Goal: Download file/media

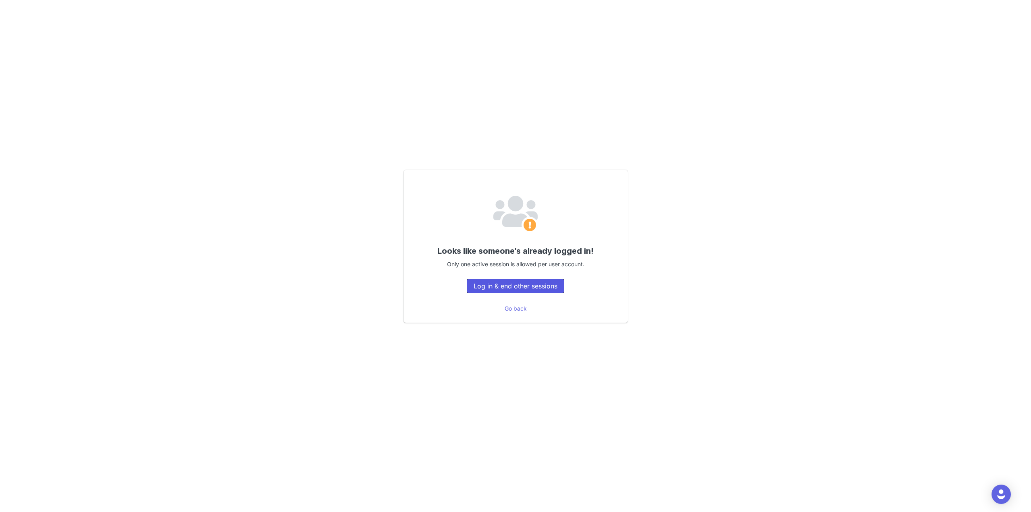
click at [513, 286] on button "Log in & end other sessions" at bounding box center [516, 286] width 98 height 15
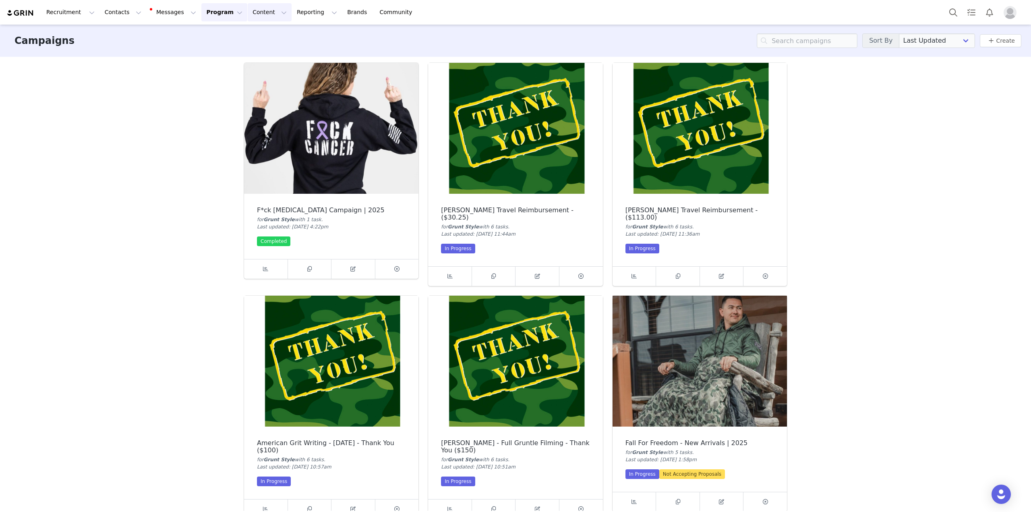
click at [248, 11] on button "Content Content" at bounding box center [270, 12] width 44 height 18
click at [263, 33] on p "Creator Content" at bounding box center [252, 35] width 45 height 8
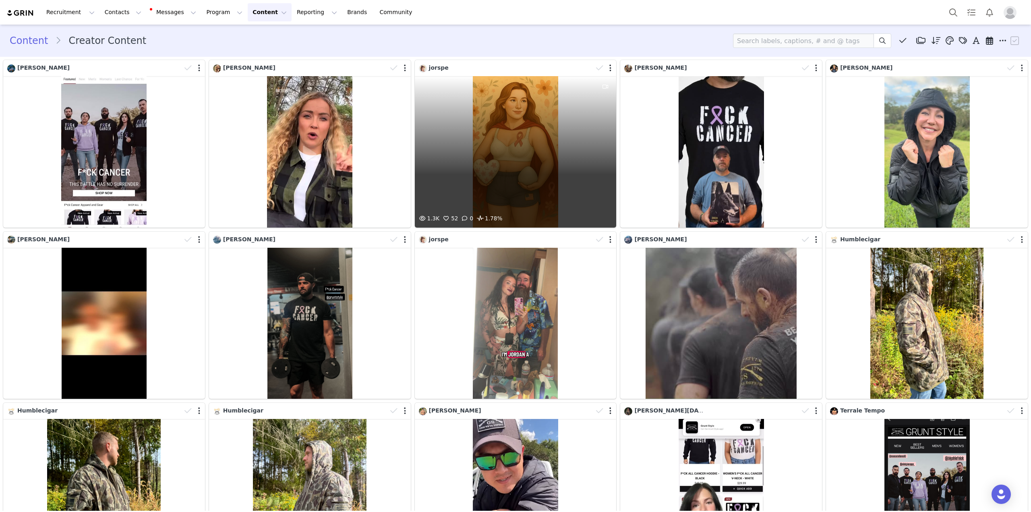
click at [492, 159] on div "1.3K 52 0 1.78%" at bounding box center [516, 151] width 202 height 151
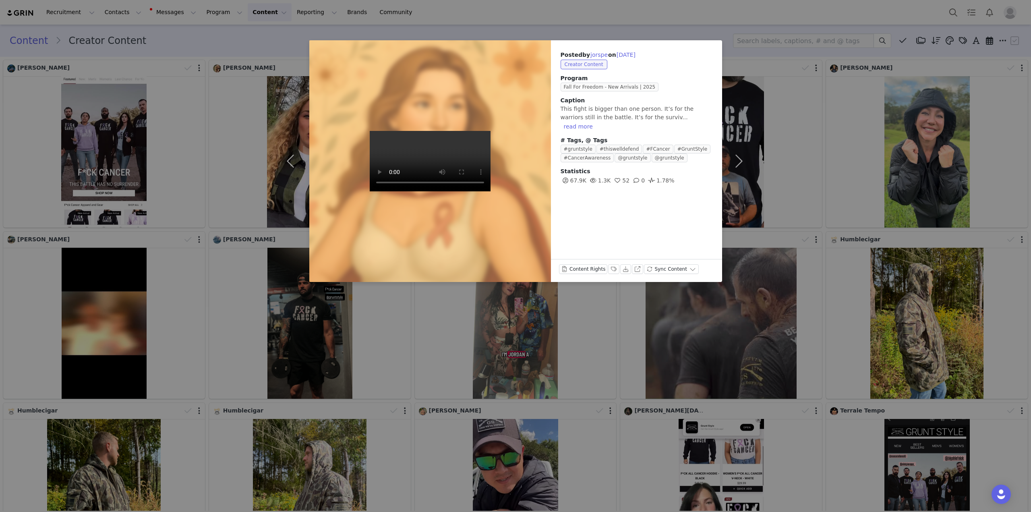
click at [564, 19] on div "Posted by jorspe on Sep 29, 2025 Creator Content Program Fall For Freedom - New…" at bounding box center [515, 256] width 1031 height 512
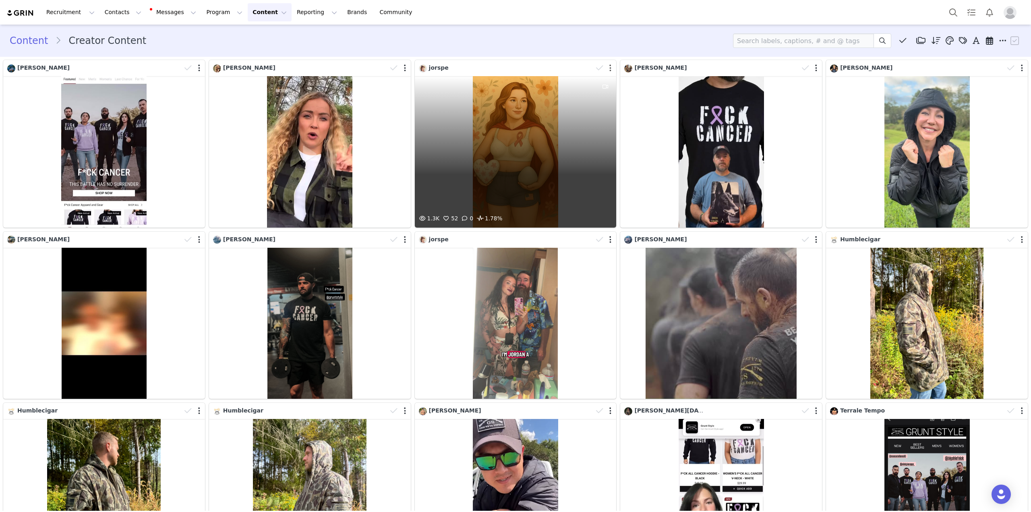
click at [610, 67] on button "button" at bounding box center [611, 68] width 2 height 8
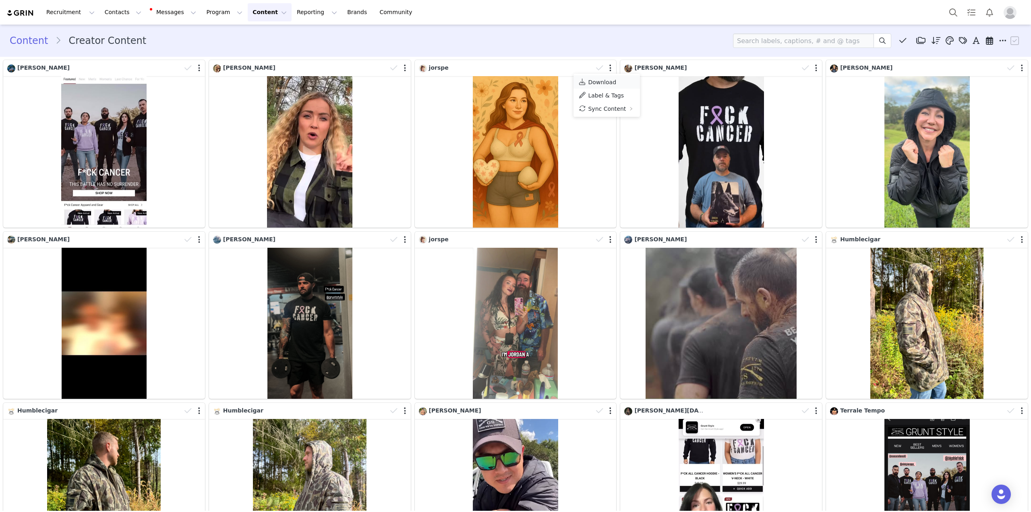
click at [608, 83] on span "Download" at bounding box center [602, 82] width 28 height 6
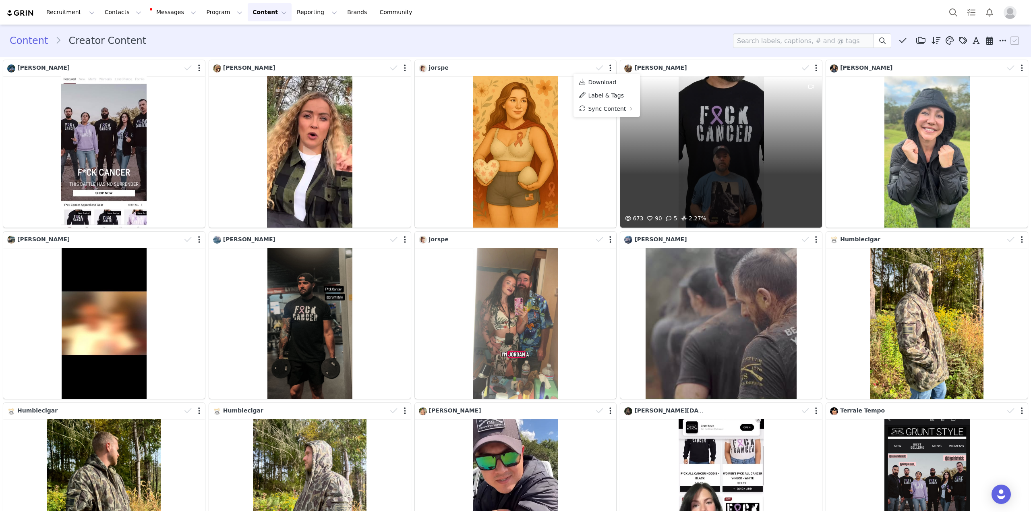
click at [736, 124] on div "673 90 5 2.27%" at bounding box center [722, 151] width 202 height 151
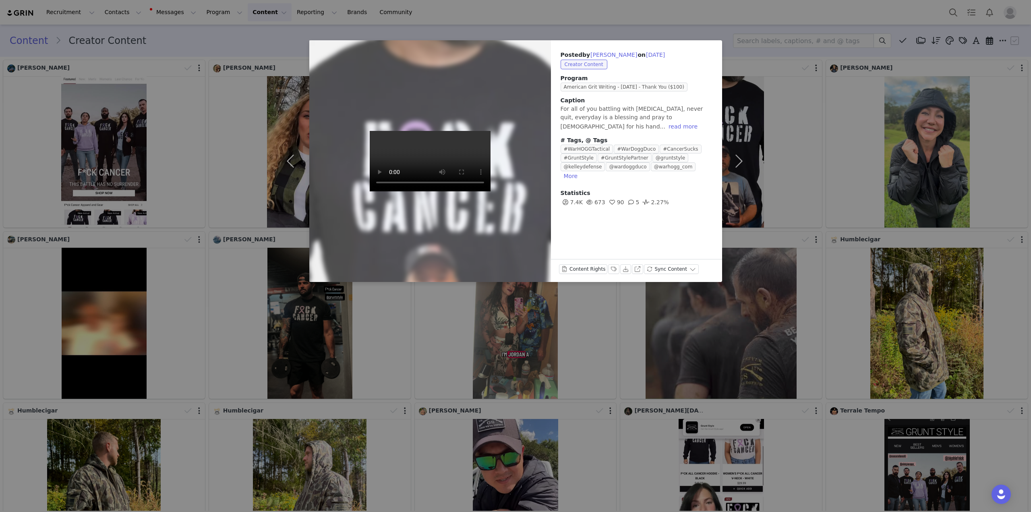
click at [676, 13] on div "Posted by Rick Hogg on Sep 29, 2025 Creator Content Program American Grit Writi…" at bounding box center [515, 256] width 1031 height 512
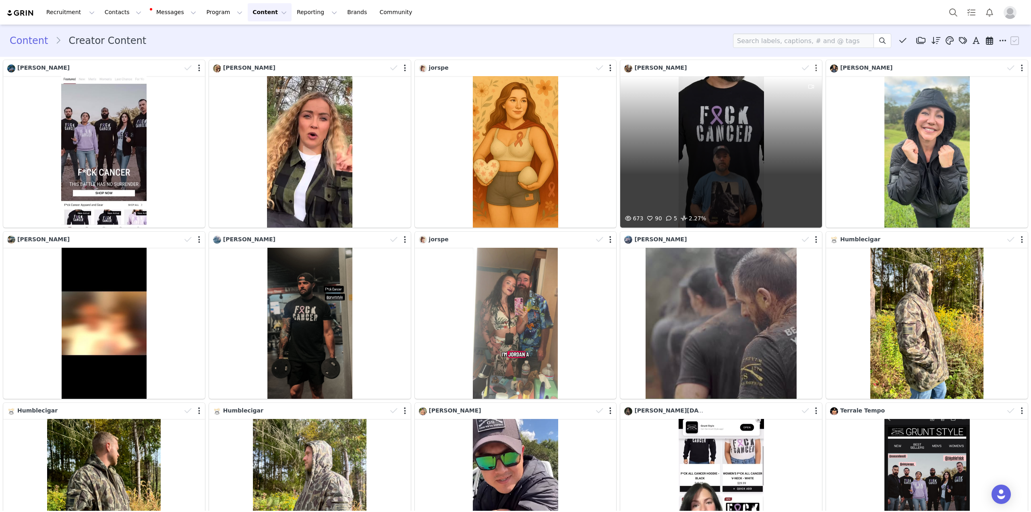
click at [816, 70] on button "button" at bounding box center [817, 68] width 2 height 8
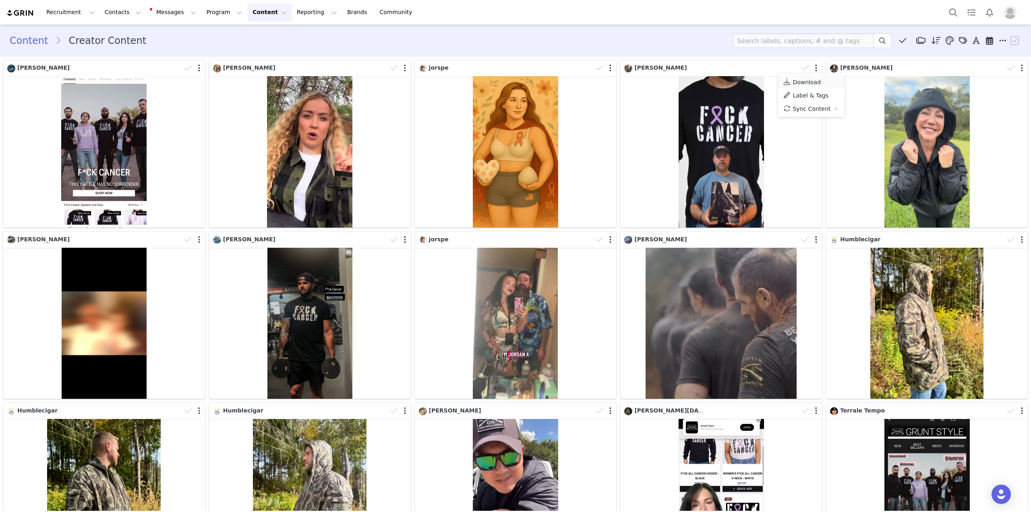
click at [809, 79] on span "Download" at bounding box center [807, 82] width 28 height 6
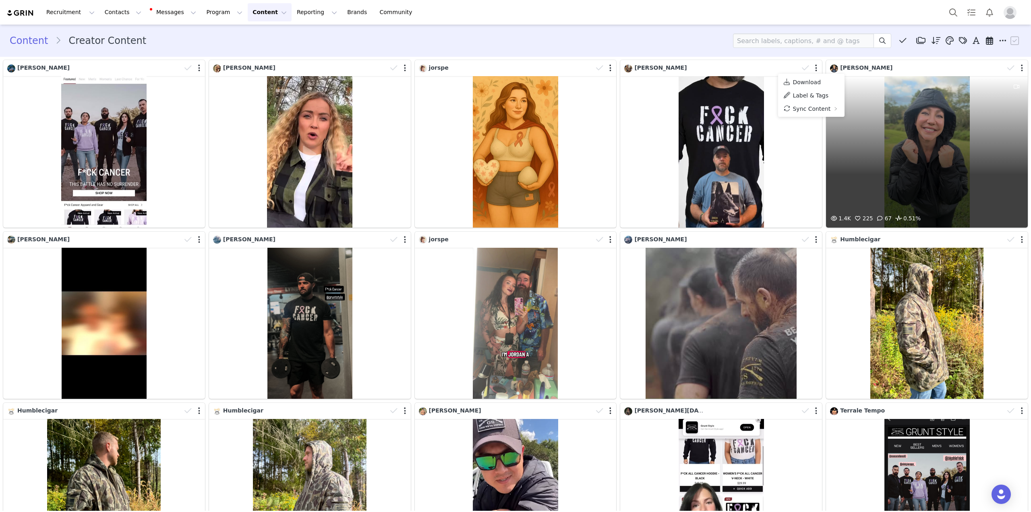
click at [967, 172] on div "1.4K 225 67 0.51%" at bounding box center [927, 151] width 202 height 151
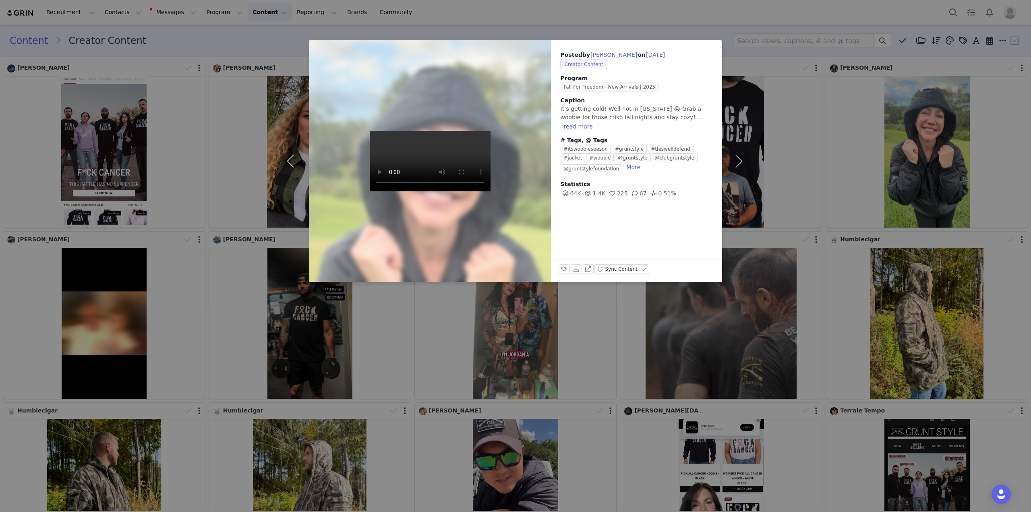
click at [627, 21] on div "Posted by Michelle DiCapua on Sep 29, 2025 Creator Content Program Fall For Fre…" at bounding box center [515, 256] width 1031 height 512
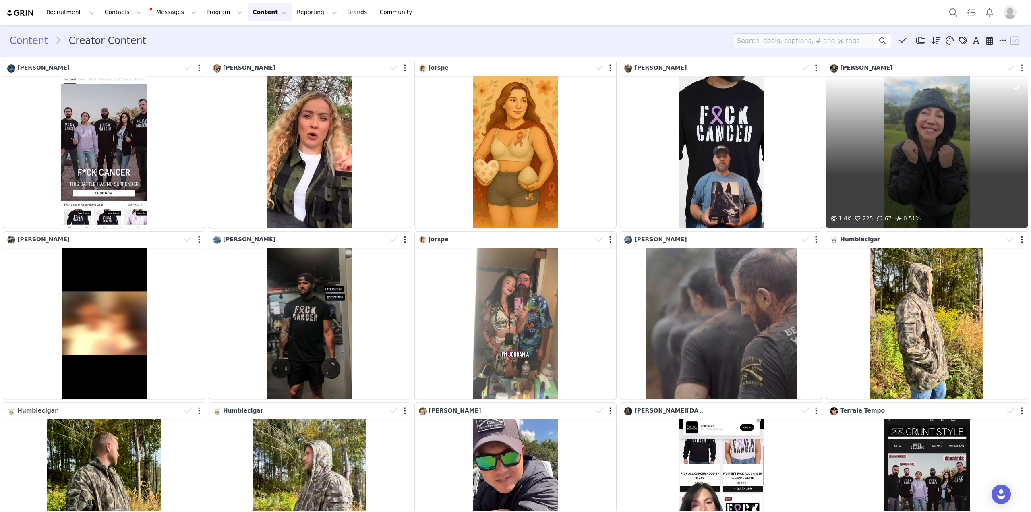
click at [1021, 70] on button "button" at bounding box center [1022, 68] width 2 height 8
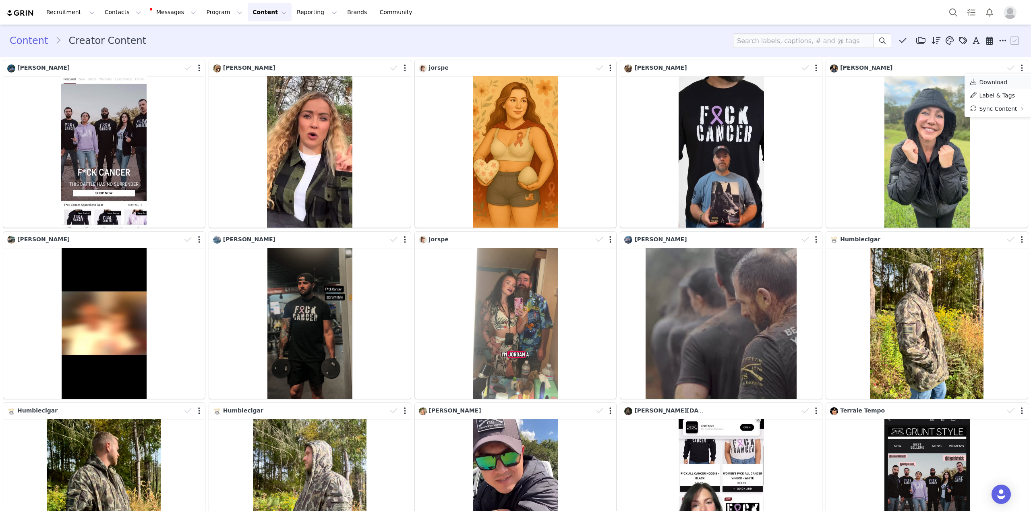
click at [1004, 87] on link "Download" at bounding box center [998, 81] width 66 height 13
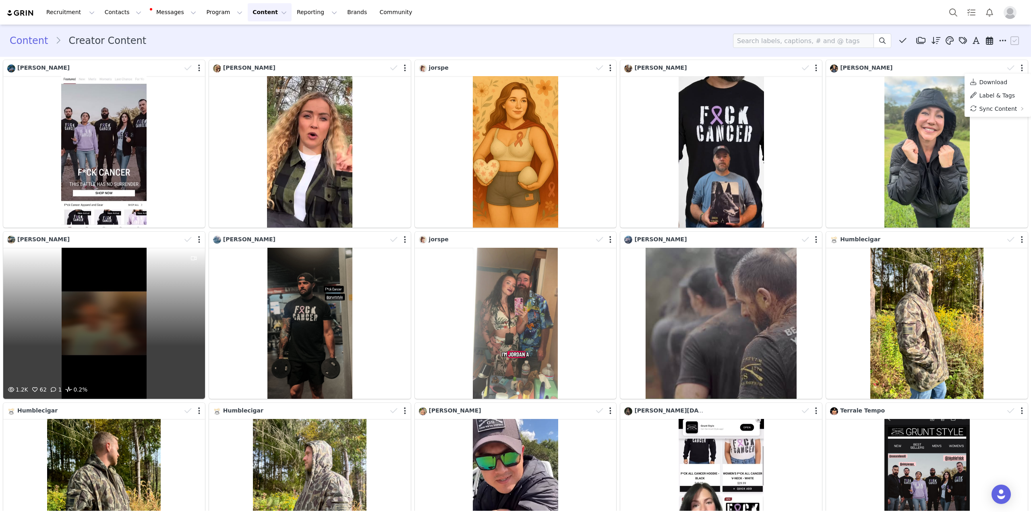
click at [114, 320] on div "1.2K 62 1 0.2%" at bounding box center [104, 323] width 202 height 151
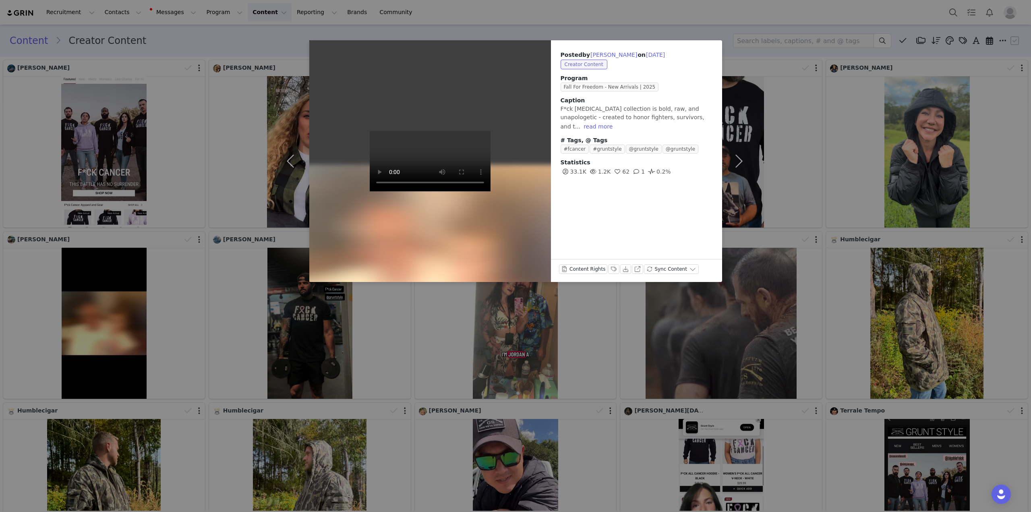
click at [193, 261] on div "Posted by Gabriela McKinney on Sep 29, 2025 Creator Content Program Fall For Fr…" at bounding box center [515, 256] width 1031 height 512
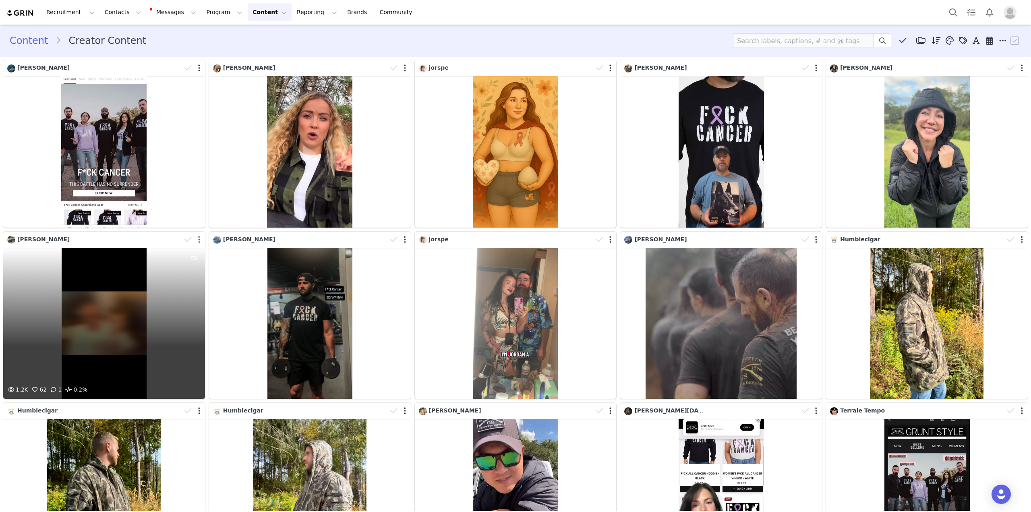
click at [198, 241] on button "button" at bounding box center [199, 240] width 2 height 8
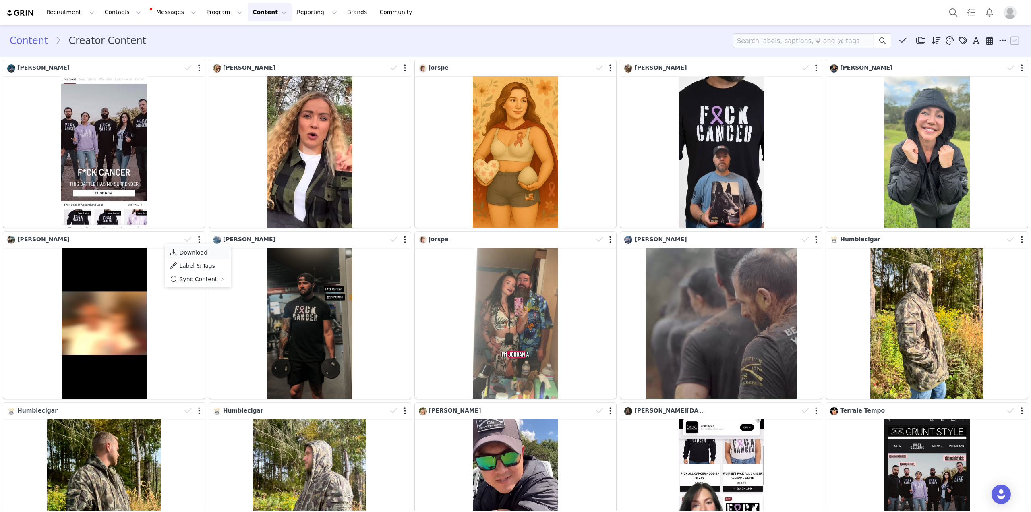
click at [200, 251] on span "Download" at bounding box center [193, 252] width 28 height 6
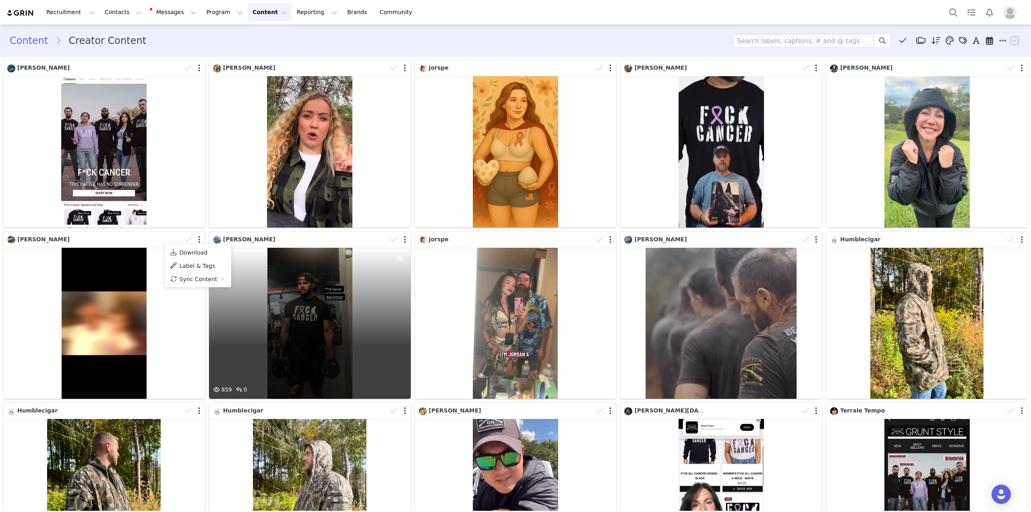
click at [301, 311] on div "859 0" at bounding box center [310, 323] width 202 height 151
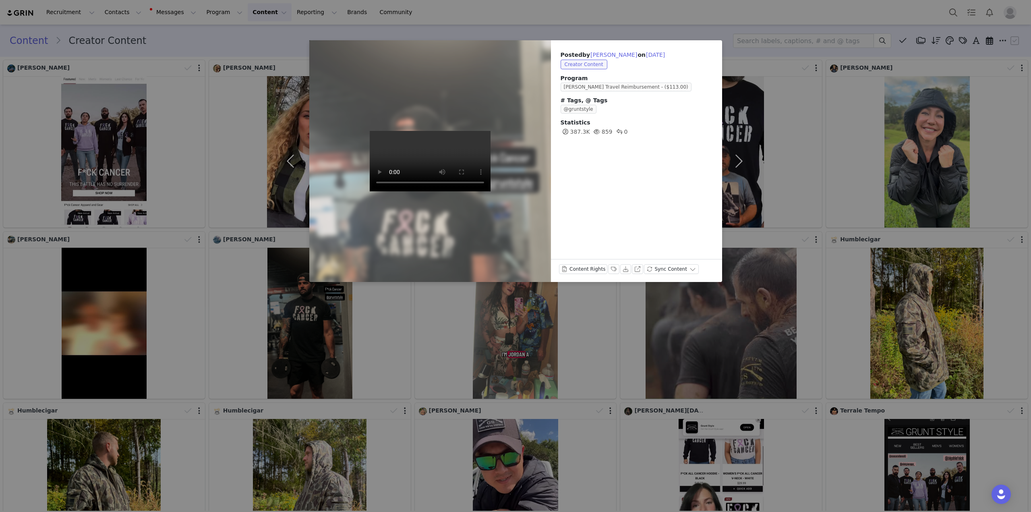
click at [376, 323] on div "Posted by Nicholas Drevnyak on Sep 29, 2025 Creator Content Program Nick D. Tra…" at bounding box center [515, 256] width 1031 height 512
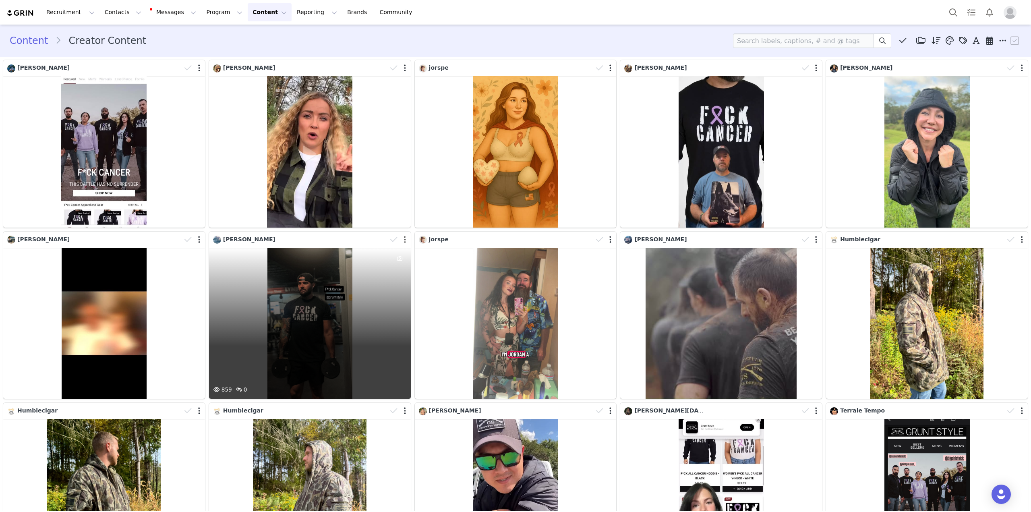
click at [404, 239] on button "button" at bounding box center [405, 240] width 2 height 8
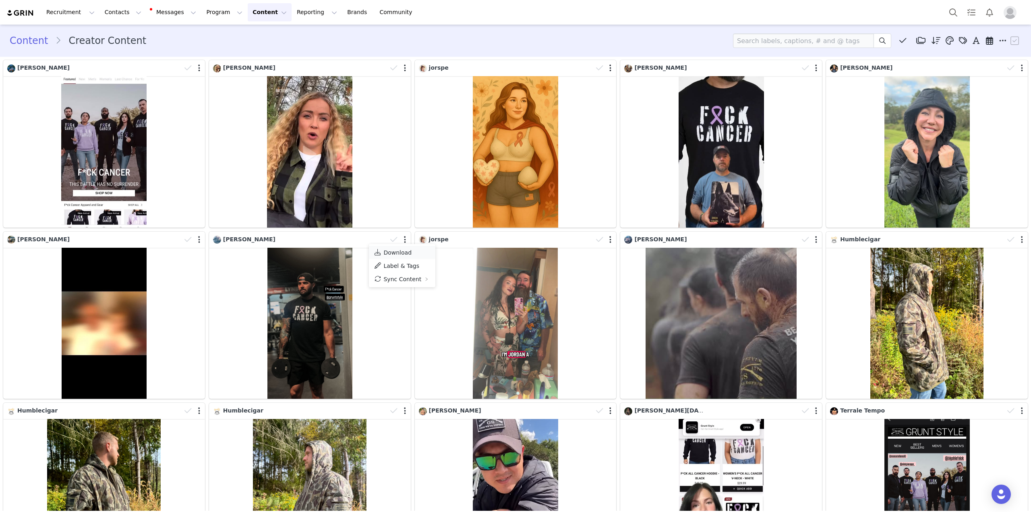
click at [404, 253] on span "Download" at bounding box center [398, 252] width 28 height 6
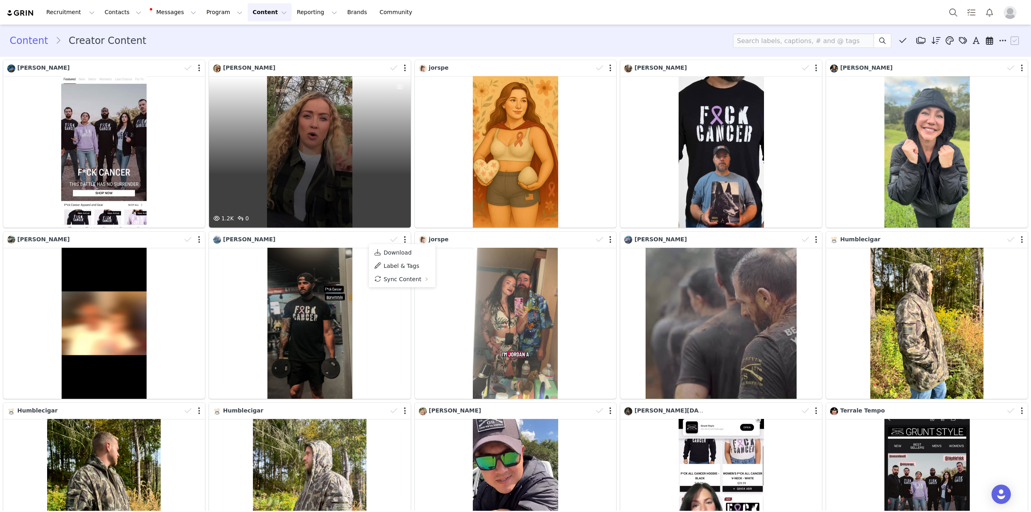
click at [318, 158] on div "1.2K 0" at bounding box center [310, 151] width 202 height 151
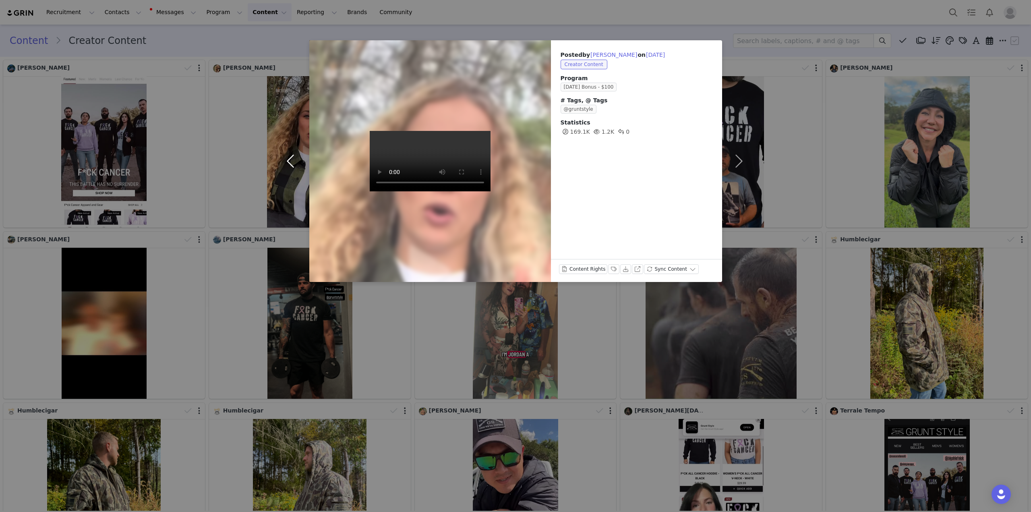
click at [298, 56] on button "button" at bounding box center [293, 161] width 34 height 242
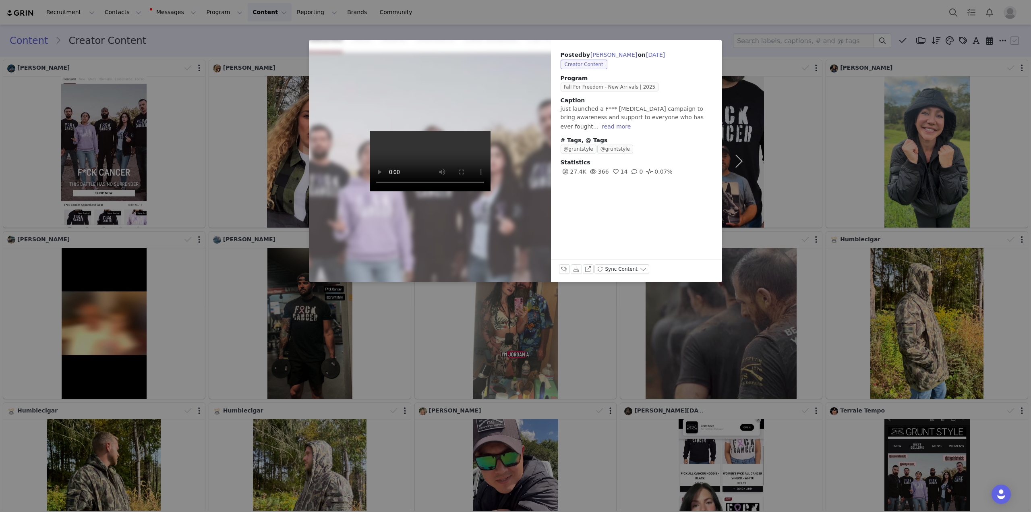
click at [359, 26] on div "Posted by Adam Bailey on Sep 29, 2025 Creator Content Program Fall For Freedom …" at bounding box center [515, 256] width 1031 height 512
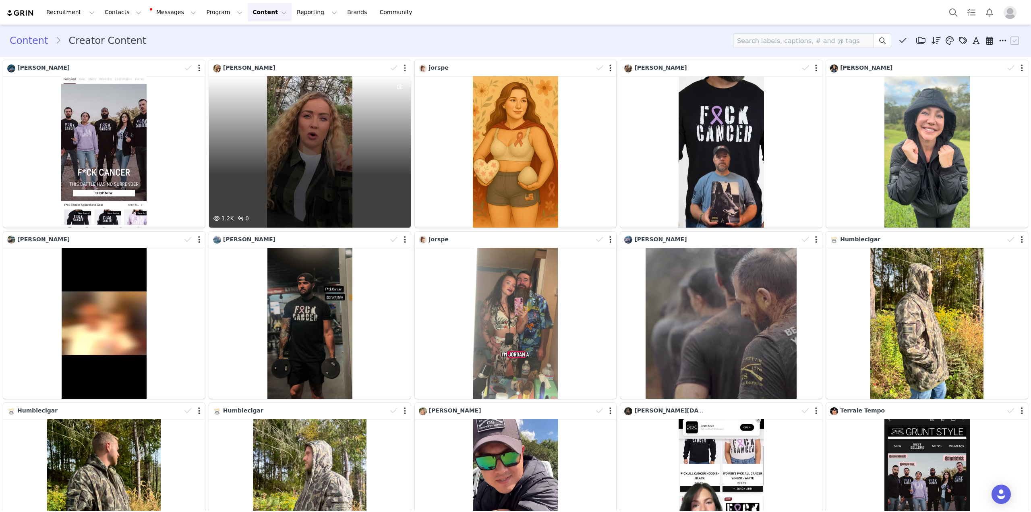
click at [404, 68] on button "button" at bounding box center [405, 68] width 2 height 8
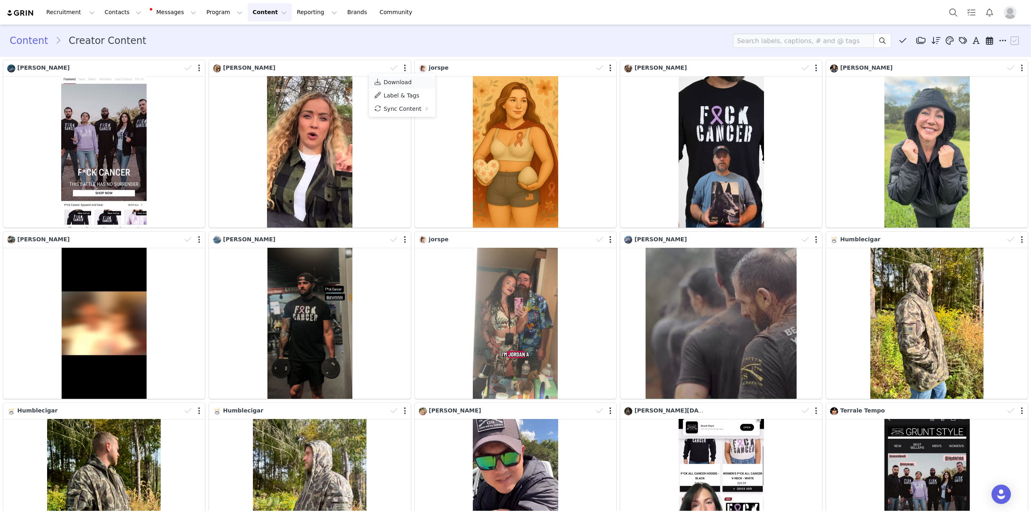
click at [403, 82] on span "Download" at bounding box center [398, 82] width 28 height 6
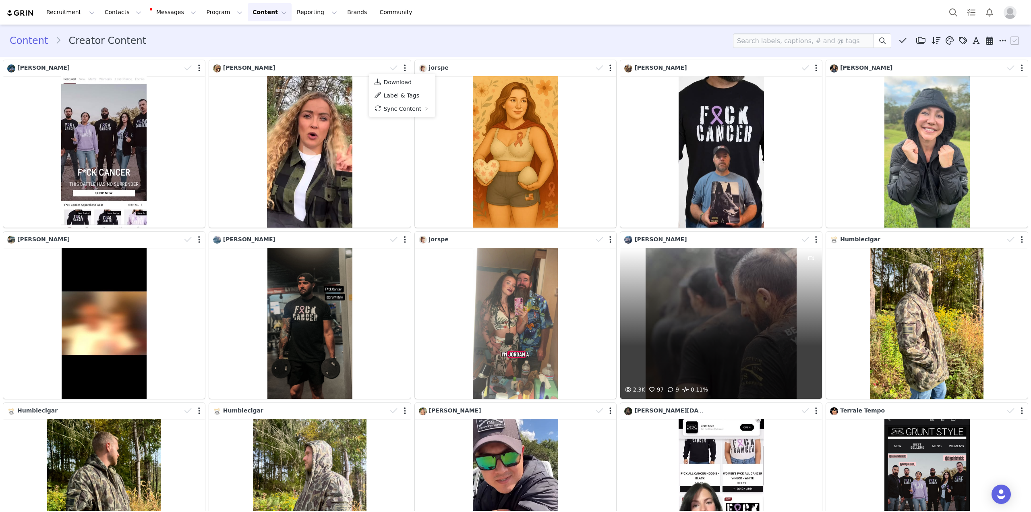
click at [724, 348] on div "2.3K 97 9 0.11%" at bounding box center [722, 323] width 202 height 151
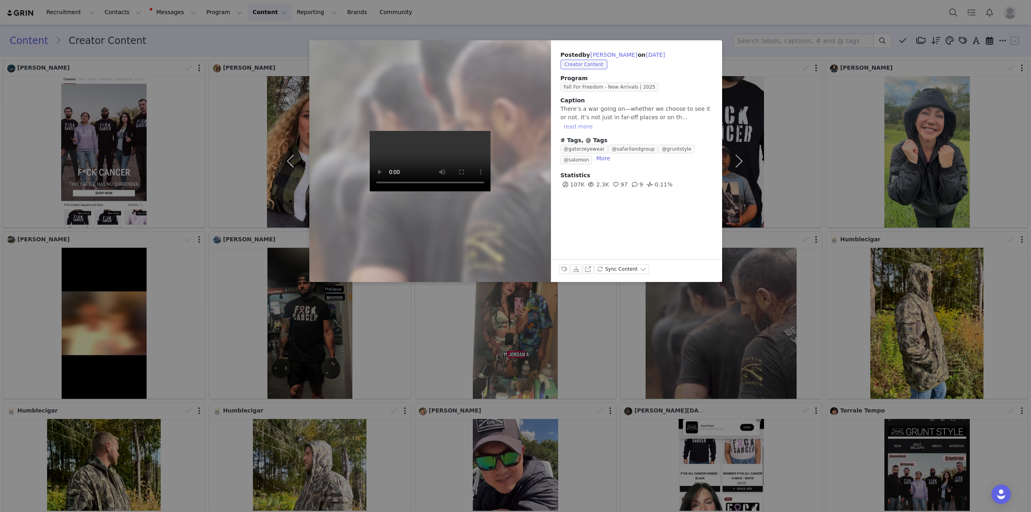
click at [596, 122] on button "read more" at bounding box center [578, 127] width 35 height 10
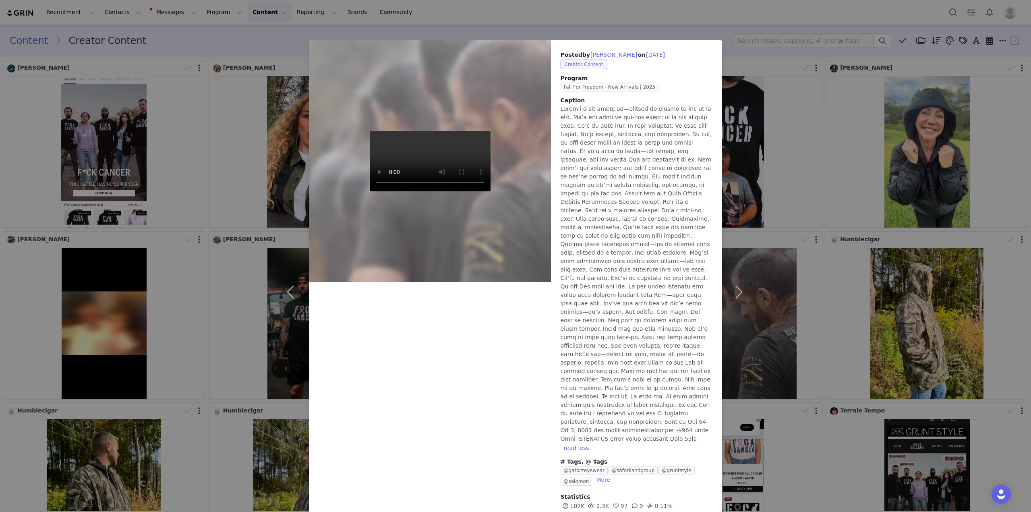
click at [701, 18] on div "Posted by Richard Graham on Sep 29, 2025 Creator Content Program Fall For Freed…" at bounding box center [515, 256] width 1031 height 512
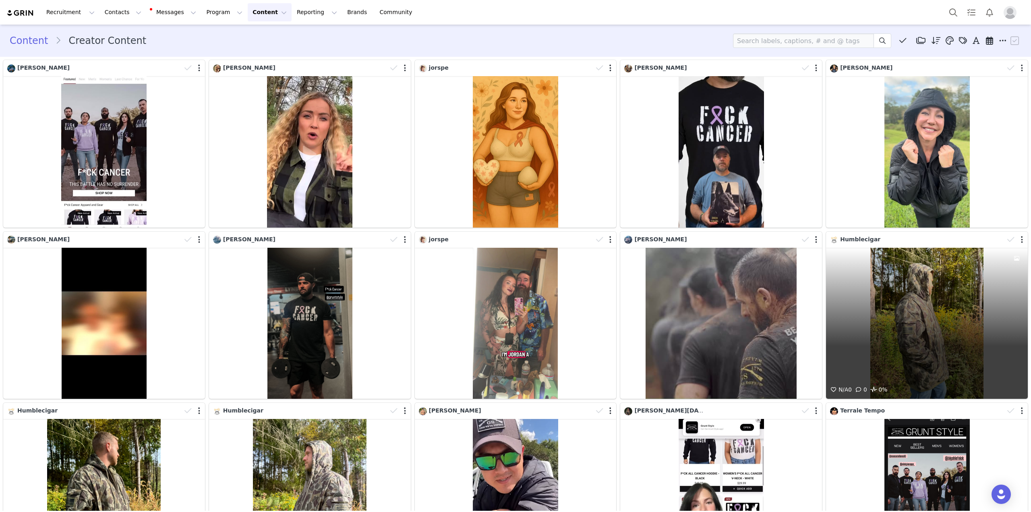
click at [963, 339] on div "N/A 0 0 0%" at bounding box center [927, 323] width 202 height 151
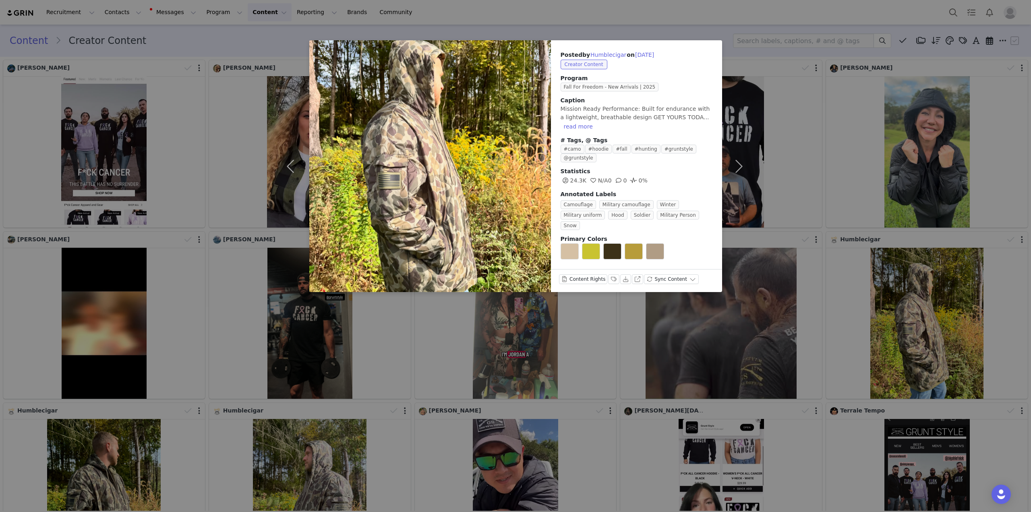
click at [607, 2] on div "Posted by Humblecigar on Sep 29, 2025 Creator Content Program Fall For Freedom …" at bounding box center [515, 256] width 1031 height 512
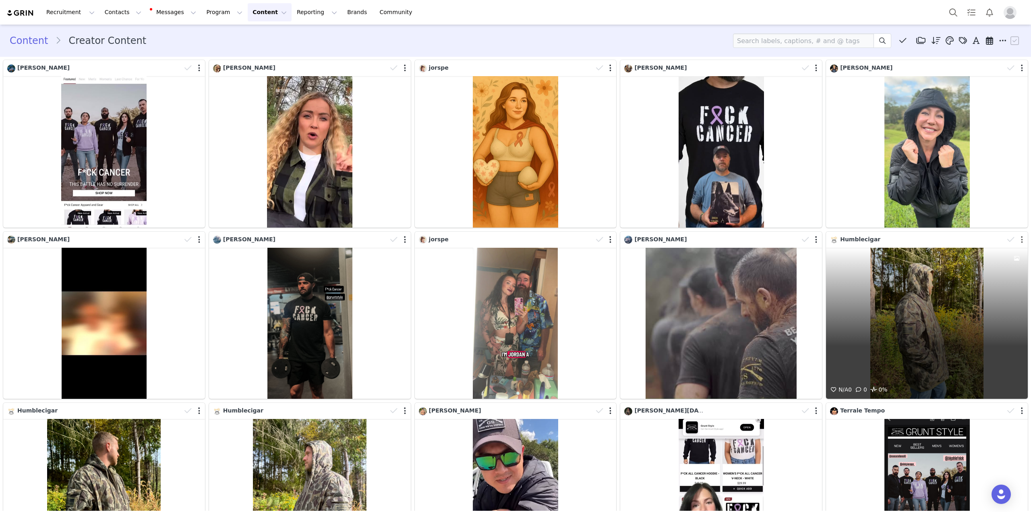
click at [1021, 239] on button "button" at bounding box center [1022, 240] width 2 height 8
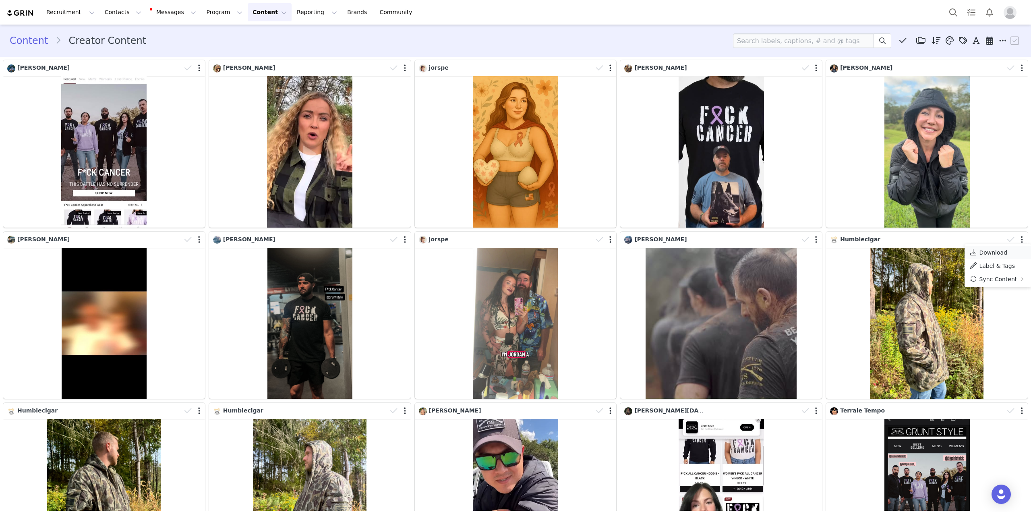
click at [998, 254] on span "Download" at bounding box center [994, 252] width 28 height 6
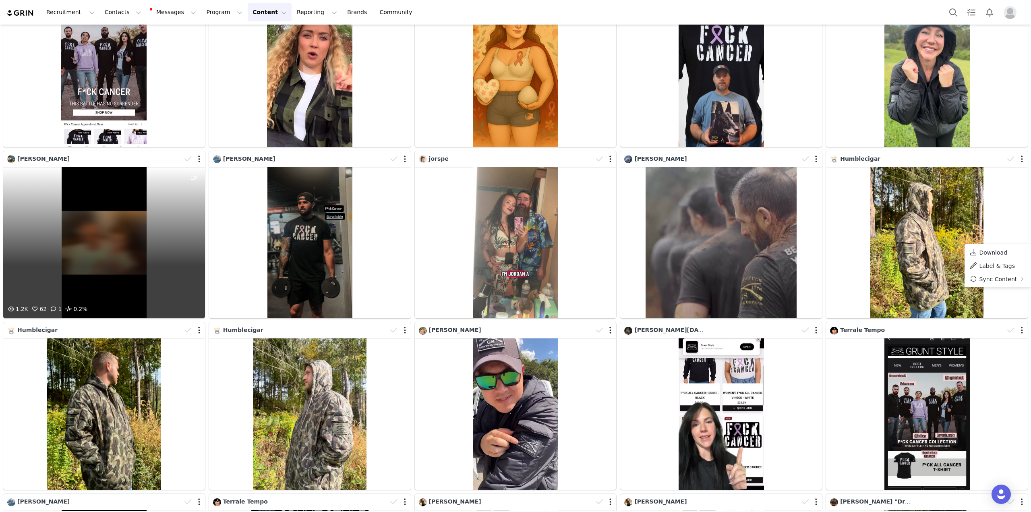
scroll to position [201, 0]
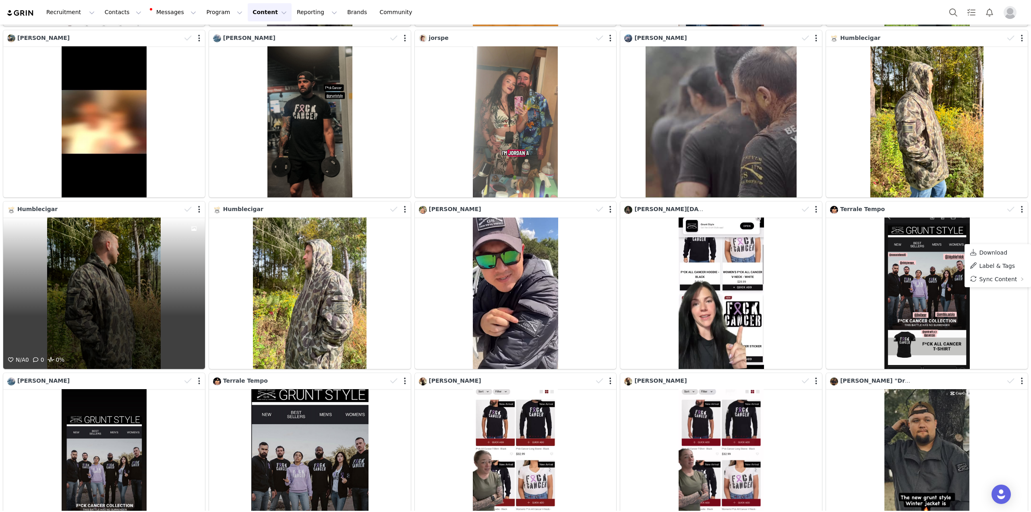
click at [199, 210] on div at bounding box center [193, 209] width 23 height 12
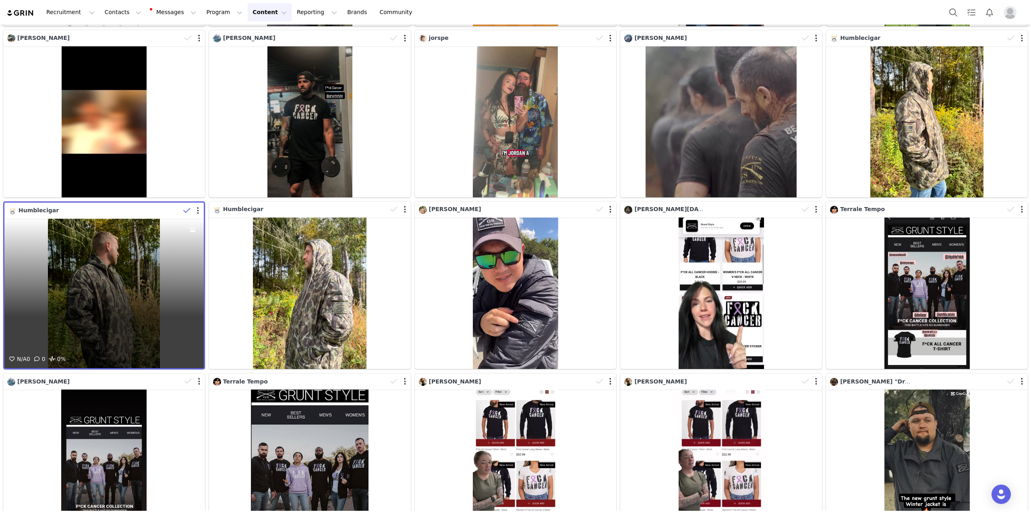
click at [188, 215] on div "Humblecigar" at bounding box center [103, 211] width 199 height 16
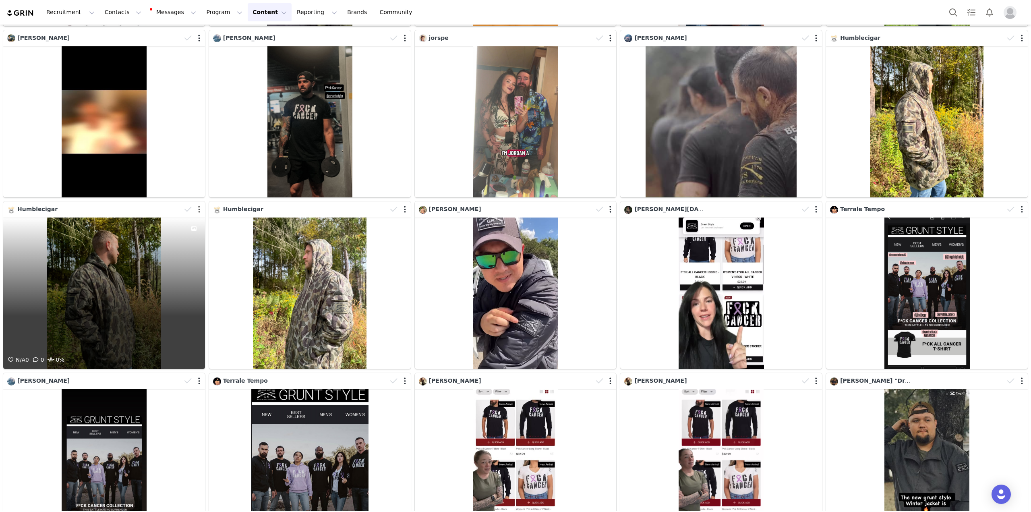
click at [198, 208] on button "button" at bounding box center [199, 209] width 2 height 8
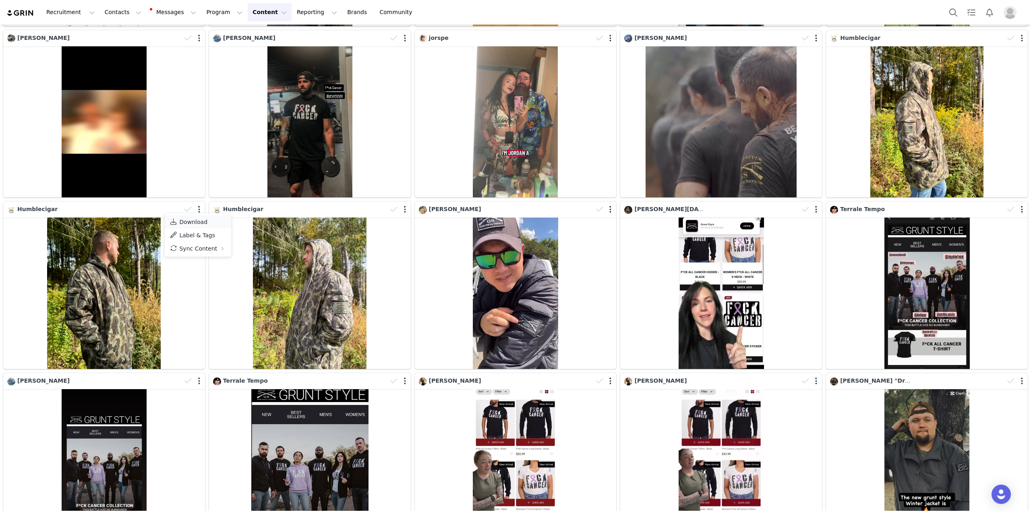
click at [197, 222] on span "Download" at bounding box center [193, 222] width 28 height 6
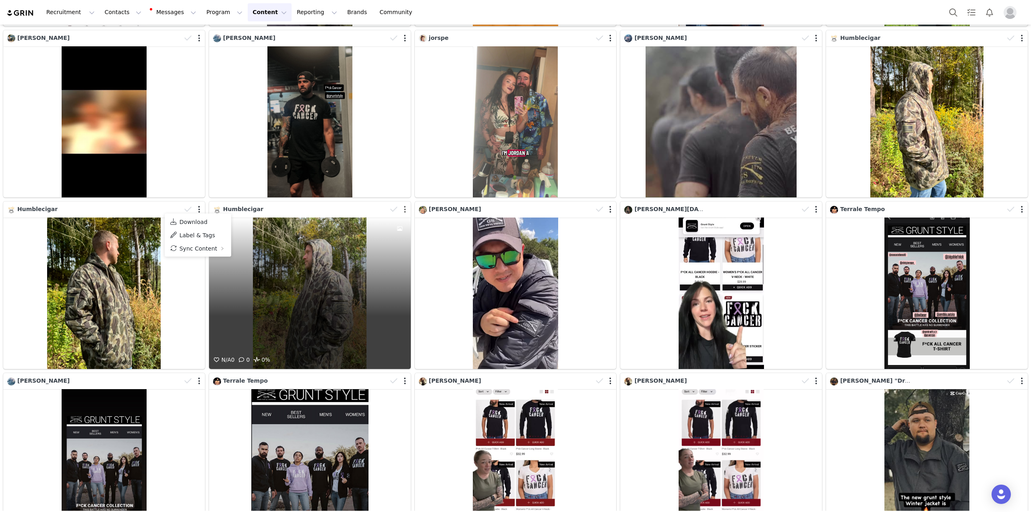
click at [404, 206] on button "button" at bounding box center [405, 209] width 2 height 8
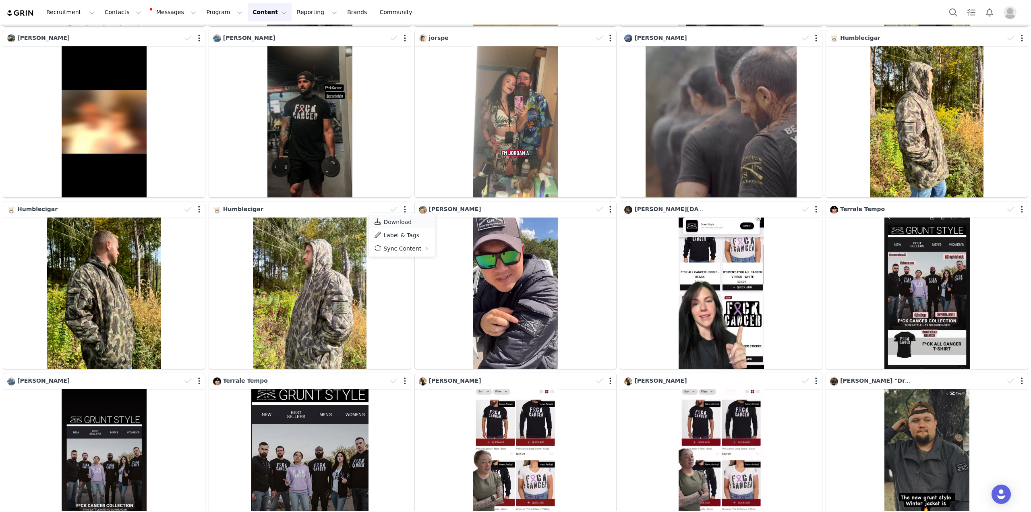
click at [401, 222] on span "Download" at bounding box center [398, 222] width 28 height 6
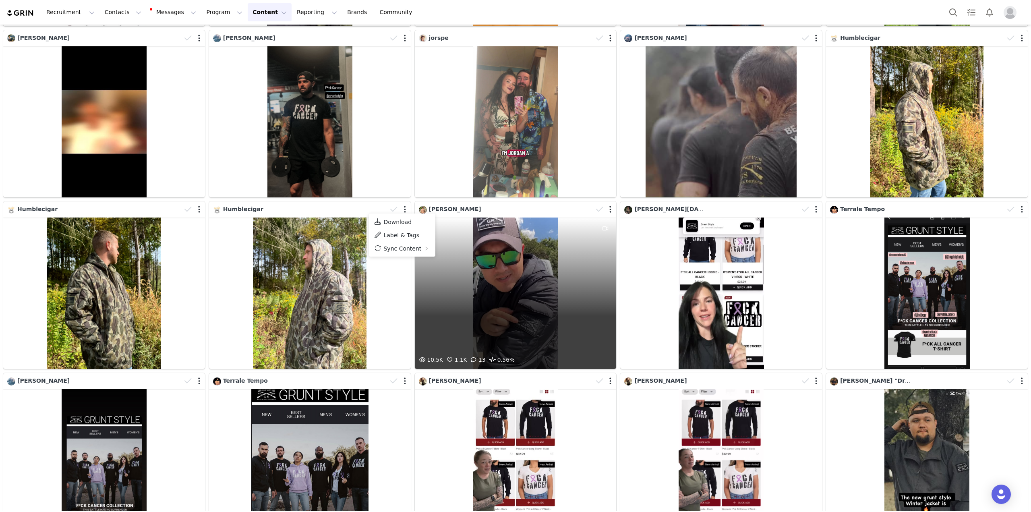
click at [545, 303] on div "10.5K 1.1K 13 0.56%" at bounding box center [516, 293] width 202 height 151
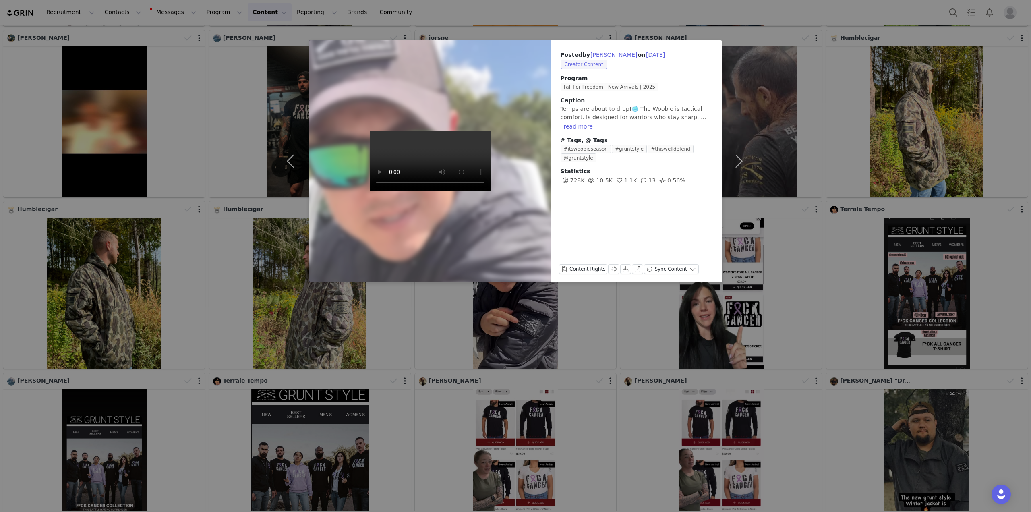
click at [502, 18] on div "Posted by Bobby on Sep 29, 2025 Creator Content Program Fall For Freedom - New …" at bounding box center [515, 256] width 1031 height 512
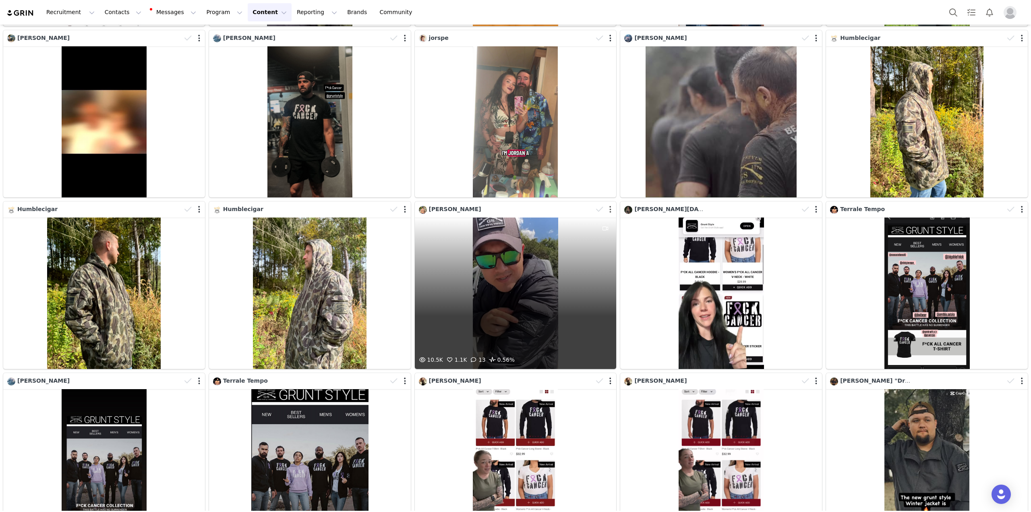
click at [610, 208] on button "button" at bounding box center [611, 209] width 2 height 8
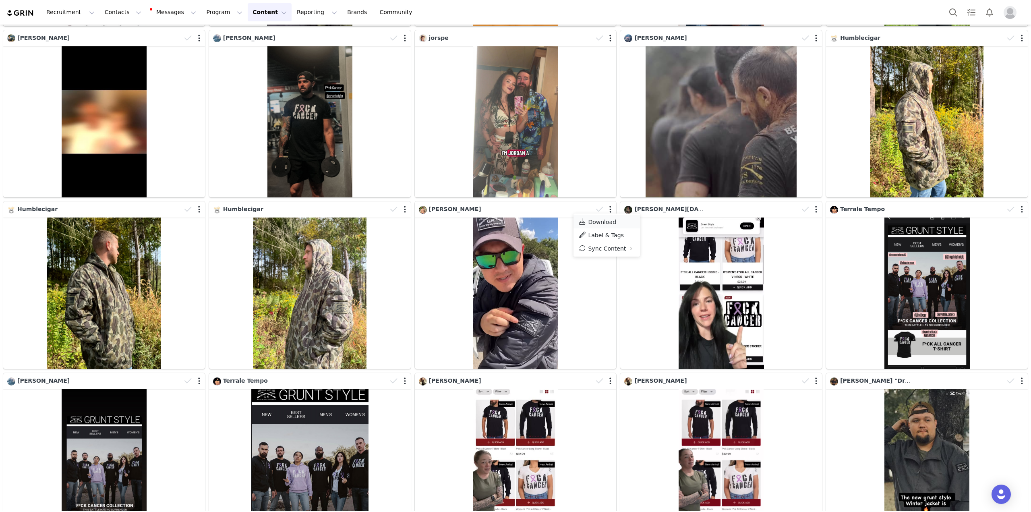
click at [608, 219] on span "Download" at bounding box center [602, 222] width 28 height 6
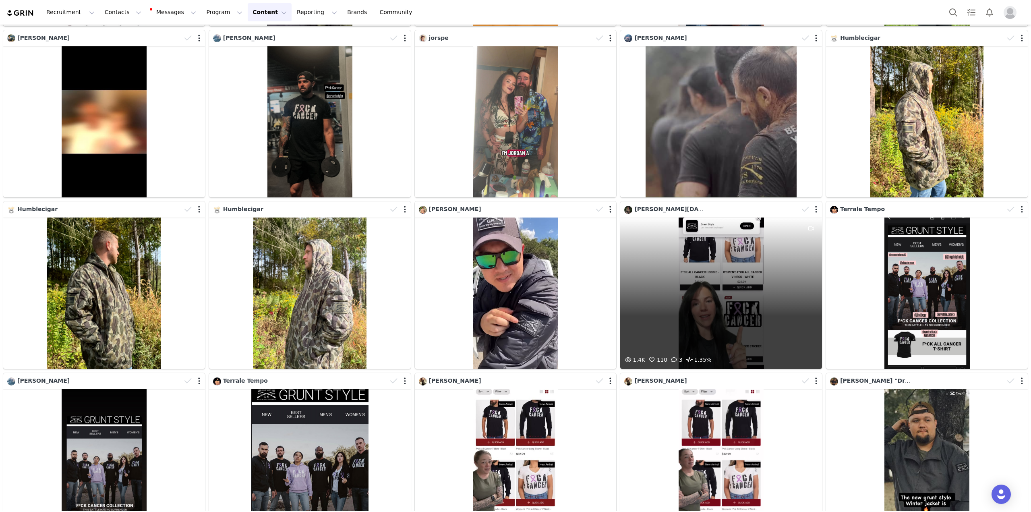
click at [708, 259] on div "1.4K 110 3 1.35%" at bounding box center [722, 293] width 202 height 151
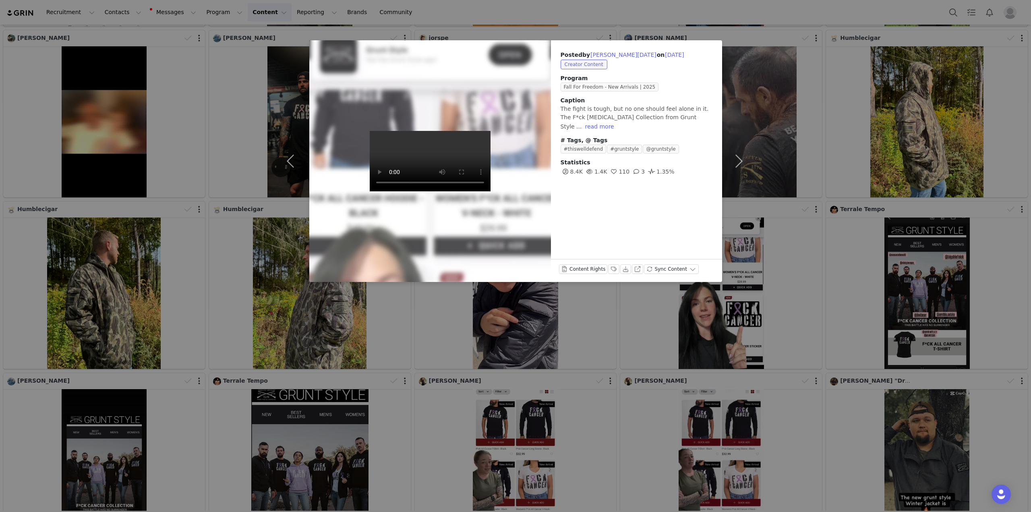
click at [614, 353] on div "Posted by Lilly Noel on Sep 29, 2025 Creator Content Program Fall For Freedom -…" at bounding box center [515, 256] width 1031 height 512
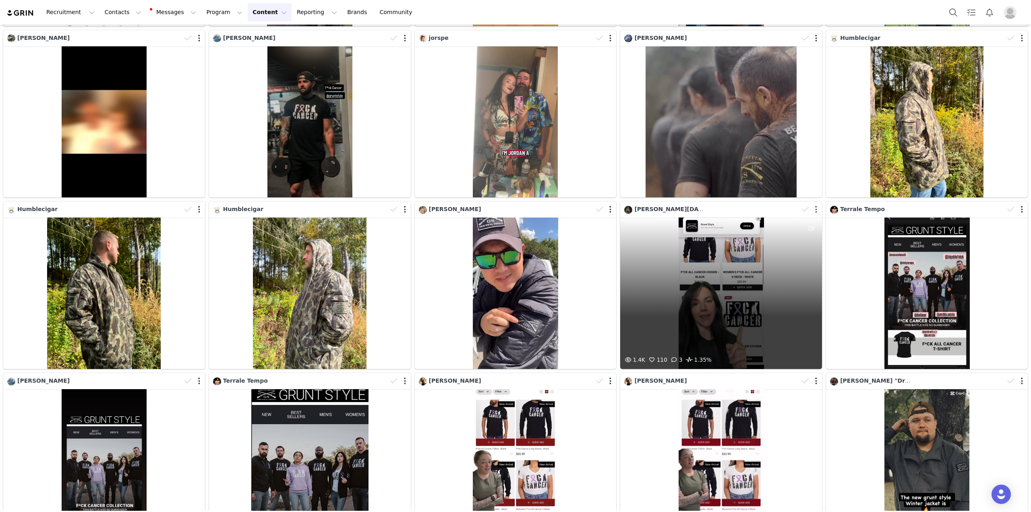
click at [816, 208] on button "button" at bounding box center [817, 209] width 2 height 8
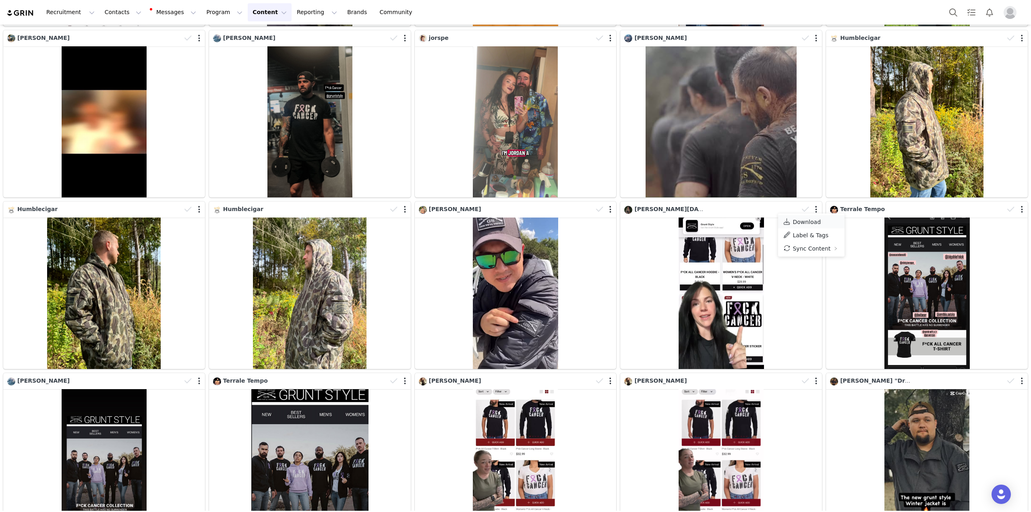
click at [805, 222] on span "Download" at bounding box center [807, 222] width 28 height 6
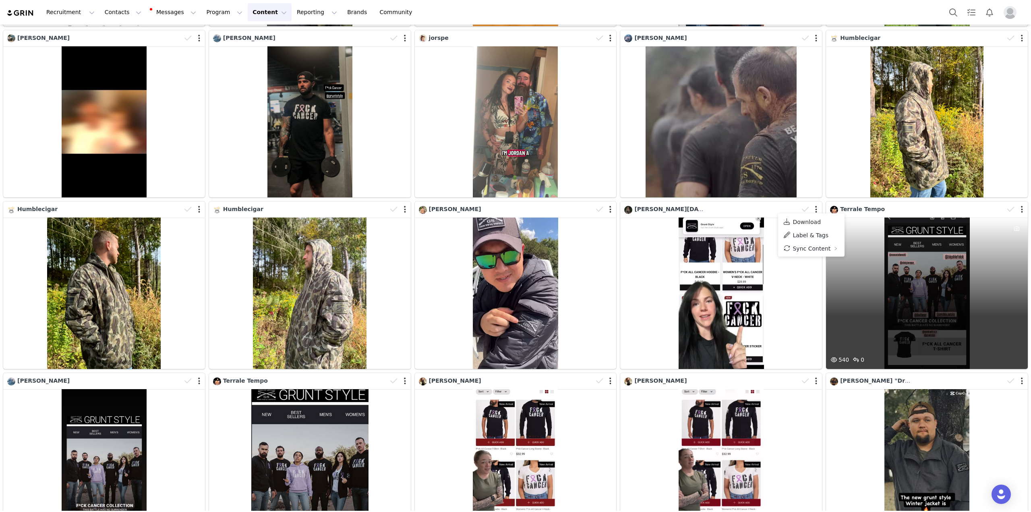
click at [869, 270] on div "540 0" at bounding box center [927, 293] width 202 height 151
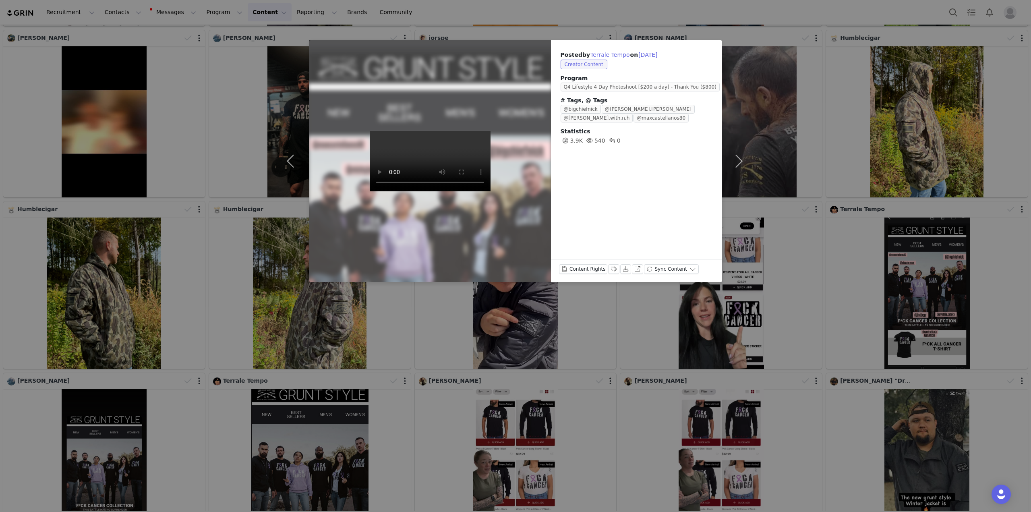
click at [562, 11] on div "Posted by Terrale Tempo on Sep 29, 2025 Creator Content Program Q4 Lifestyle 4 …" at bounding box center [515, 256] width 1031 height 512
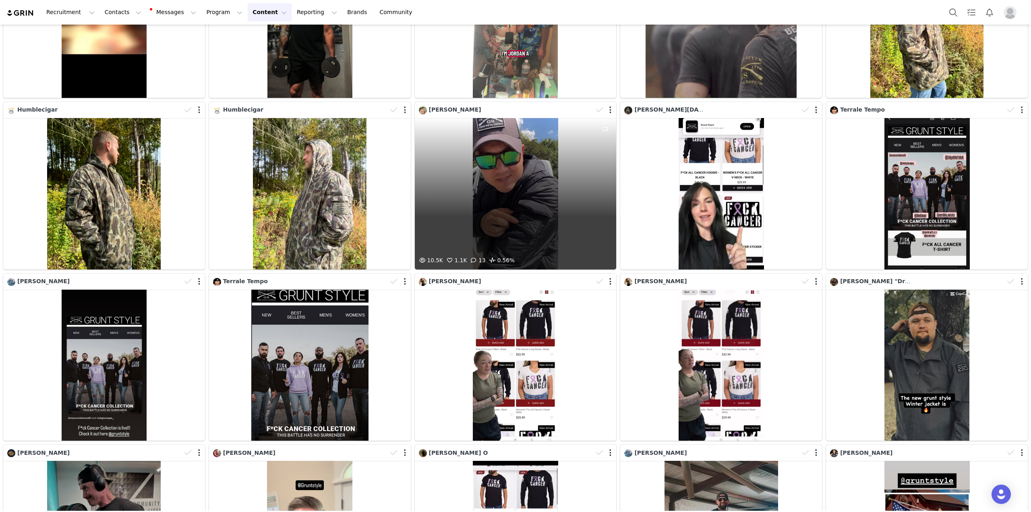
scroll to position [363, 0]
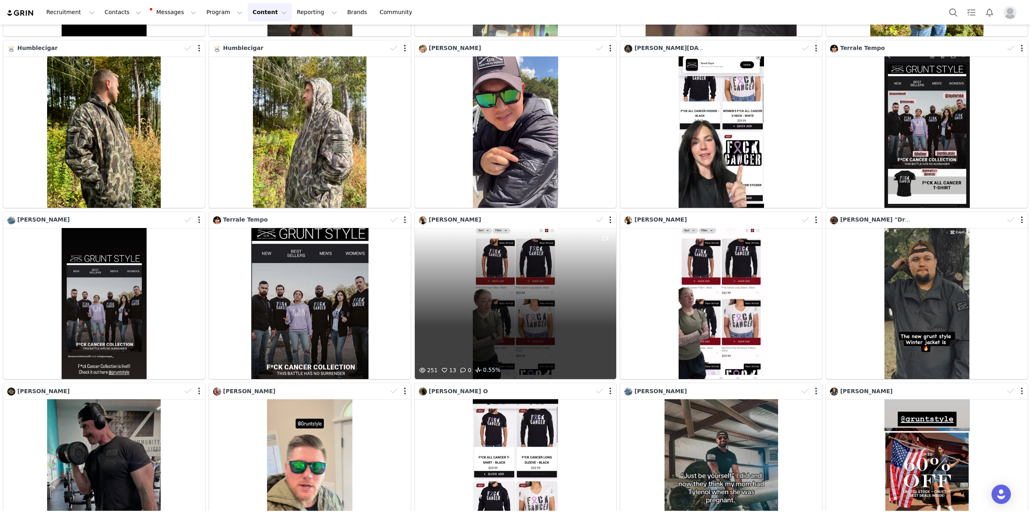
click at [484, 309] on div "251 13 0 0.55%" at bounding box center [516, 303] width 202 height 151
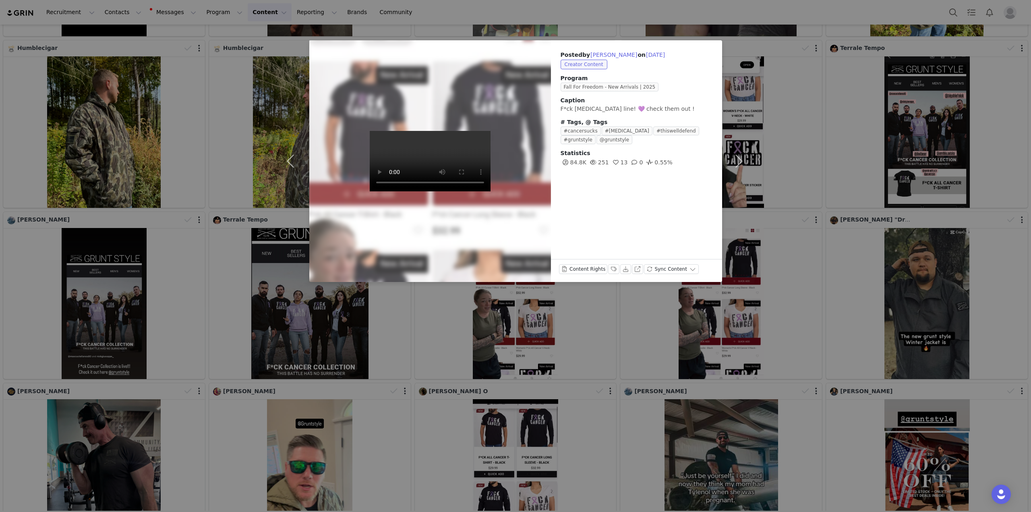
click at [587, 8] on div "Posted by Victoria Bain on Sep 29, 2025 Creator Content Program Fall For Freedo…" at bounding box center [515, 256] width 1031 height 512
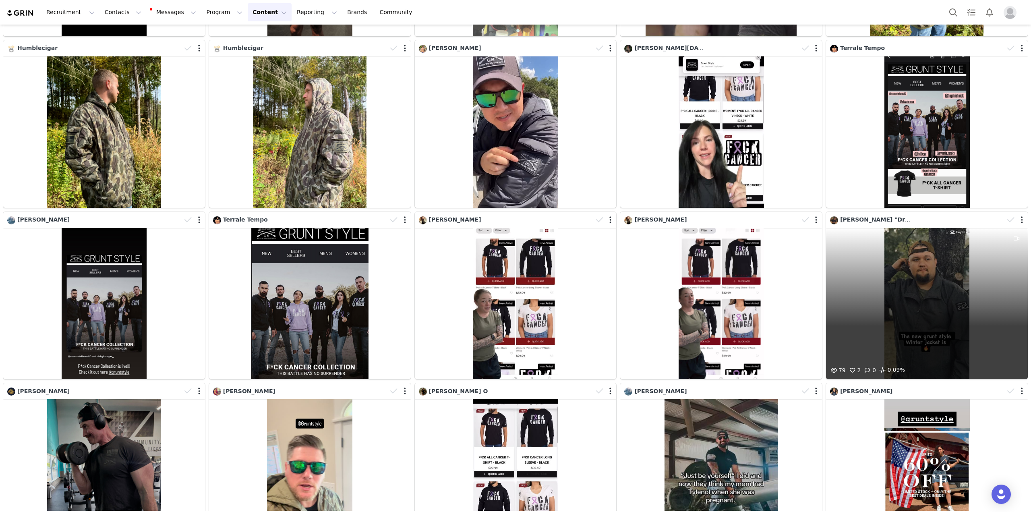
click at [928, 293] on div "79 2 0 0.09%" at bounding box center [927, 303] width 202 height 151
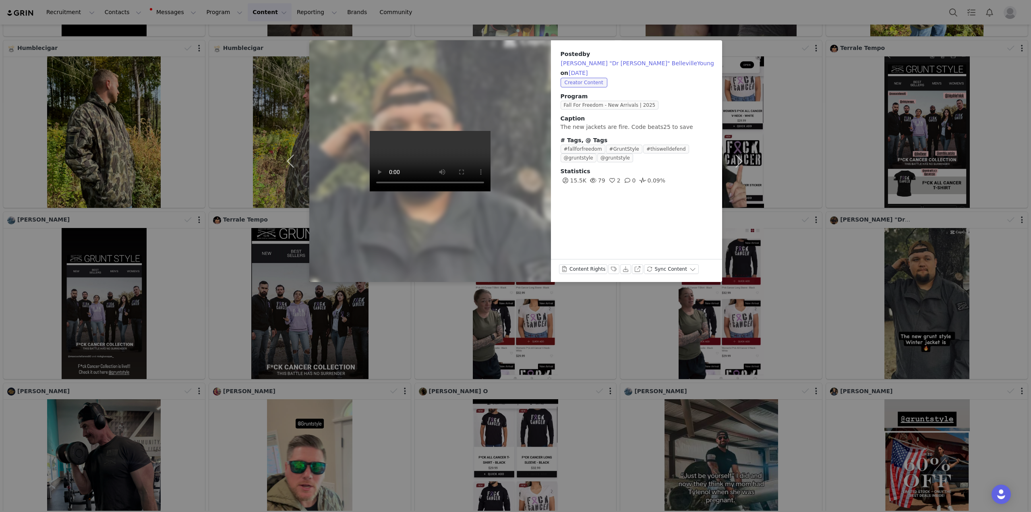
click at [541, 16] on div "Posted by John "Dr Beats" BellevilleYoung on Sep 29, 2025 Creator Content Progr…" at bounding box center [515, 256] width 1031 height 512
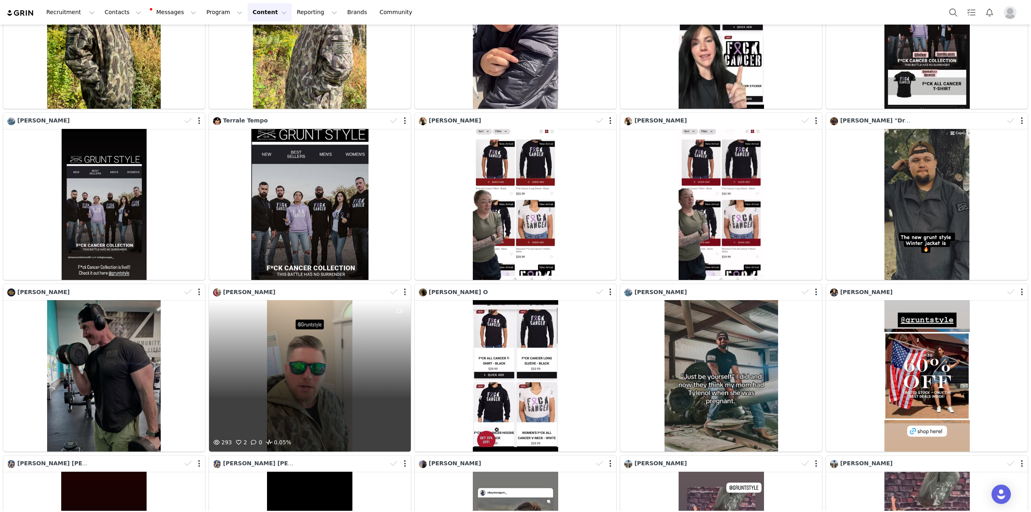
scroll to position [484, 0]
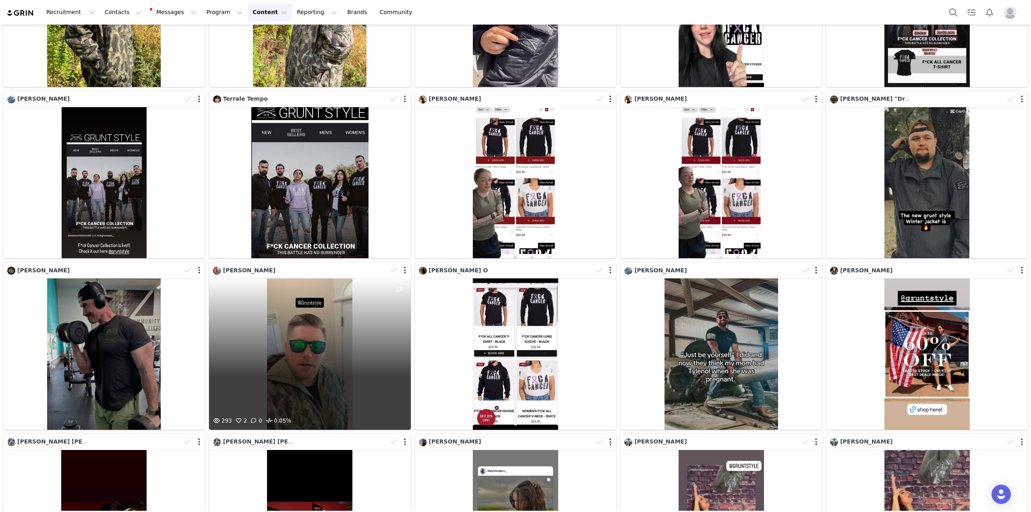
click at [301, 320] on div "293 2 0 0.05%" at bounding box center [310, 353] width 202 height 151
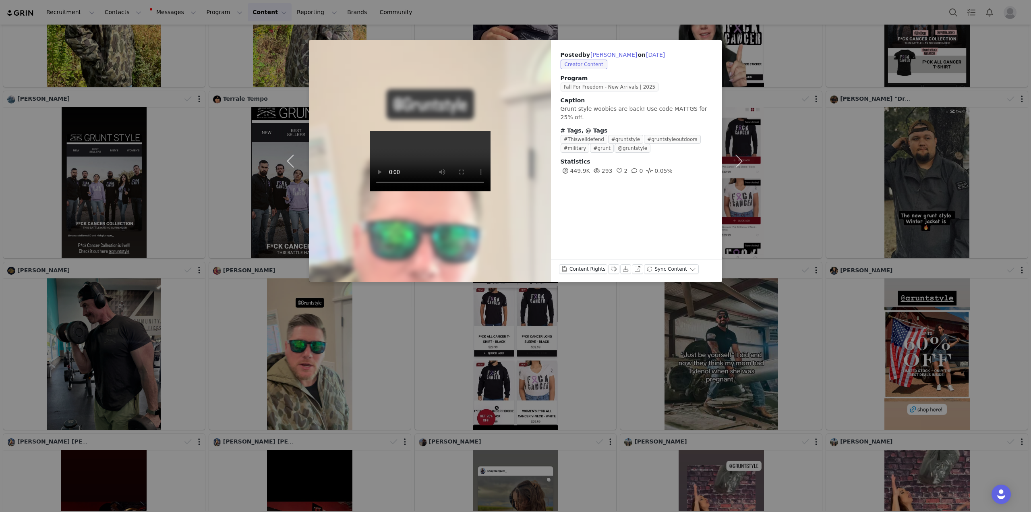
click at [383, 351] on div "Posted by Matt Graves on Sep 29, 2025 Creator Content Program Fall For Freedom …" at bounding box center [515, 256] width 1031 height 512
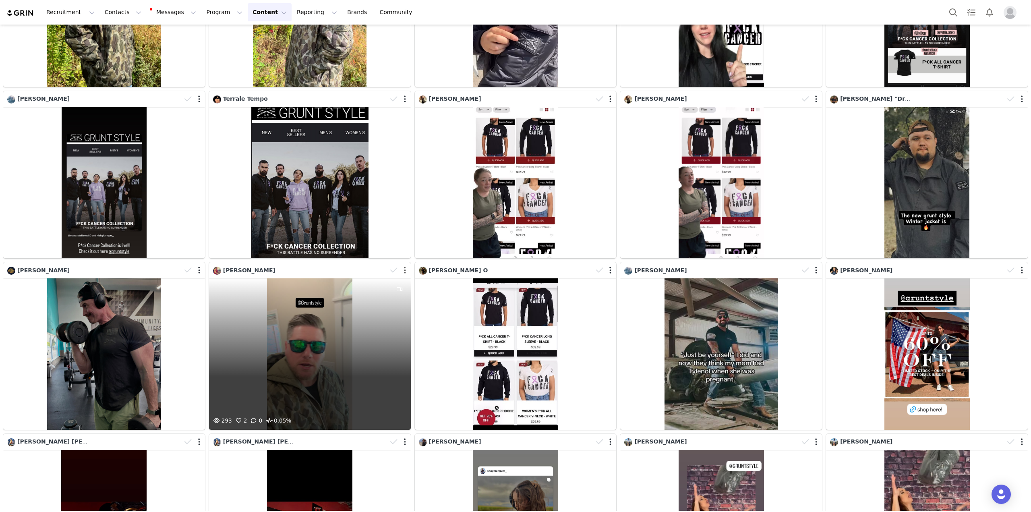
click at [404, 269] on button "button" at bounding box center [405, 270] width 2 height 8
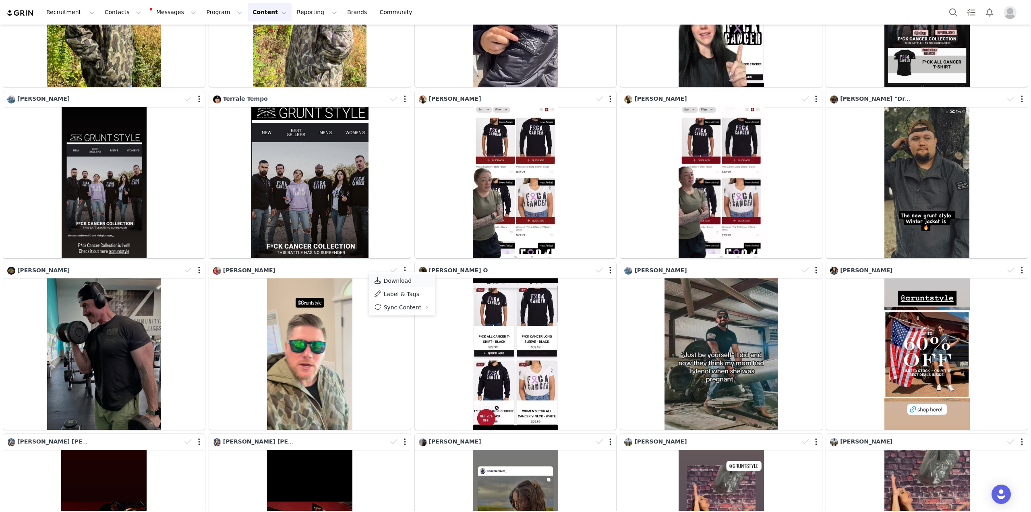
click at [405, 279] on span "Download" at bounding box center [398, 281] width 28 height 6
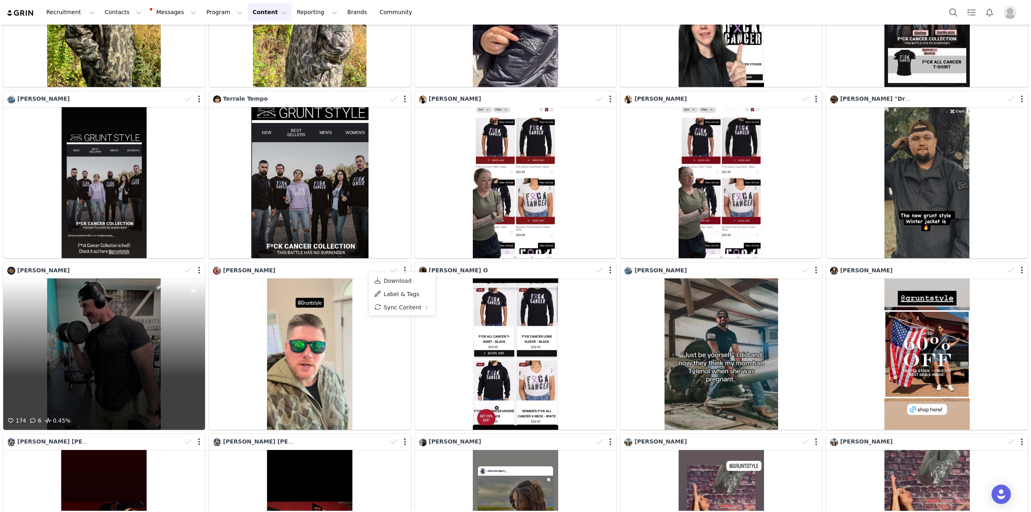
click at [138, 345] on div "174 6 0.45%" at bounding box center [104, 353] width 202 height 151
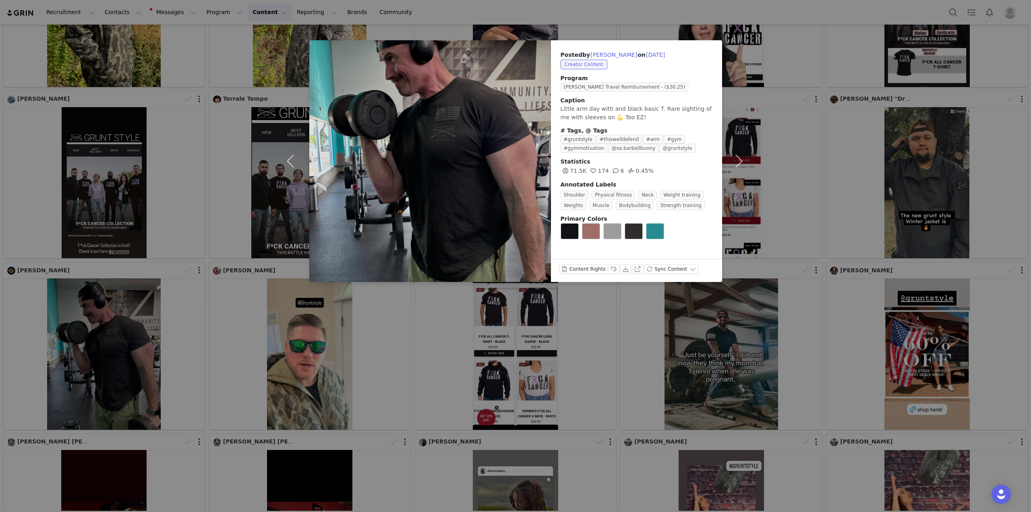
click at [205, 378] on div "Posted by Nick Auger on Sep 29, 2025 Creator Content Program Nick A. Travel Rei…" at bounding box center [515, 256] width 1031 height 512
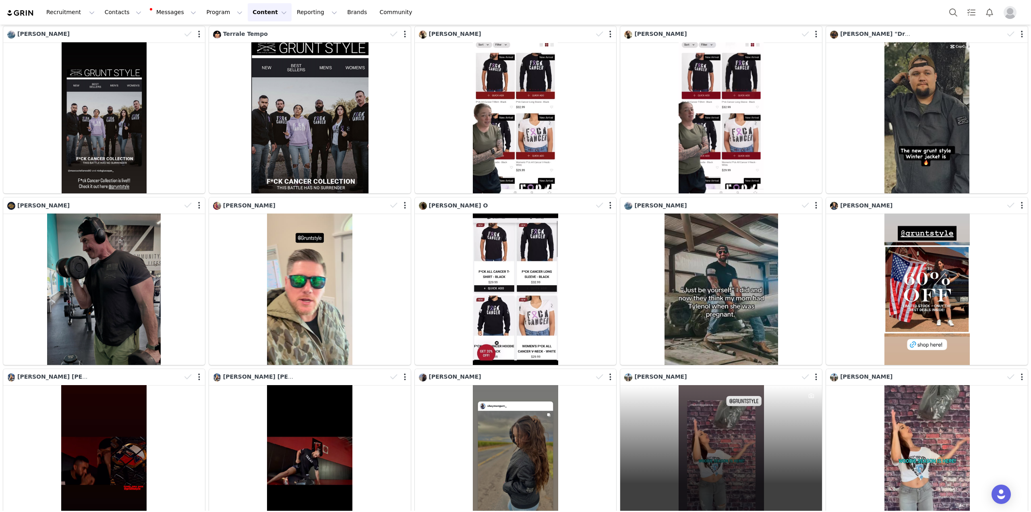
scroll to position [564, 0]
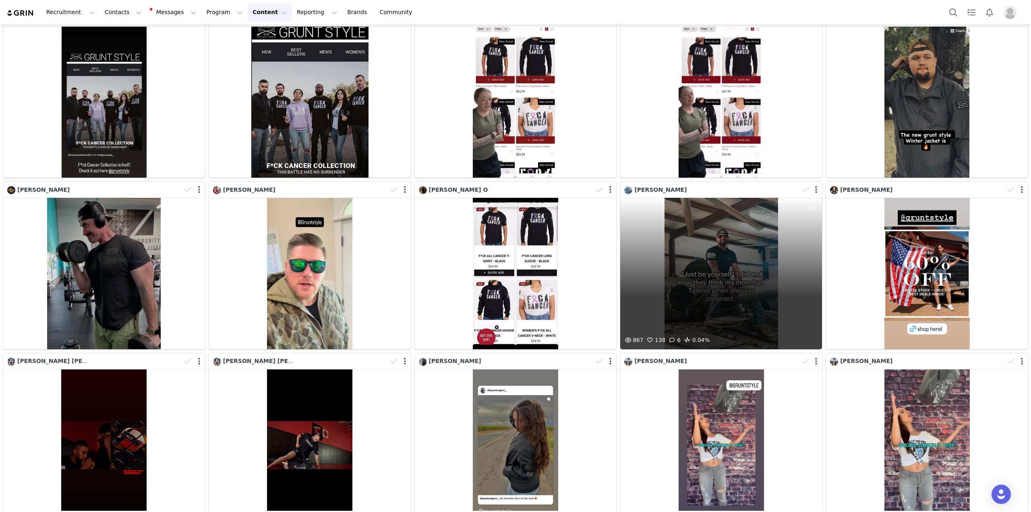
click at [751, 296] on div "867 138 6 0.04%" at bounding box center [722, 273] width 202 height 151
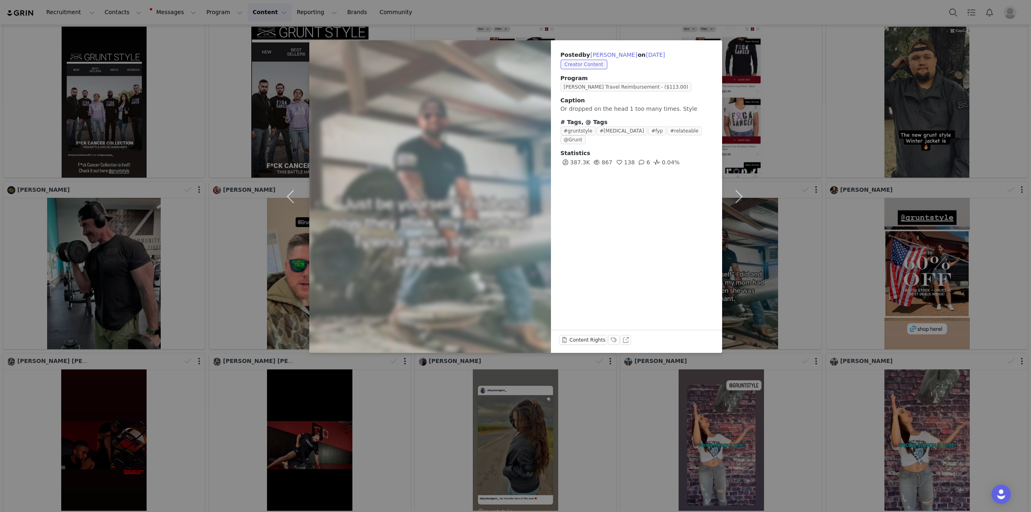
click at [614, 14] on div "Posted by Nicholas Drevnyak on Sep 28, 2025 Creator Content Program Nick D. Tra…" at bounding box center [515, 256] width 1031 height 512
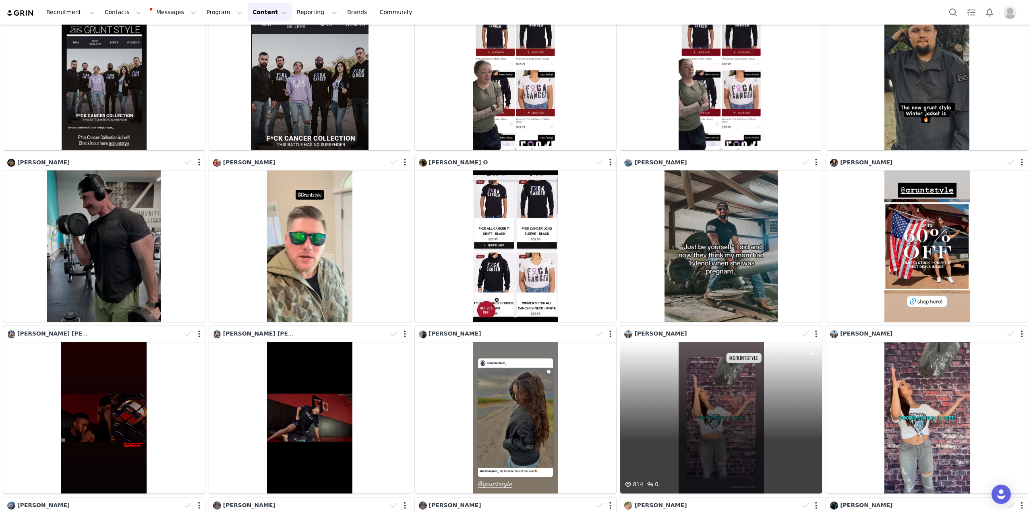
scroll to position [685, 0]
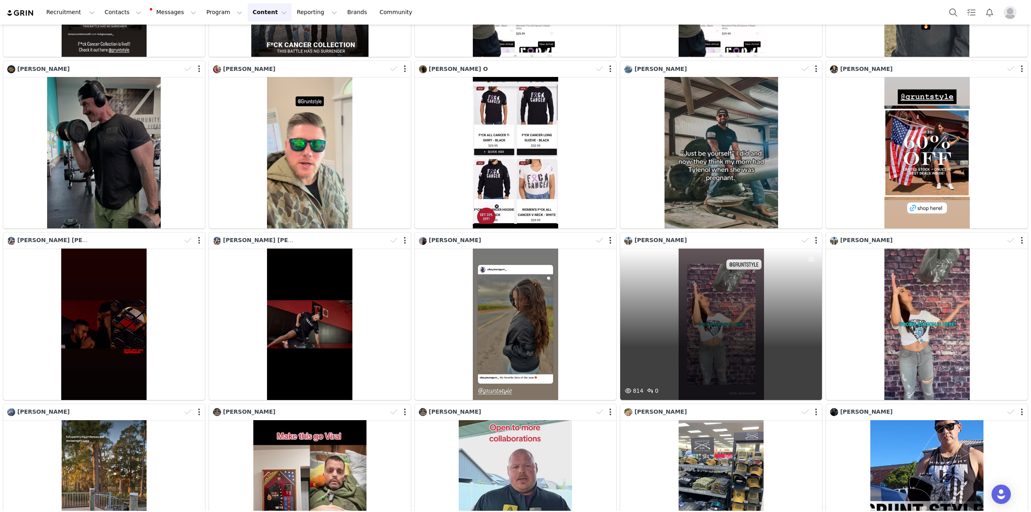
click at [713, 315] on div "814 0" at bounding box center [722, 324] width 202 height 151
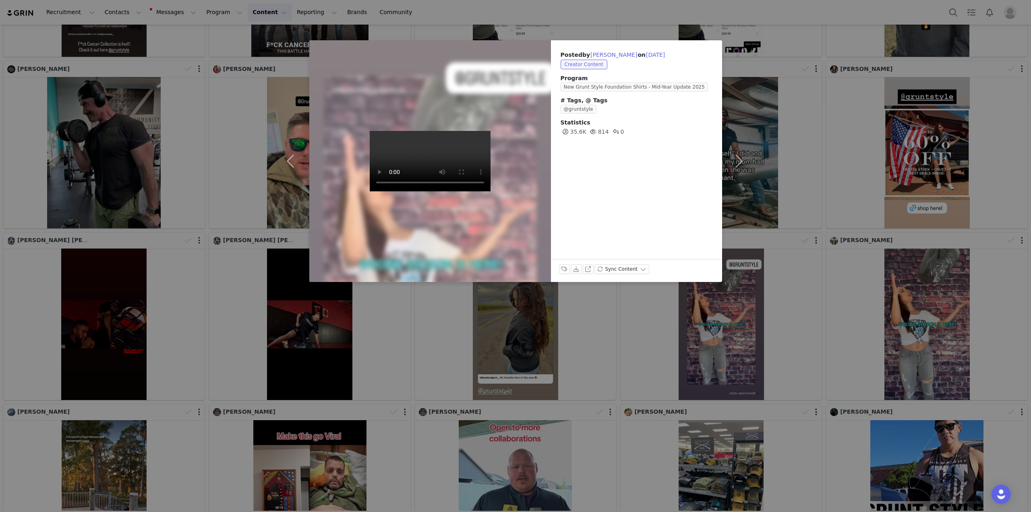
click at [812, 235] on div "Posted by Lisa Zeve on Sep 28, 2025 Creator Content Program New Grunt Style Fou…" at bounding box center [515, 256] width 1031 height 512
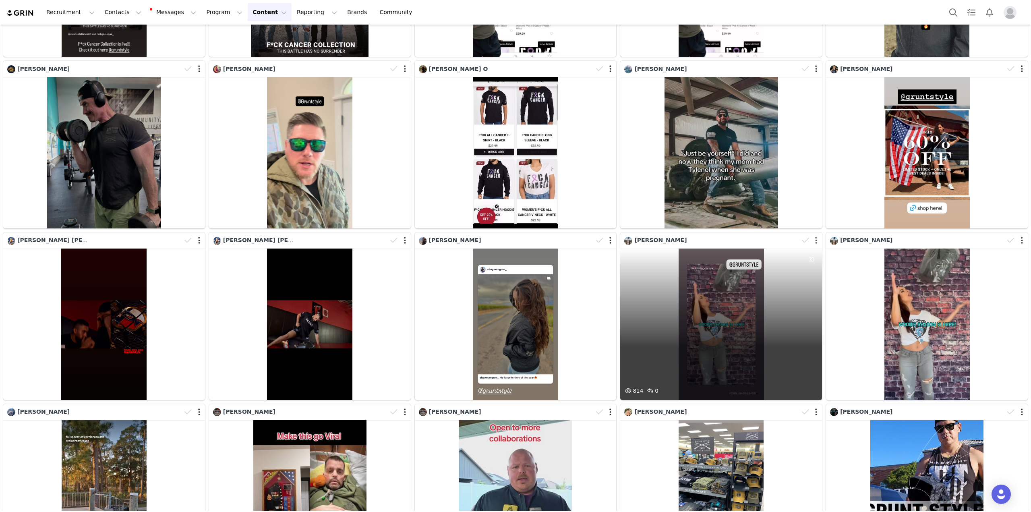
click at [816, 237] on button "button" at bounding box center [817, 241] width 2 height 8
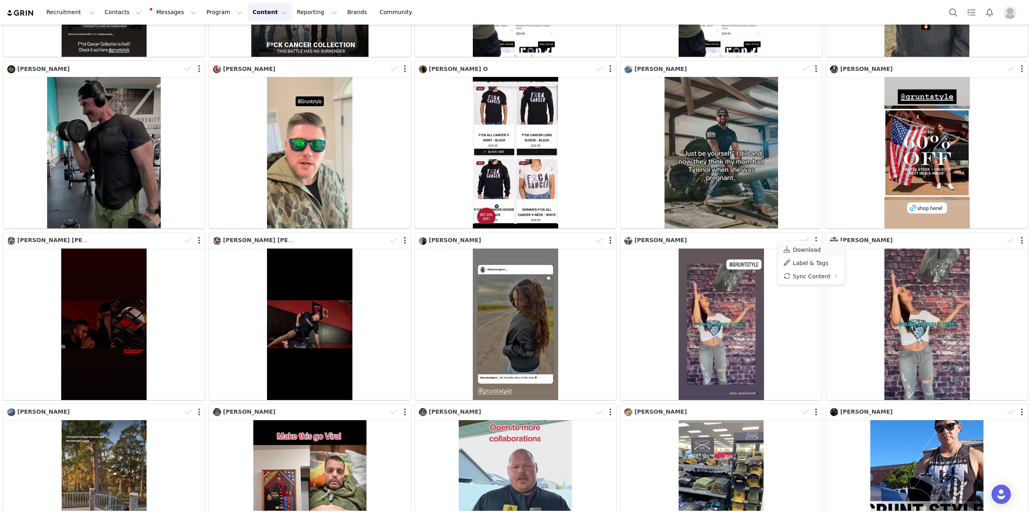
click at [812, 249] on span "Download" at bounding box center [807, 250] width 28 height 6
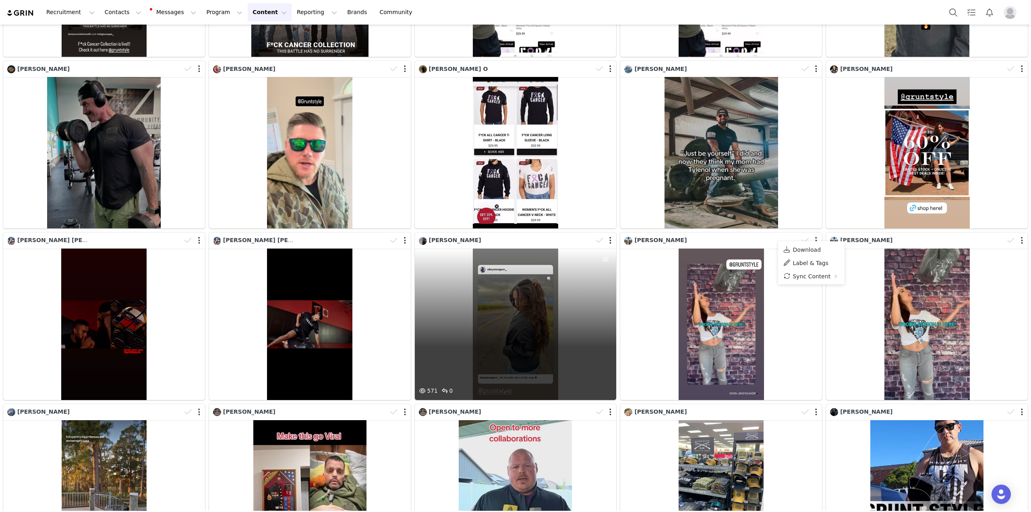
click at [532, 303] on div "571 0" at bounding box center [516, 324] width 202 height 151
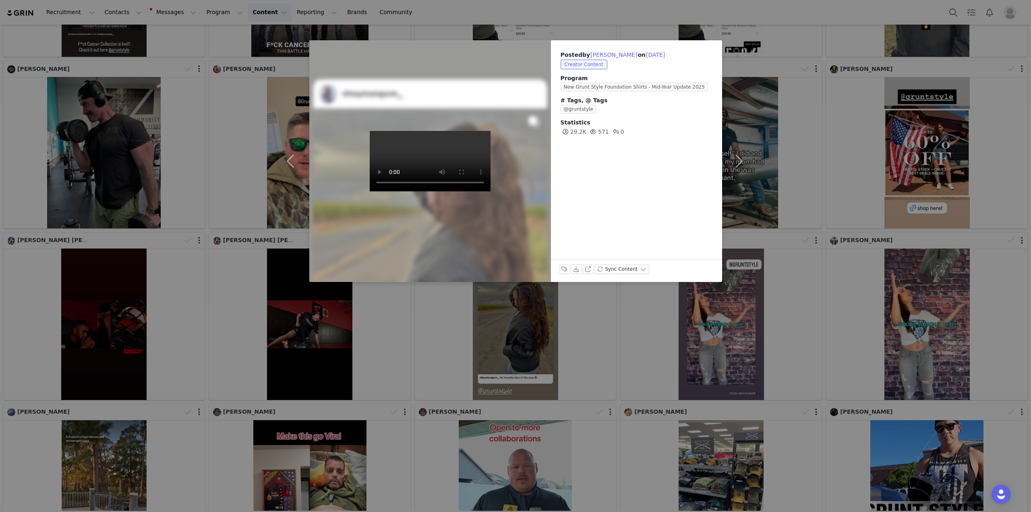
click at [544, 15] on div "Posted by Shaylee Mangum on Sep 28, 2025 Creator Content Program New Grunt Styl…" at bounding box center [515, 256] width 1031 height 512
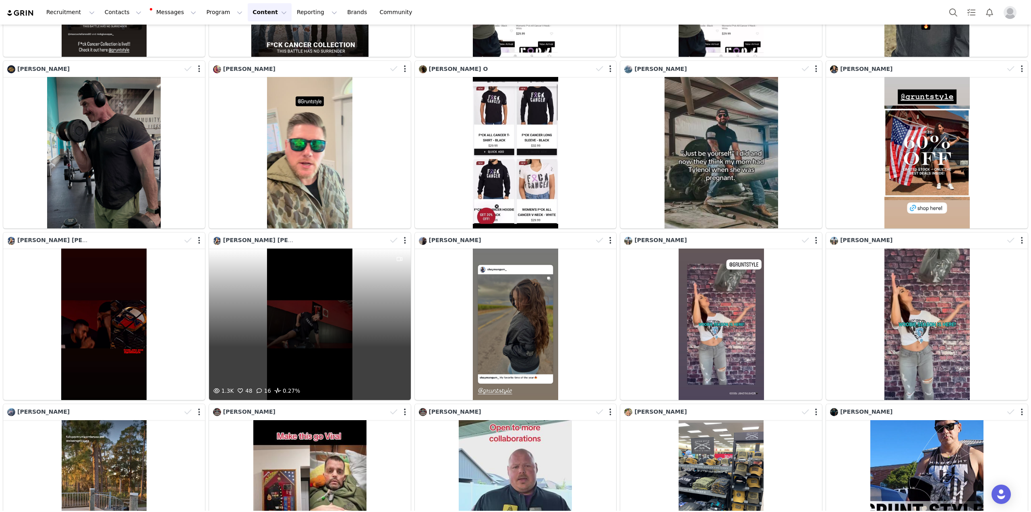
click at [340, 342] on div "1.3K 48 16 0.27%" at bounding box center [310, 324] width 202 height 151
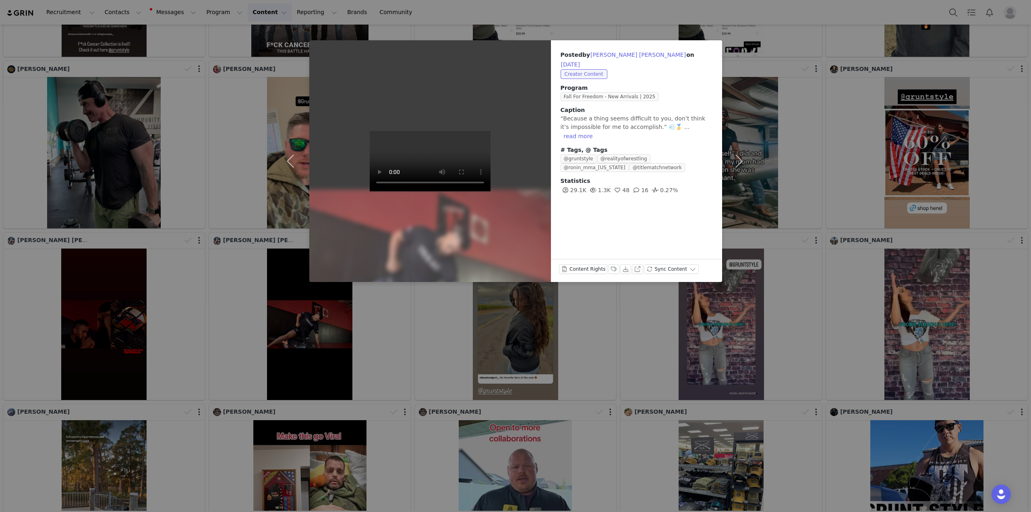
click at [409, 328] on div "Posted by Raul Max Castellanos on Sep 28, 2025 Creator Content Program Fall For…" at bounding box center [515, 256] width 1031 height 512
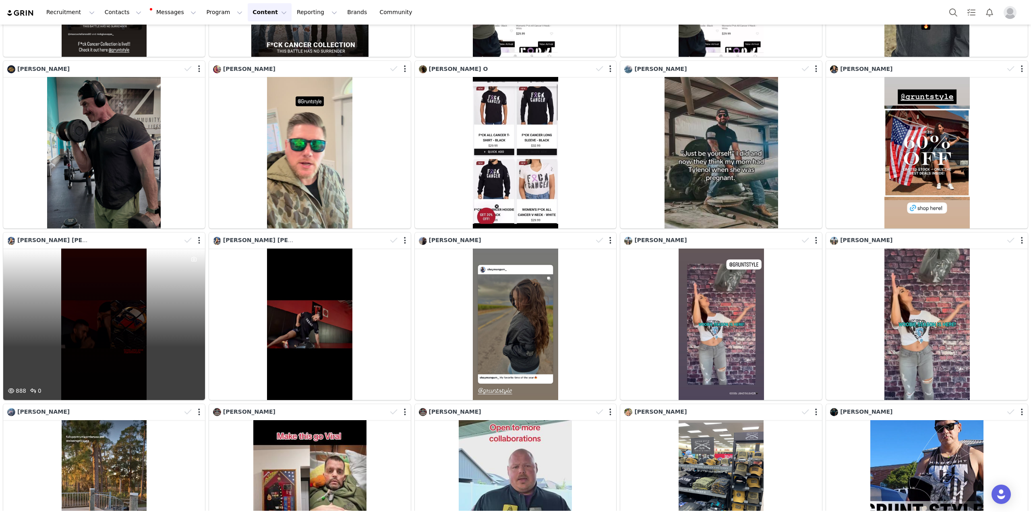
click at [124, 324] on div "888 0" at bounding box center [104, 324] width 202 height 151
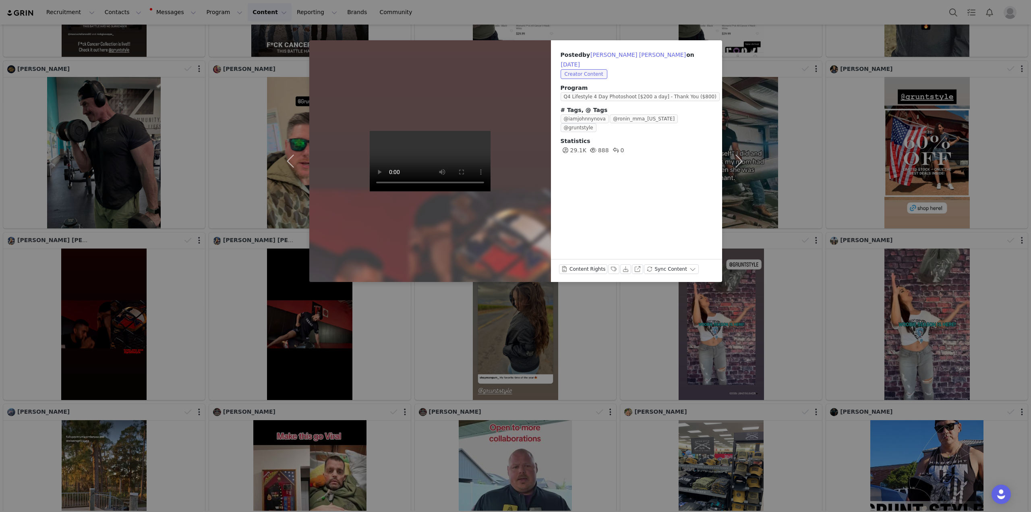
click at [422, 331] on div "Posted by Raul Max Castellanos on Sep 28, 2025 Creator Content Program Q4 Lifes…" at bounding box center [515, 256] width 1031 height 512
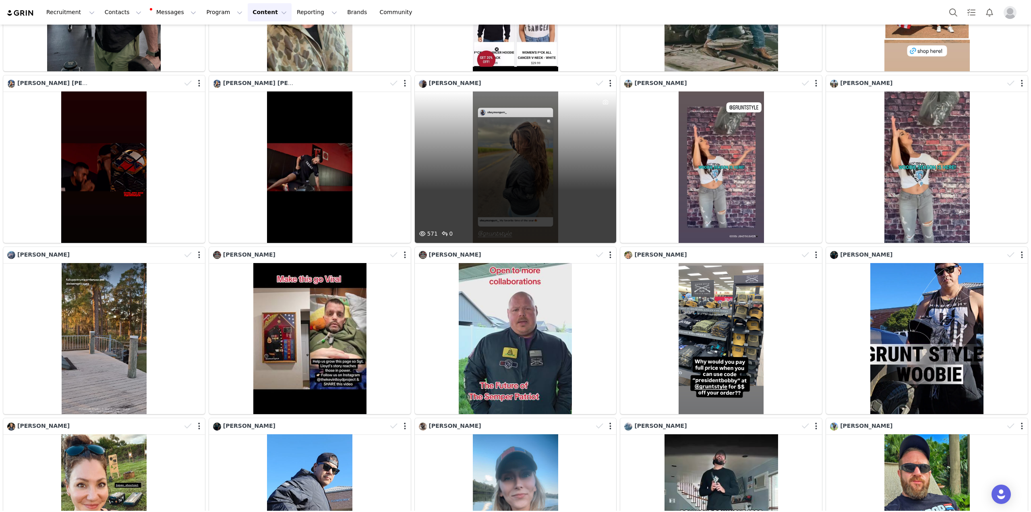
scroll to position [846, 0]
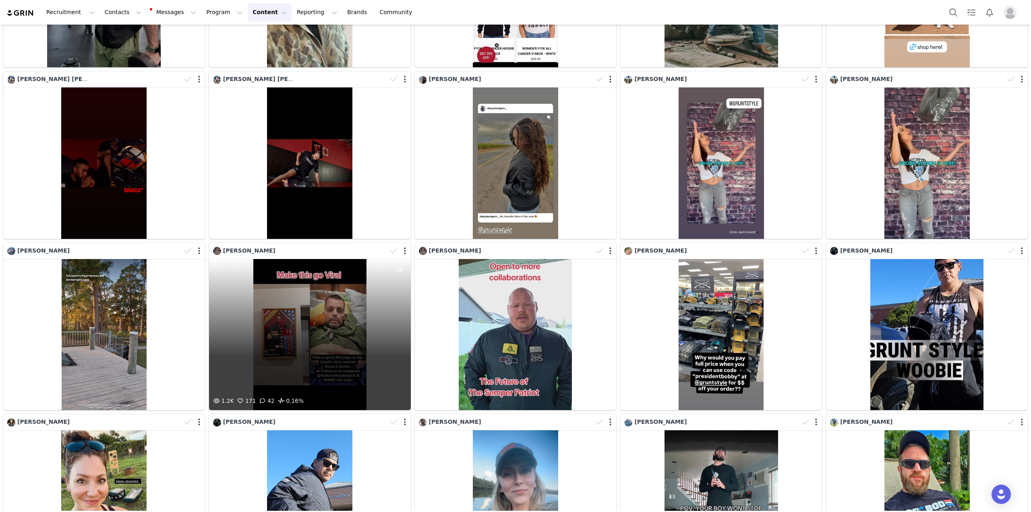
click at [300, 330] on div "1.2K 171 42 0.16%" at bounding box center [310, 334] width 202 height 151
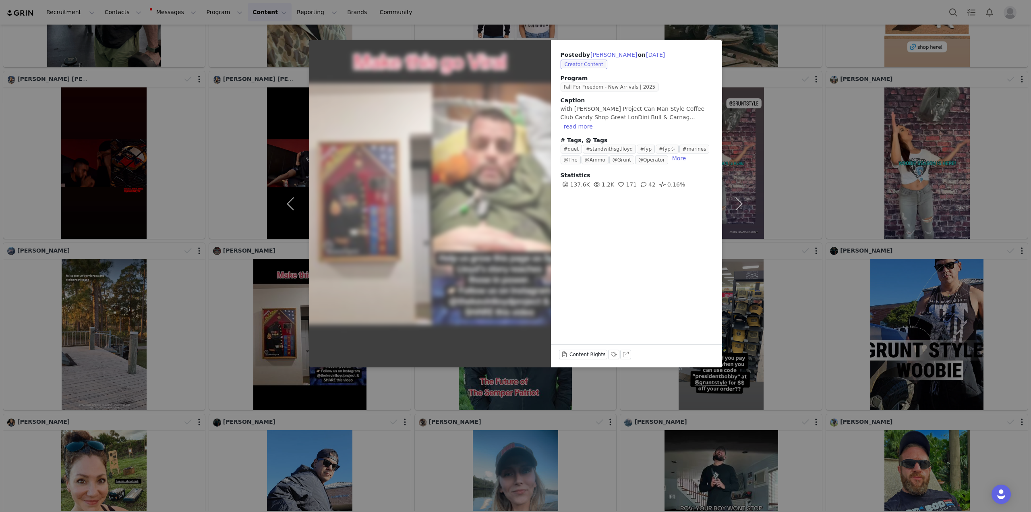
click at [401, 390] on div "Posted by Brandan Mays on Sep 28, 2025 Creator Content Program Fall For Freedom…" at bounding box center [515, 256] width 1031 height 512
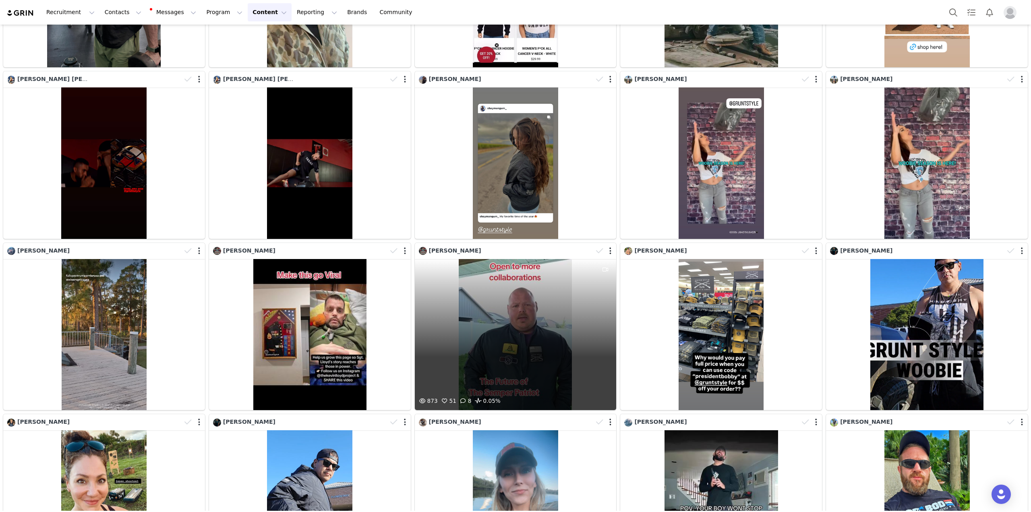
click at [544, 359] on div "873 51 8 0.05%" at bounding box center [516, 334] width 202 height 151
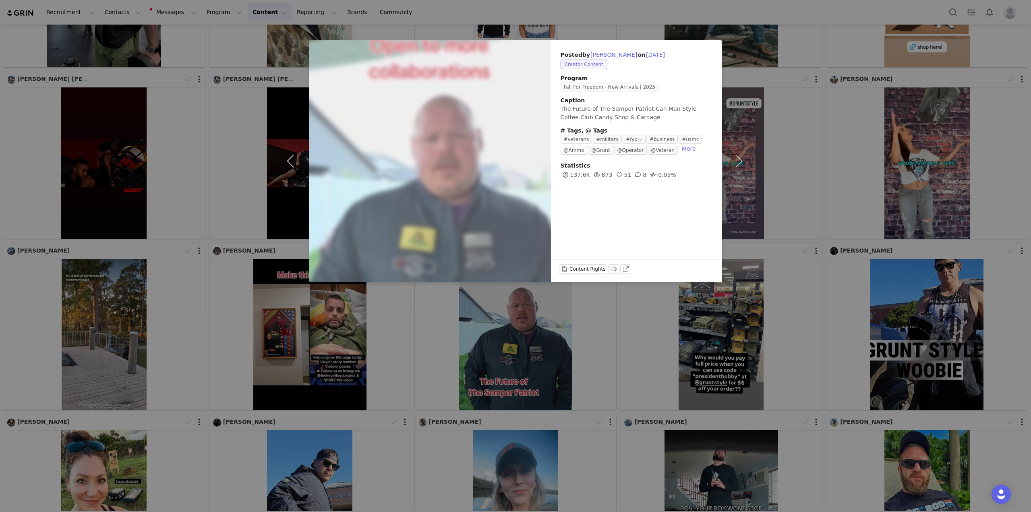
click at [575, 362] on div "Posted by Brandan Mays on Sep 27, 2025 Creator Content Program Fall For Freedom…" at bounding box center [515, 256] width 1031 height 512
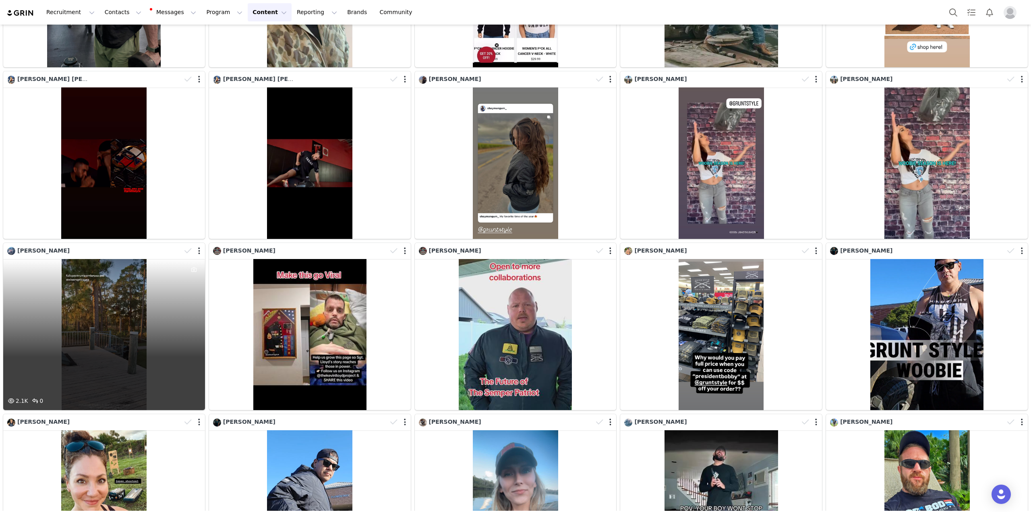
click at [129, 318] on div "2.1K 0" at bounding box center [104, 334] width 202 height 151
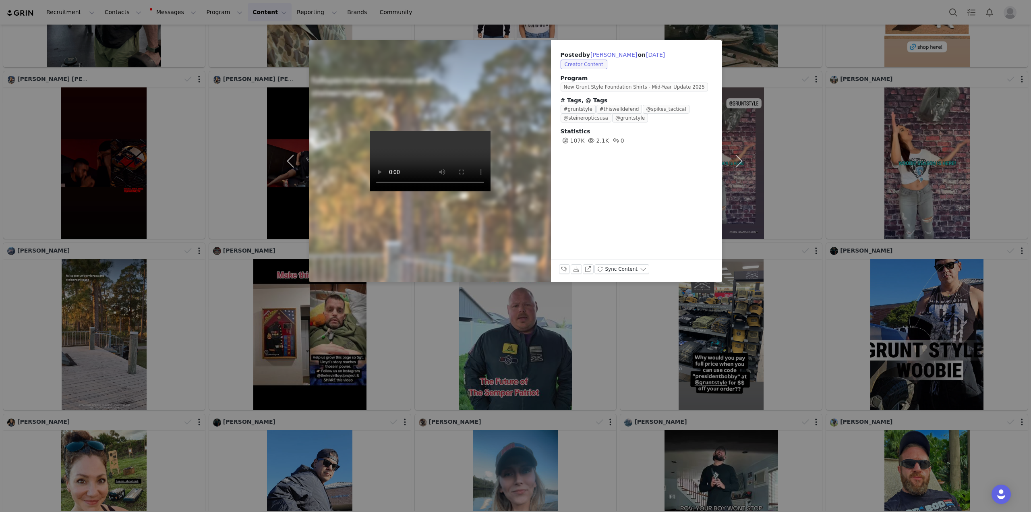
click at [206, 300] on div "Posted by Richard Graham on Sep 28, 2025 Creator Content Program New Grunt Styl…" at bounding box center [515, 256] width 1031 height 512
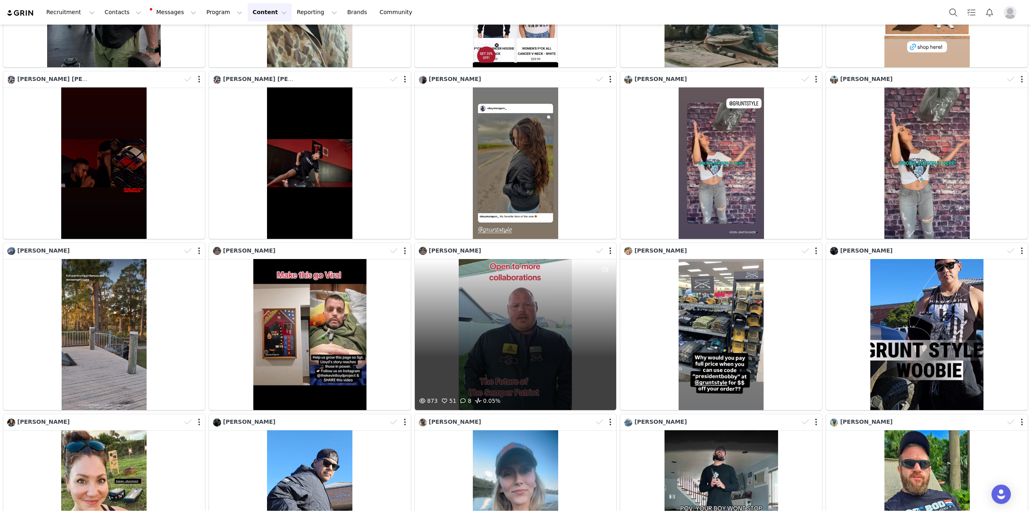
scroll to position [927, 0]
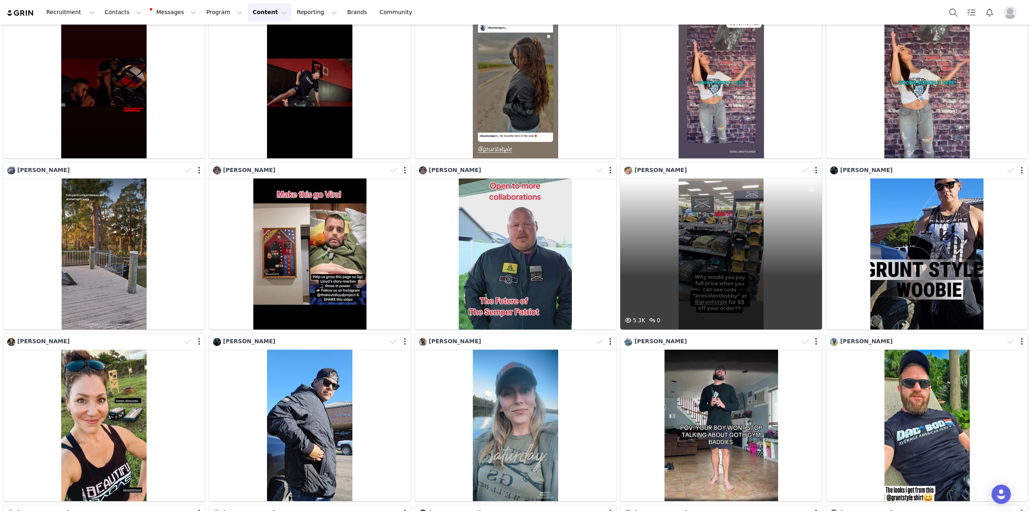
click at [783, 225] on div "5.3K 0" at bounding box center [722, 253] width 202 height 151
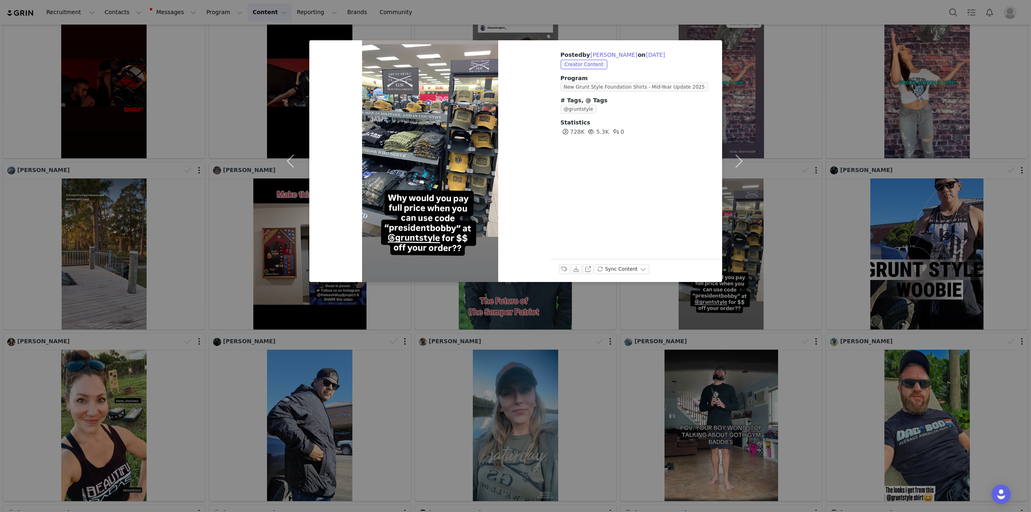
click at [451, 304] on div "Posted by Bobby on Sep 27, 2025 Creator Content Program New Grunt Style Foundat…" at bounding box center [515, 256] width 1031 height 512
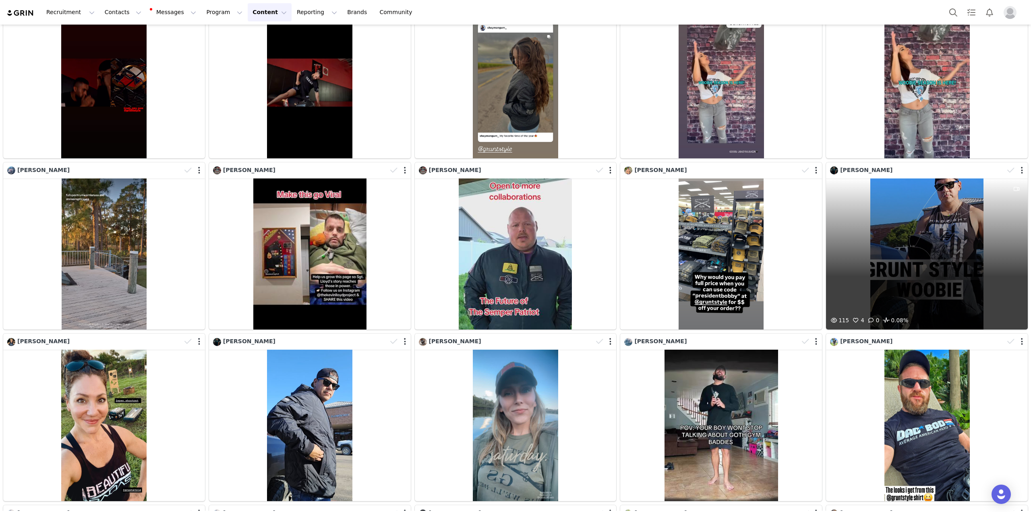
click at [939, 264] on div "115 4 0 0.08%" at bounding box center [927, 253] width 202 height 151
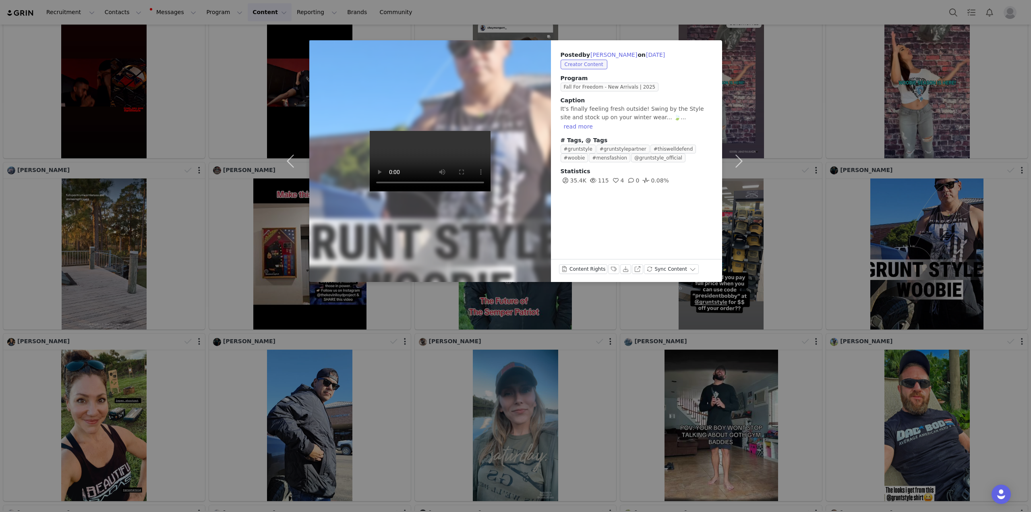
click at [597, 22] on div "Posted by Jesse James on Sep 27, 2025 Creator Content Program Fall For Freedom …" at bounding box center [515, 256] width 1031 height 512
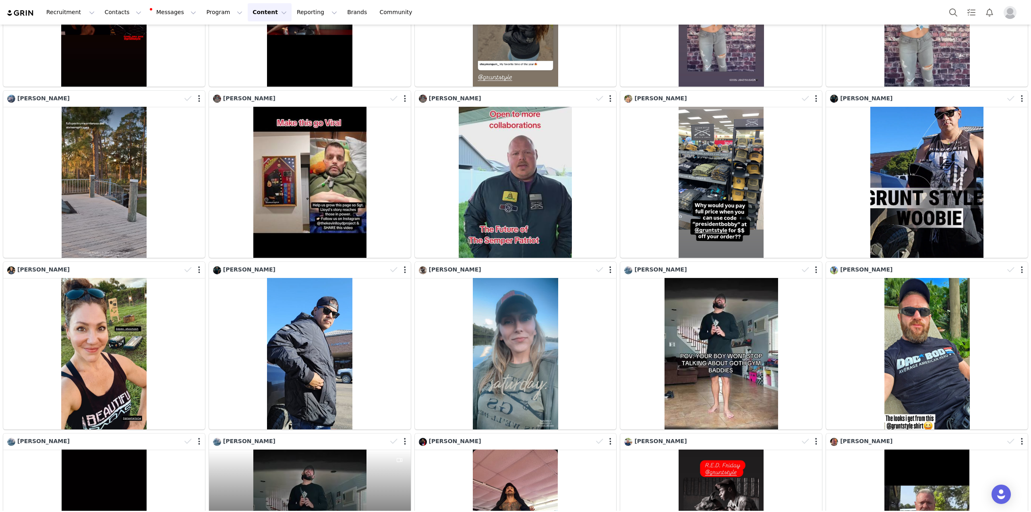
scroll to position [1007, 0]
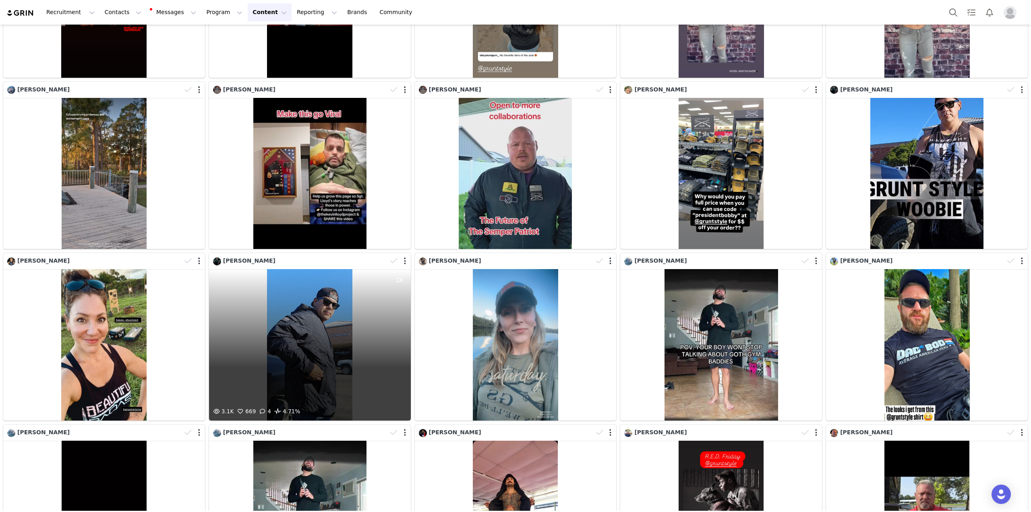
click at [330, 355] on div "3.1K 669 4 4.71%" at bounding box center [310, 344] width 202 height 151
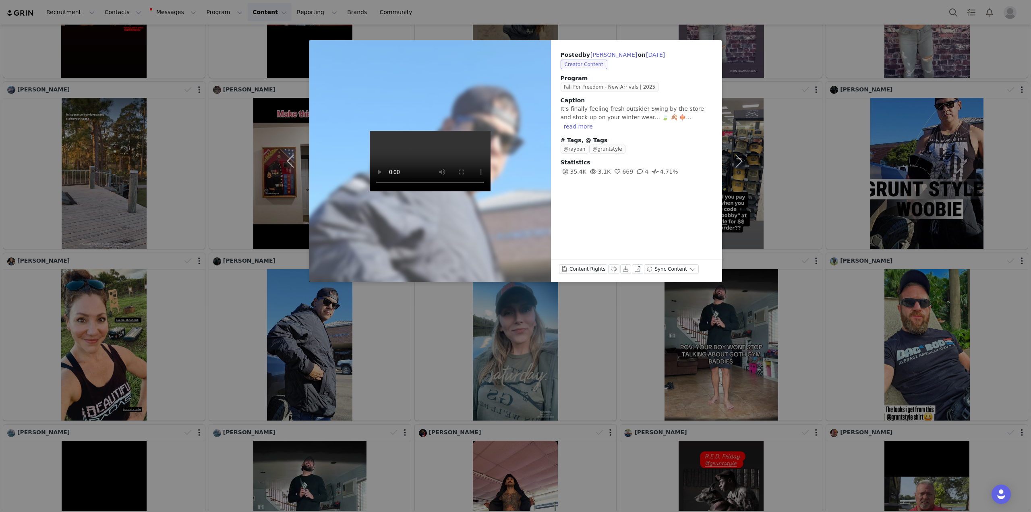
click at [409, 323] on div "Posted by Jesse James on Sep 27, 2025 Creator Content Program Fall For Freedom …" at bounding box center [515, 256] width 1031 height 512
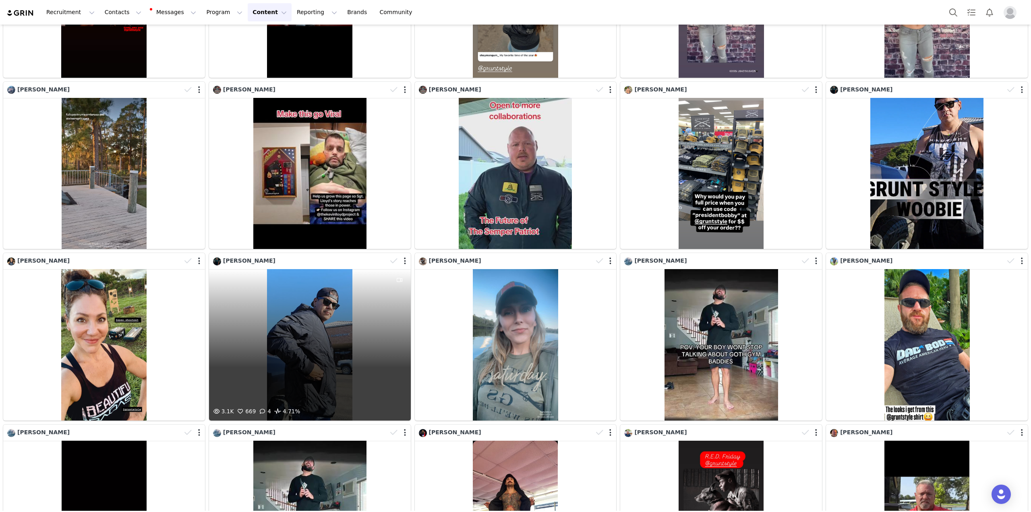
click at [402, 259] on div at bounding box center [399, 261] width 23 height 12
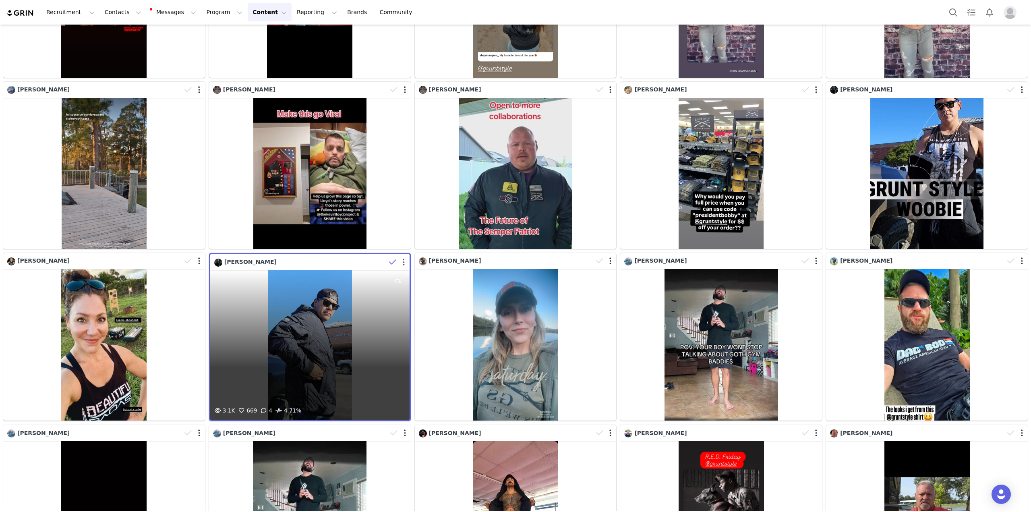
click at [403, 258] on button "button" at bounding box center [404, 262] width 2 height 8
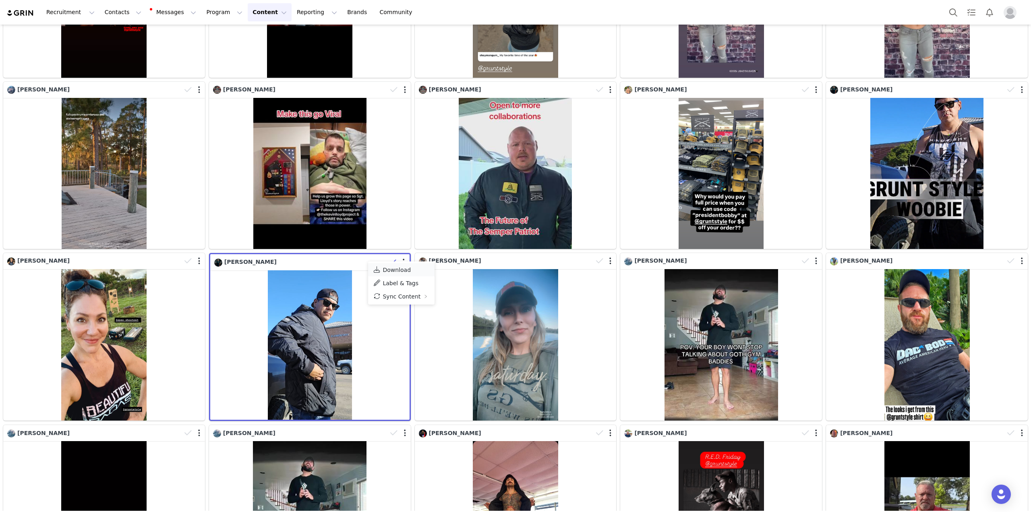
click at [401, 266] on link "Download" at bounding box center [401, 269] width 66 height 13
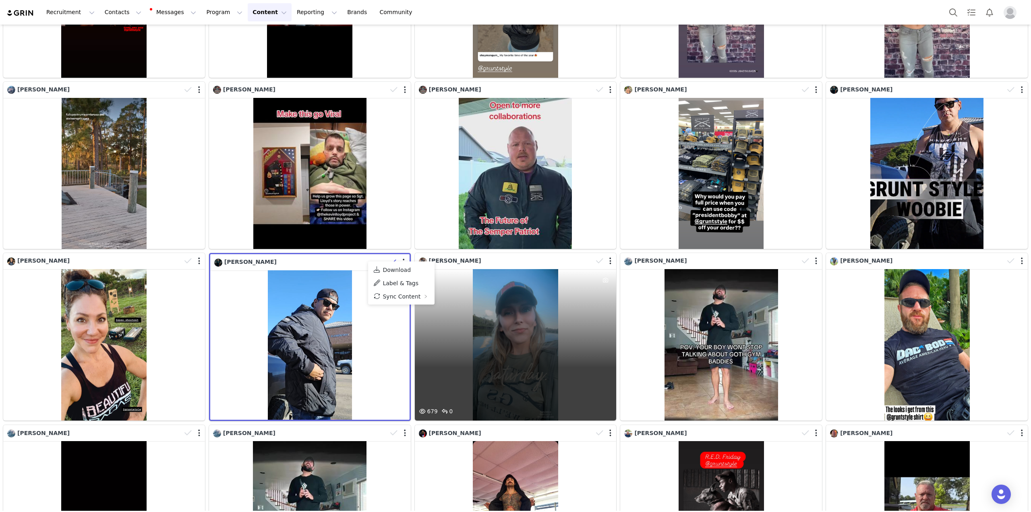
click at [541, 323] on div "679 0" at bounding box center [516, 344] width 202 height 151
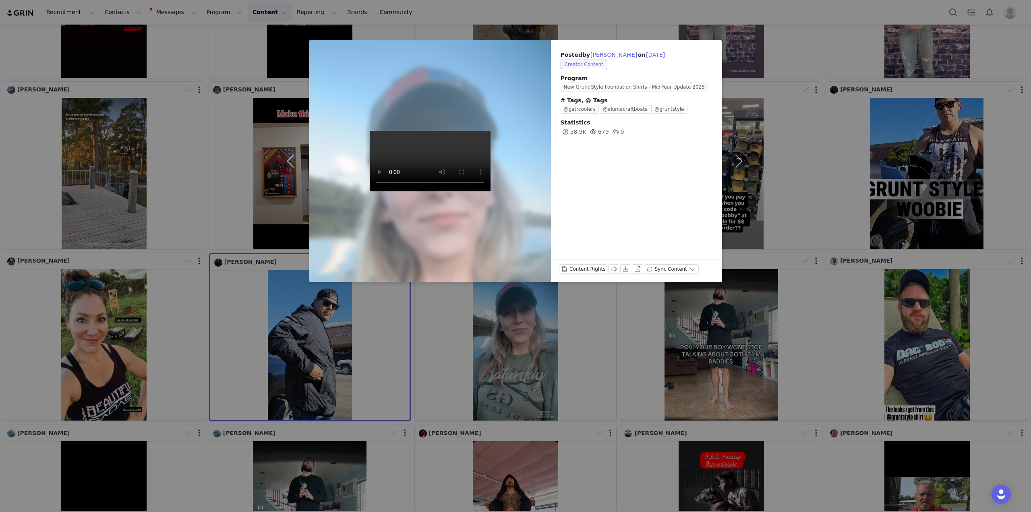
click at [411, 328] on div "Posted by Brittany McWaters on Sep 27, 2025 Creator Content Program New Grunt S…" at bounding box center [515, 256] width 1031 height 512
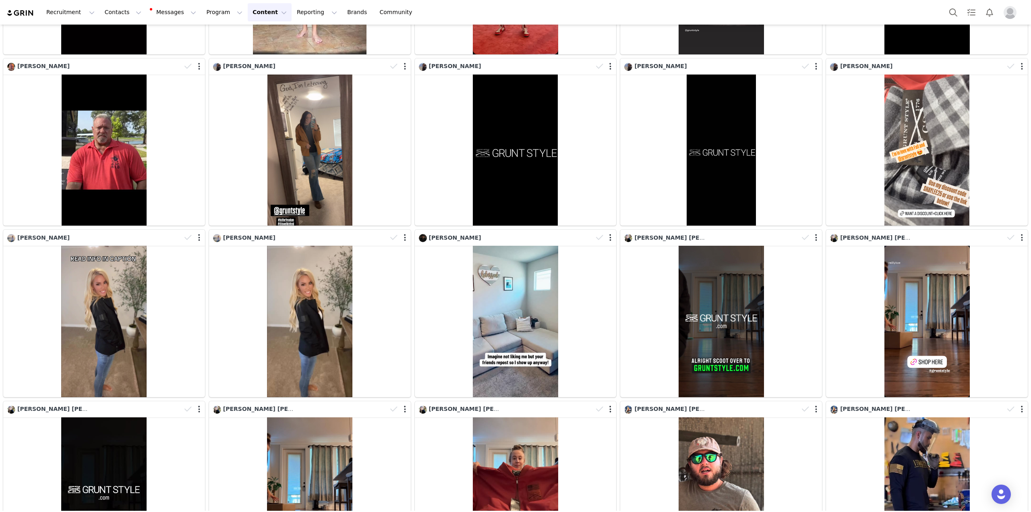
scroll to position [1571, 0]
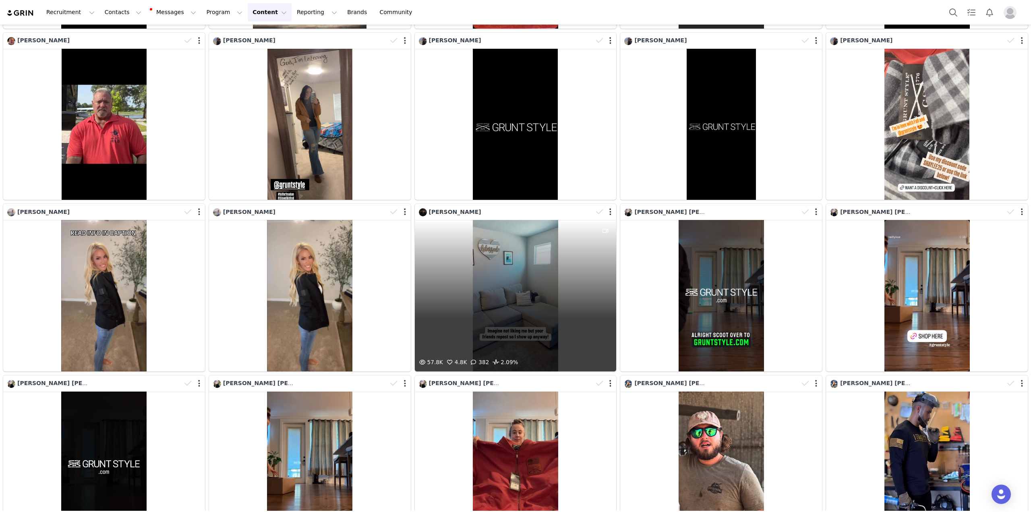
click at [540, 293] on div "57.8K 4.8K 382 2.09%" at bounding box center [516, 295] width 202 height 151
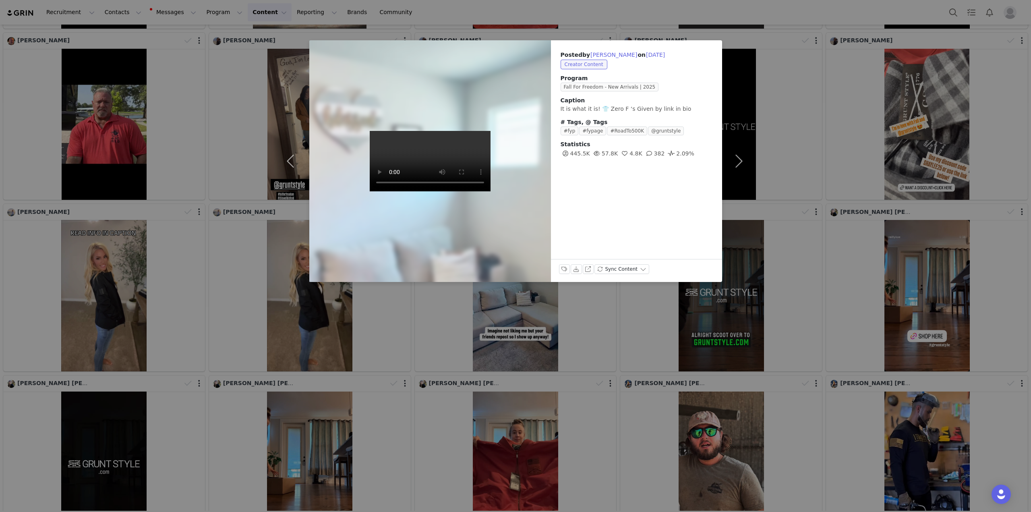
click at [407, 304] on div "Posted by DeWayne Maynard on Sep 25, 2025 Creator Content Program Fall For Free…" at bounding box center [515, 256] width 1031 height 512
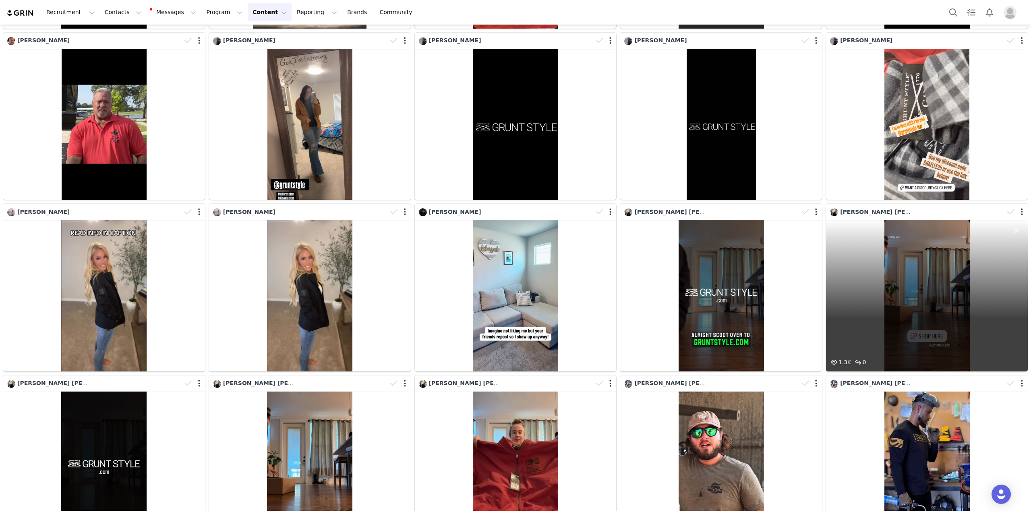
click at [897, 266] on div "1.3K 0" at bounding box center [927, 295] width 202 height 151
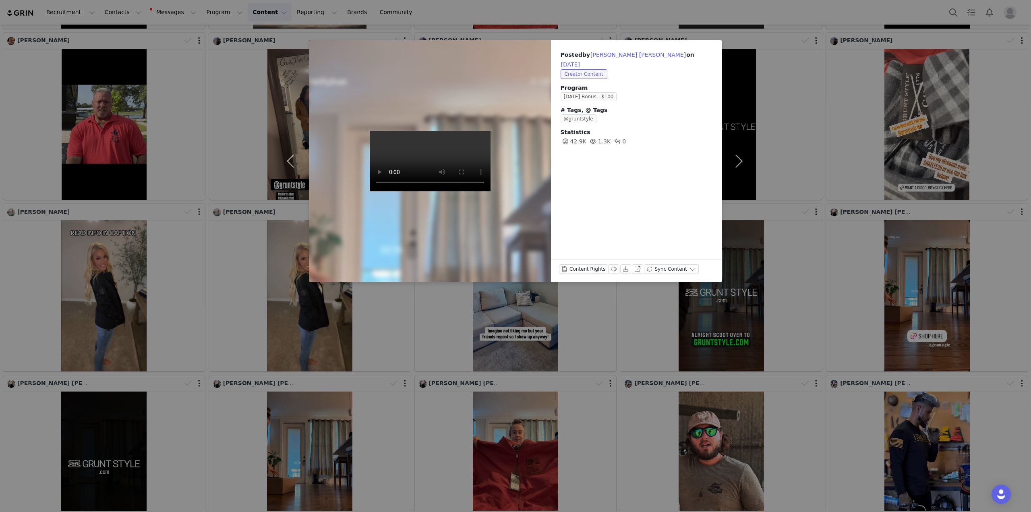
click at [588, 9] on div "Posted by Reilly Dunlap on Sep 25, 2025 Creator Content Program Father's Day 20…" at bounding box center [515, 256] width 1031 height 512
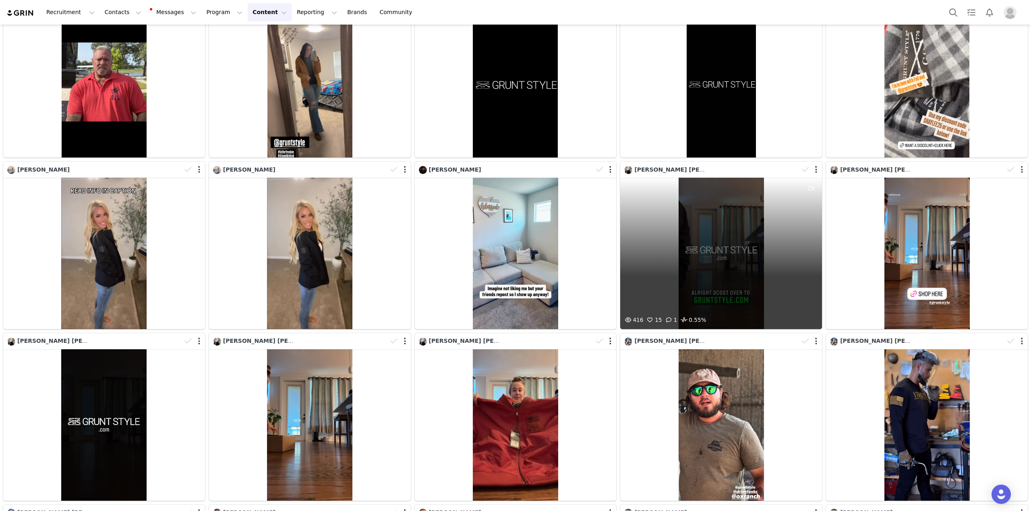
scroll to position [1612, 0]
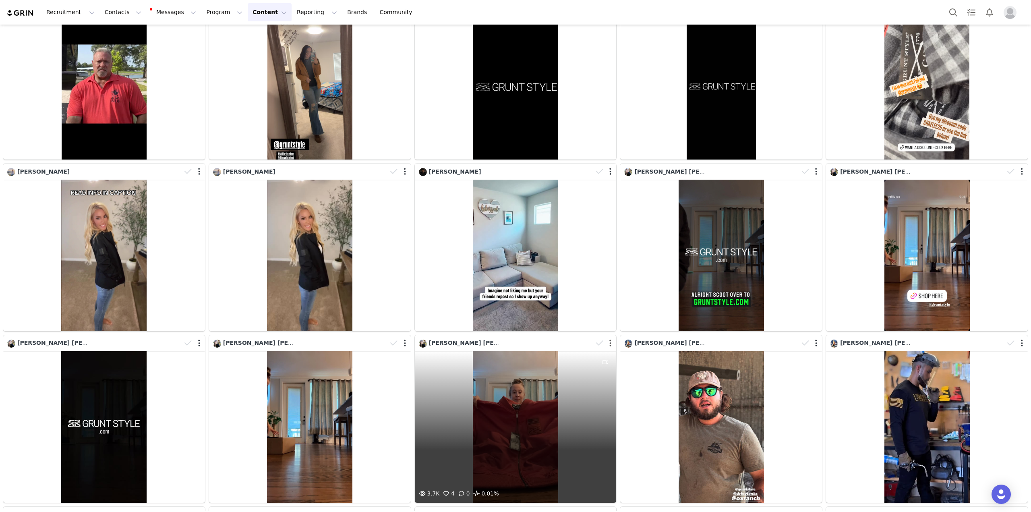
click at [610, 339] on button "button" at bounding box center [611, 343] width 2 height 8
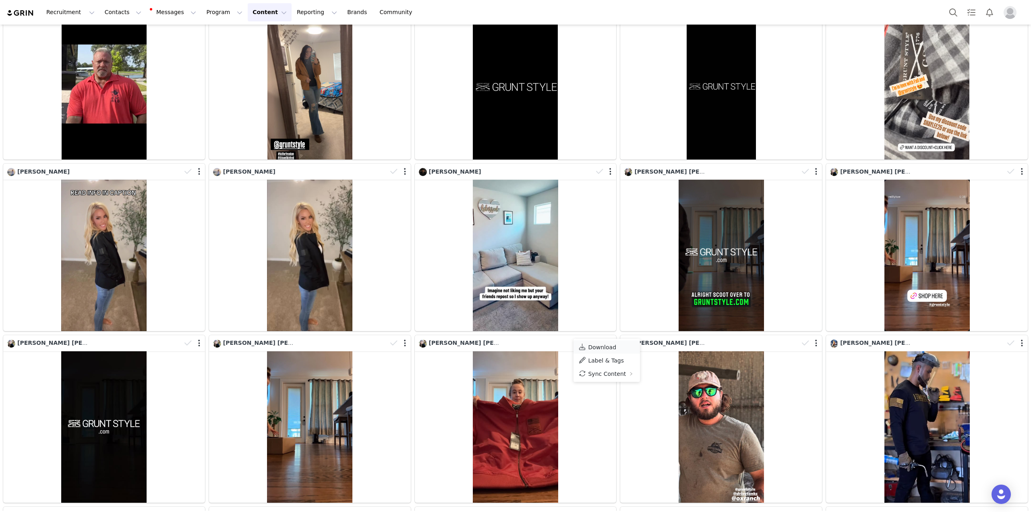
click at [604, 348] on span "Download" at bounding box center [602, 347] width 28 height 6
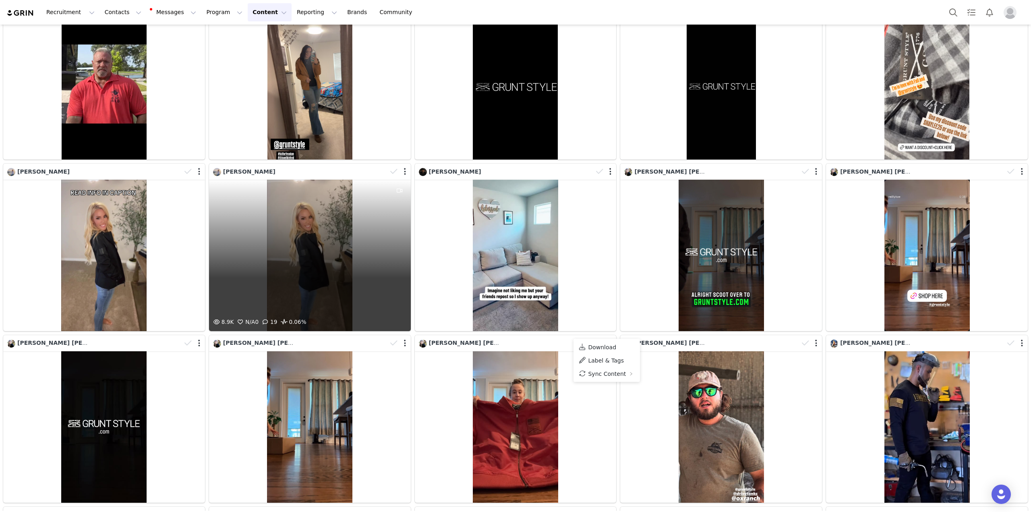
click at [325, 259] on div "8.9K N/A 0 19 0.06%" at bounding box center [310, 255] width 202 height 151
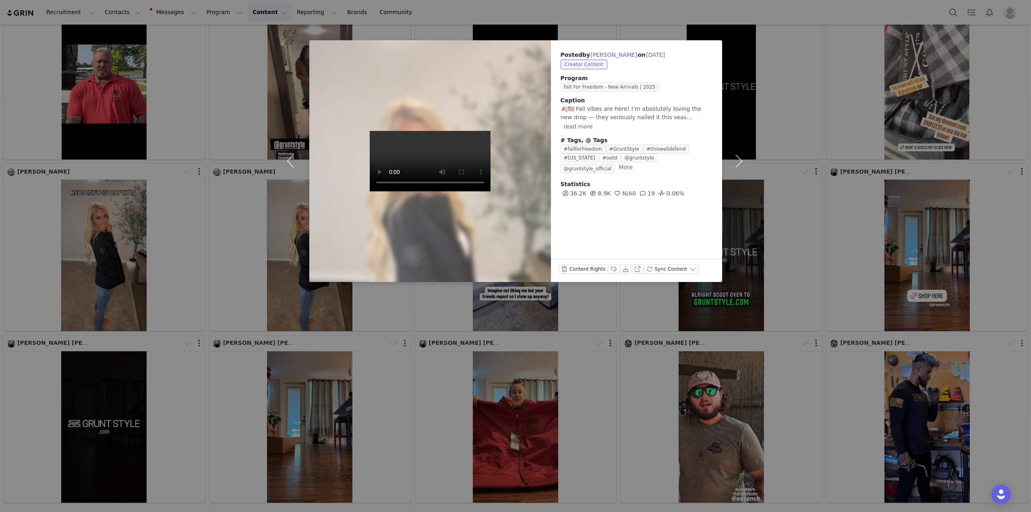
click at [407, 303] on div "Posted by Heather Delamorton on Sep 25, 2025 Creator Content Program Fall For F…" at bounding box center [515, 256] width 1031 height 512
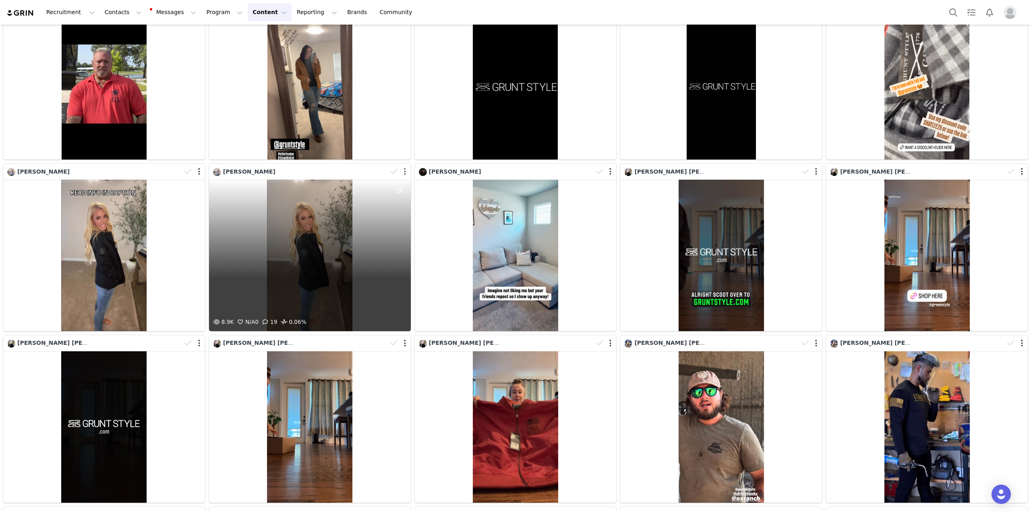
click at [404, 168] on button "button" at bounding box center [405, 172] width 2 height 8
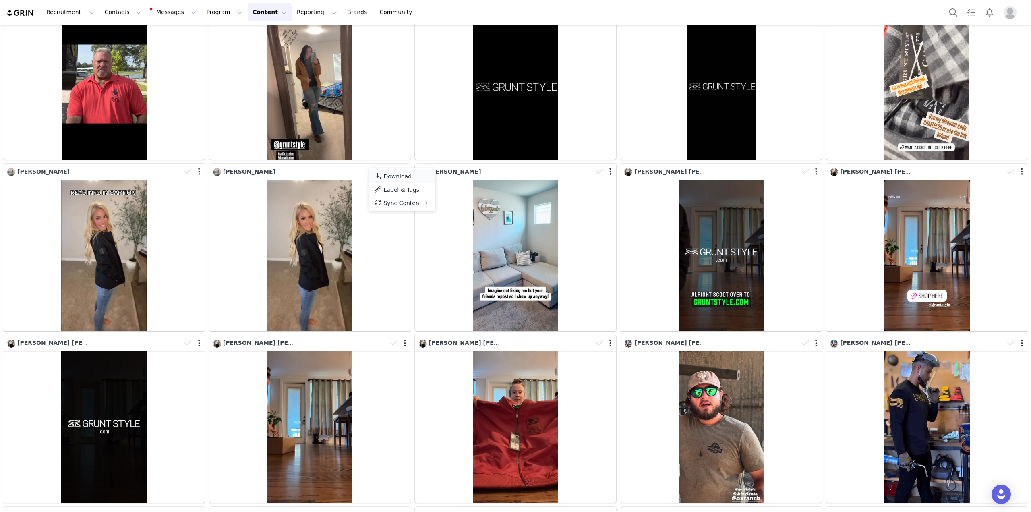
click at [404, 176] on span "Download" at bounding box center [398, 176] width 28 height 6
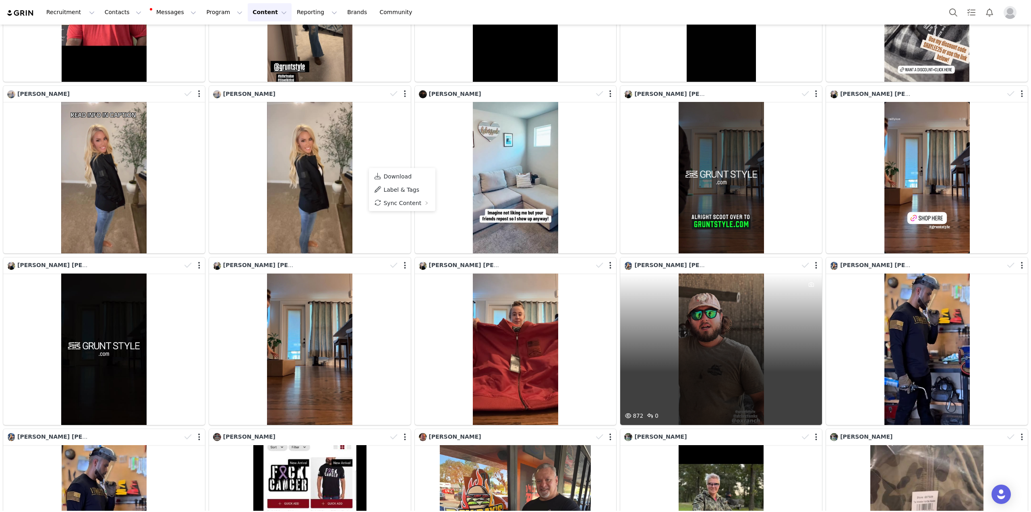
scroll to position [1692, 0]
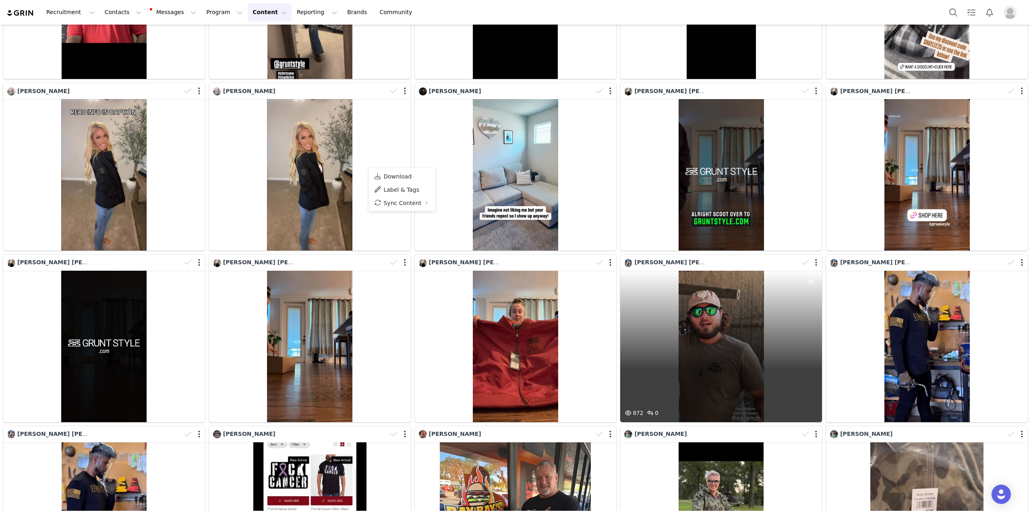
click at [733, 321] on div "872 0" at bounding box center [722, 346] width 202 height 151
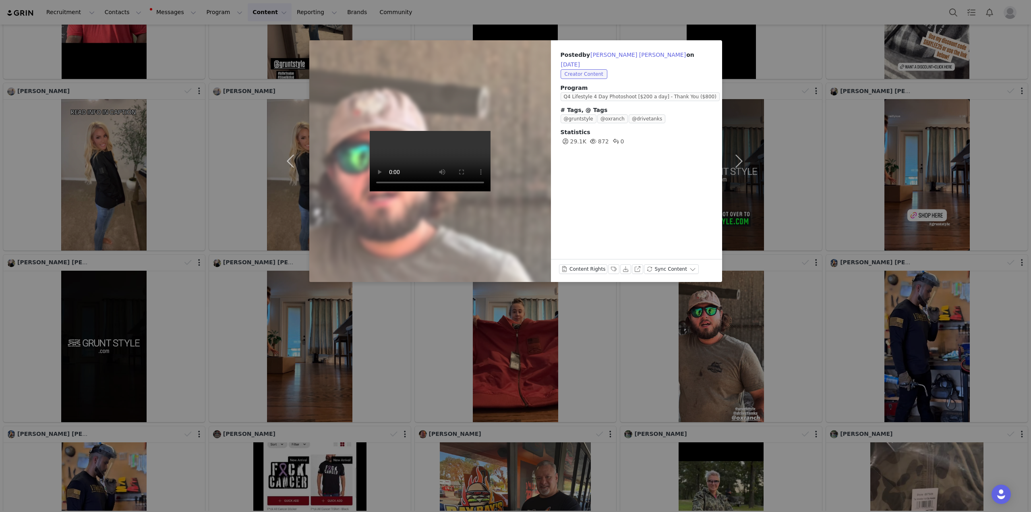
click at [650, 21] on div "Posted by Raul Max Castellanos on Sep 24, 2025 Creator Content Program Q4 Lifes…" at bounding box center [515, 256] width 1031 height 512
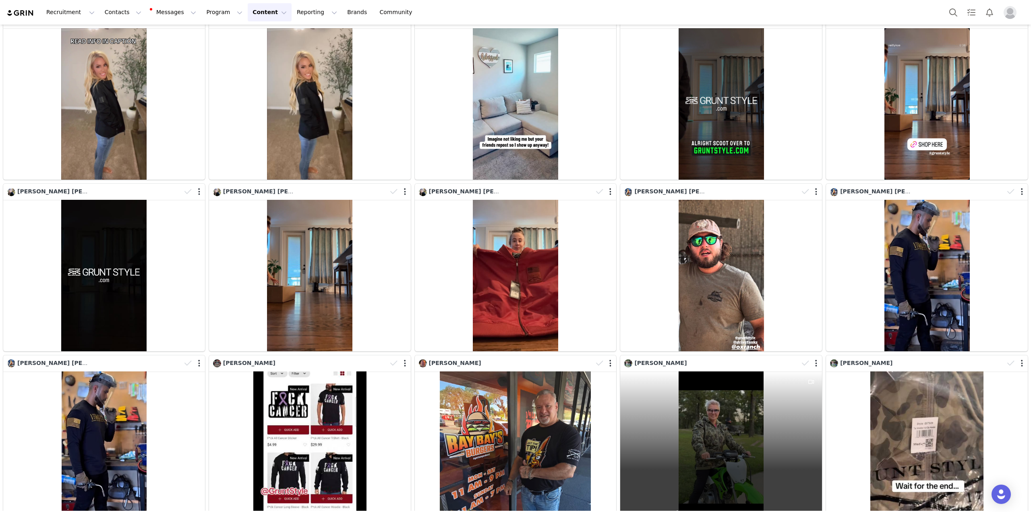
scroll to position [1813, 0]
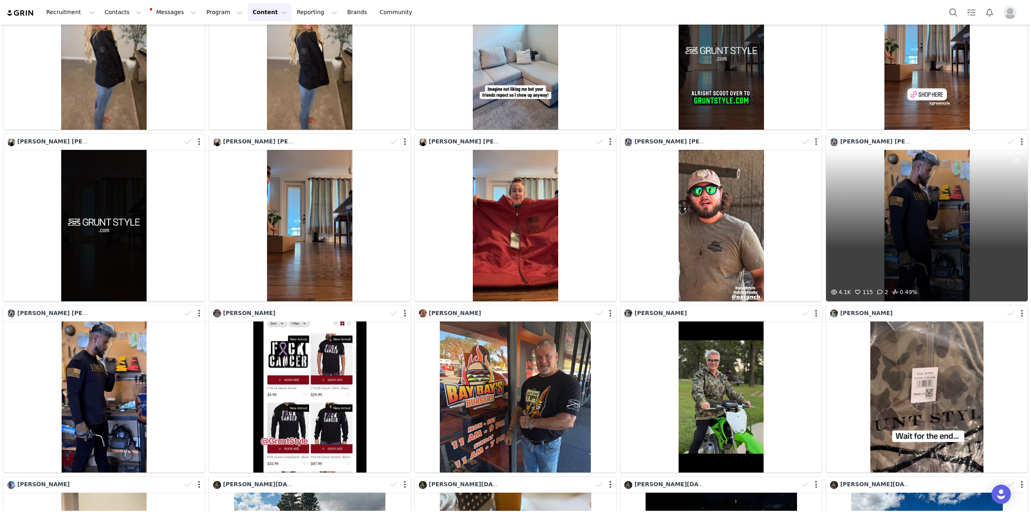
click at [925, 204] on div "4.1K 115 2 0.49%" at bounding box center [927, 225] width 202 height 151
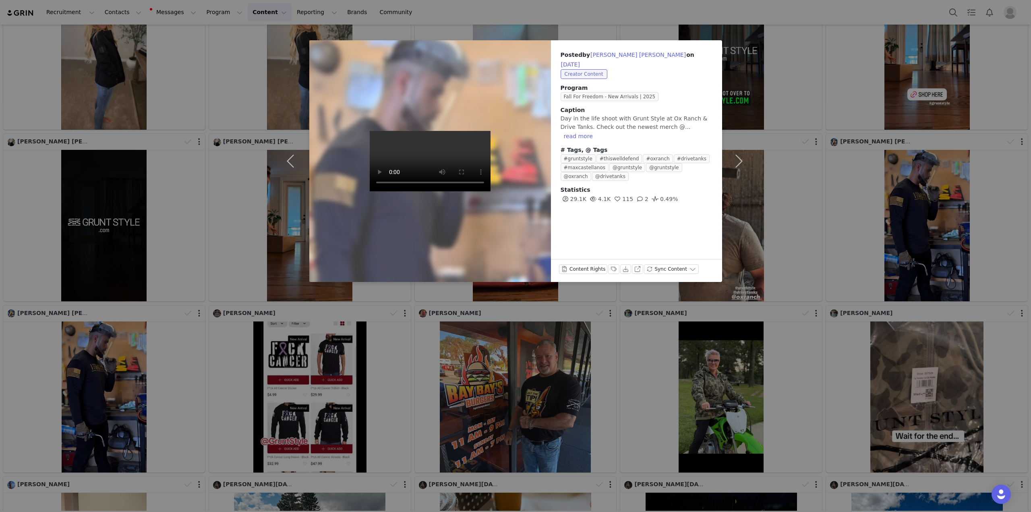
click at [647, 5] on div "Posted by Raul Max Castellanos on Sep 24, 2025 Creator Content Program Fall For…" at bounding box center [515, 256] width 1031 height 512
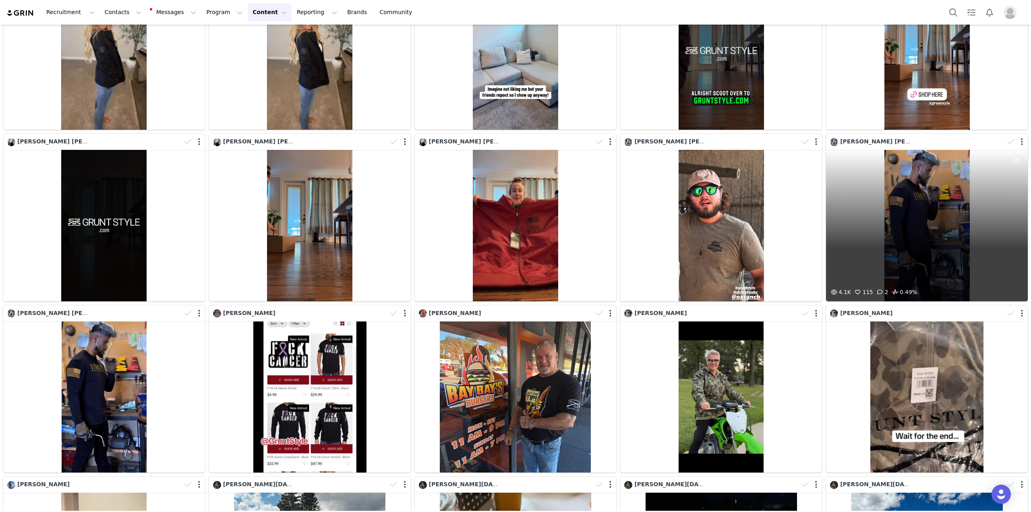
click at [1015, 136] on div at bounding box center [1016, 142] width 23 height 12
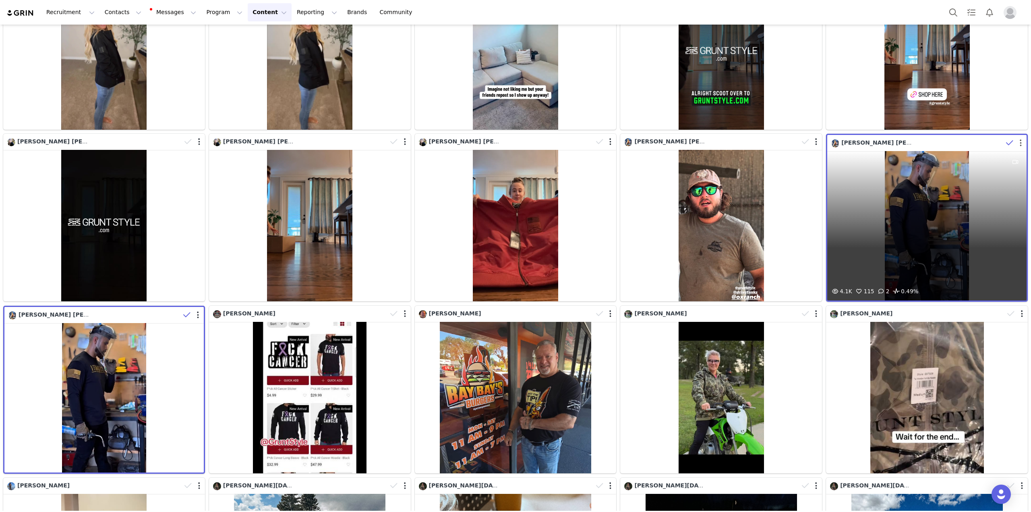
click at [1020, 139] on button "button" at bounding box center [1021, 143] width 2 height 8
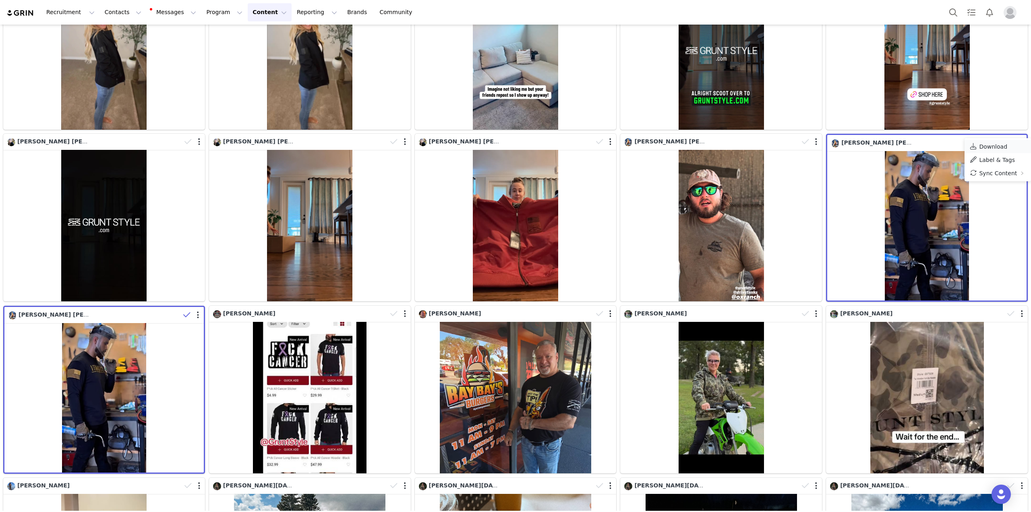
click at [1009, 145] on link "Download" at bounding box center [998, 146] width 66 height 13
click at [987, 148] on span "Download" at bounding box center [994, 146] width 28 height 6
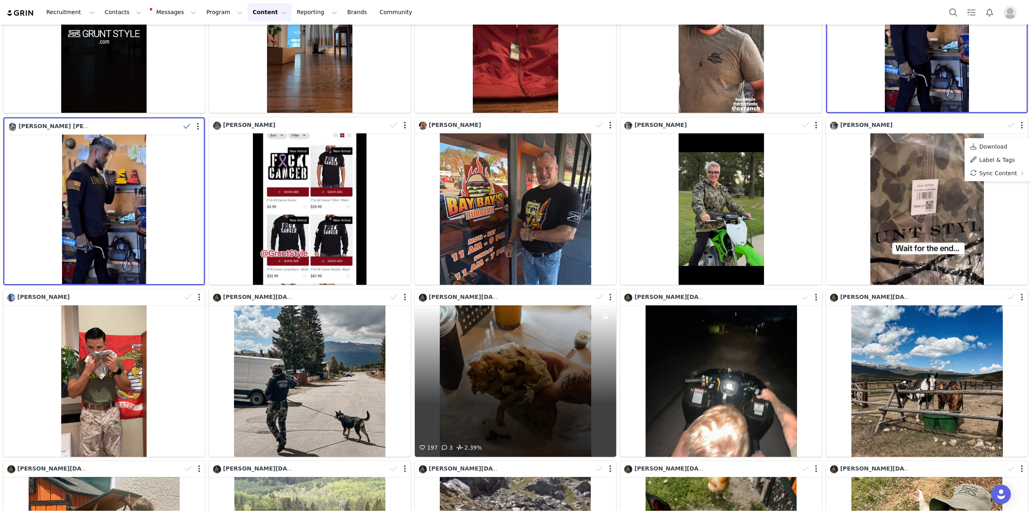
scroll to position [1974, 0]
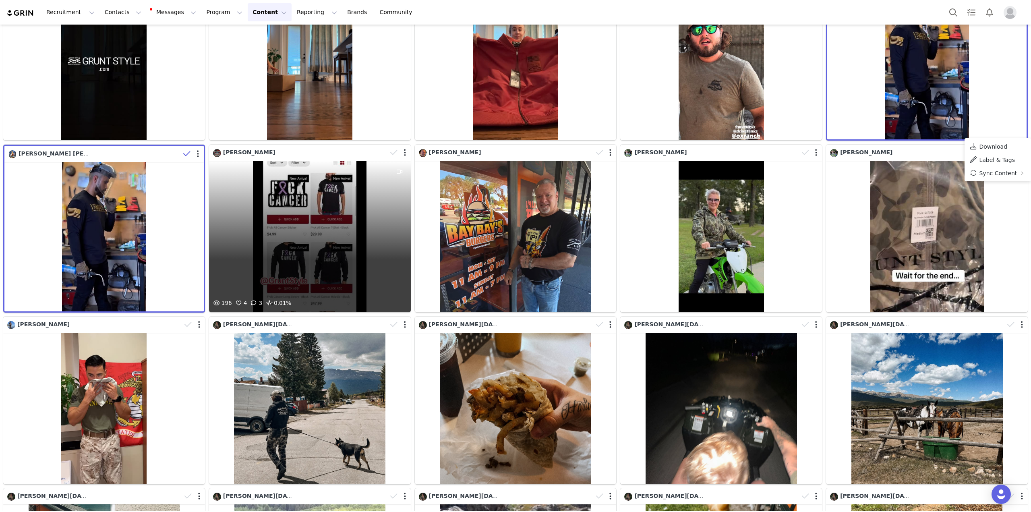
click at [280, 192] on div "196 4 3 0.01%" at bounding box center [310, 236] width 202 height 151
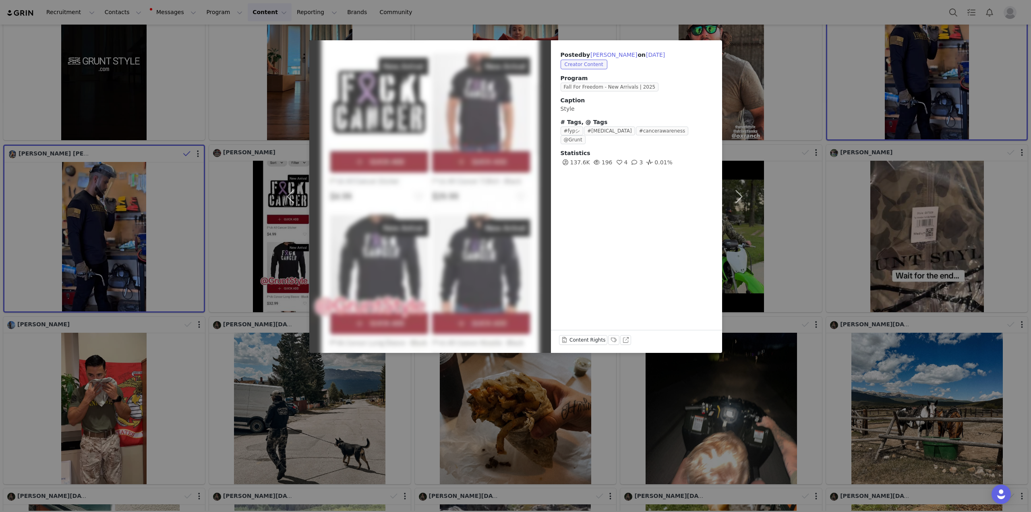
click at [621, 268] on div "Posted by Brandan Mays on Sep 24, 2025 Creator Content Program Fall For Freedom…" at bounding box center [636, 196] width 171 height 313
click at [567, 18] on div "Posted by Brandan Mays on Sep 24, 2025 Creator Content Program Fall For Freedom…" at bounding box center [515, 256] width 1031 height 512
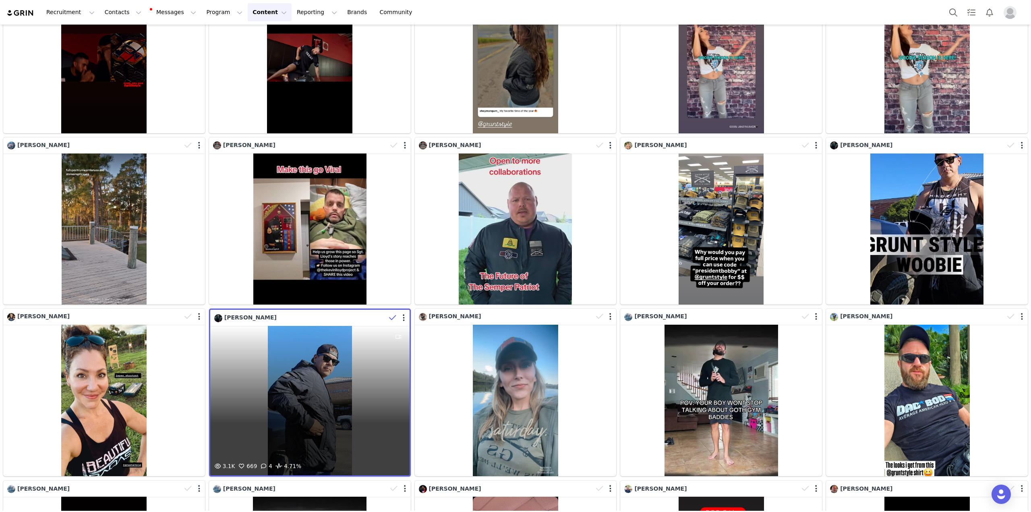
scroll to position [927, 0]
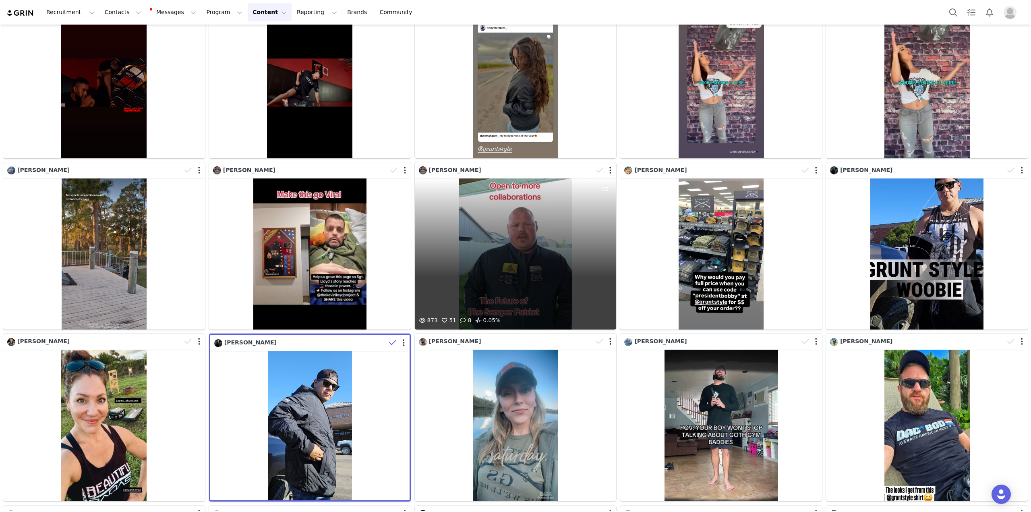
click at [486, 268] on div "873 51 8 0.05%" at bounding box center [516, 253] width 202 height 151
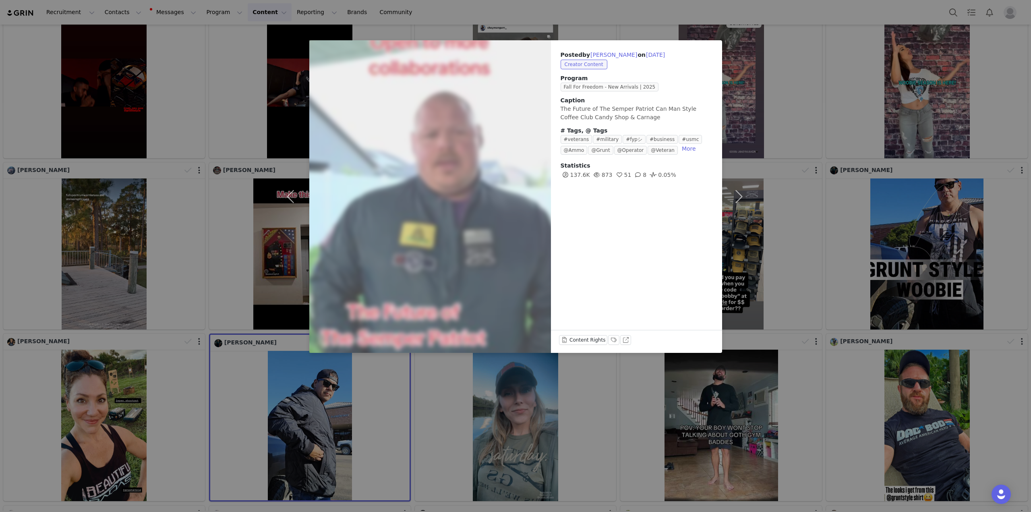
click at [557, 12] on div "Posted by Brandan Mays on Sep 27, 2025 Creator Content Program Fall For Freedom…" at bounding box center [515, 256] width 1031 height 512
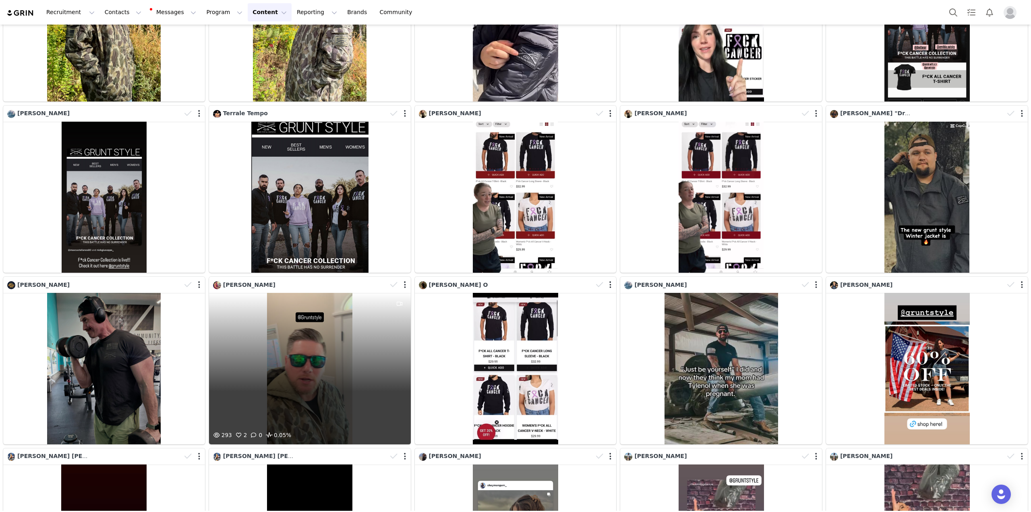
scroll to position [443, 0]
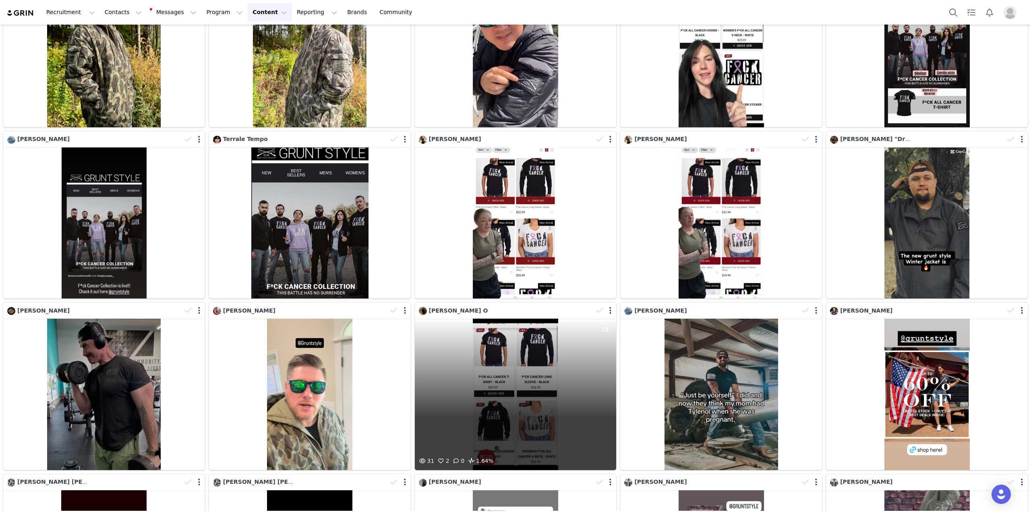
click at [560, 390] on div "31 2 0 1.64%" at bounding box center [516, 394] width 202 height 151
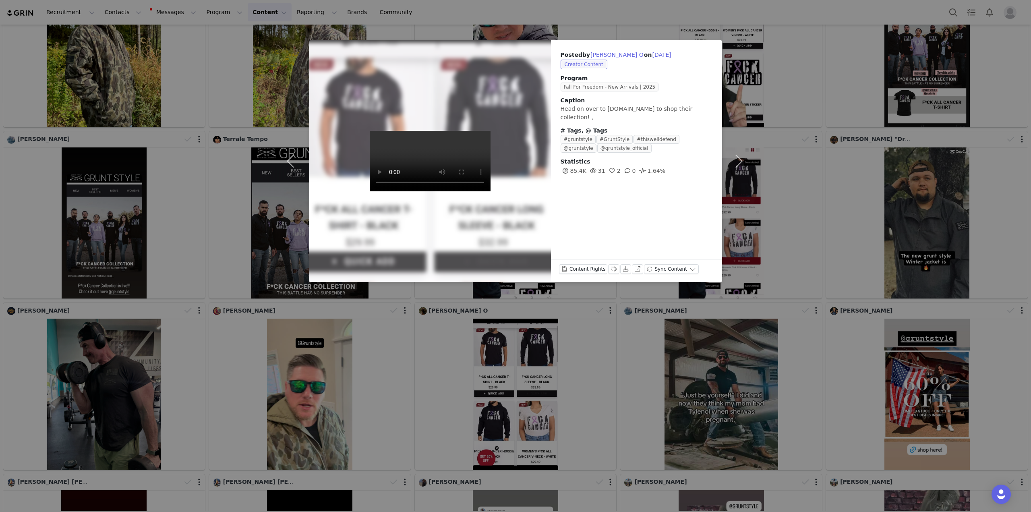
click at [484, 14] on div "Posted by Becky O on Sep 29, 2025 Creator Content Program Fall For Freedom - Ne…" at bounding box center [515, 256] width 1031 height 512
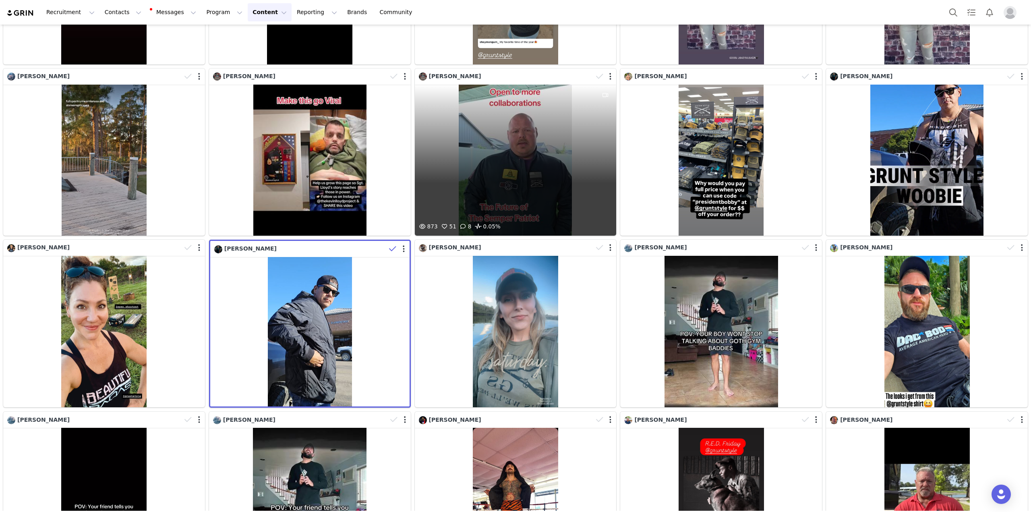
scroll to position [1048, 0]
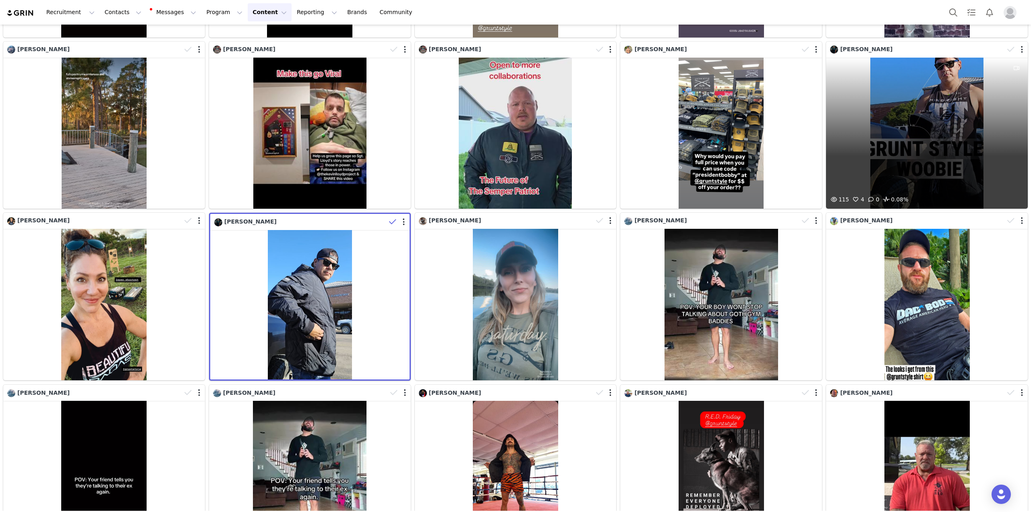
click at [908, 106] on div "115 4 0 0.08%" at bounding box center [927, 133] width 202 height 151
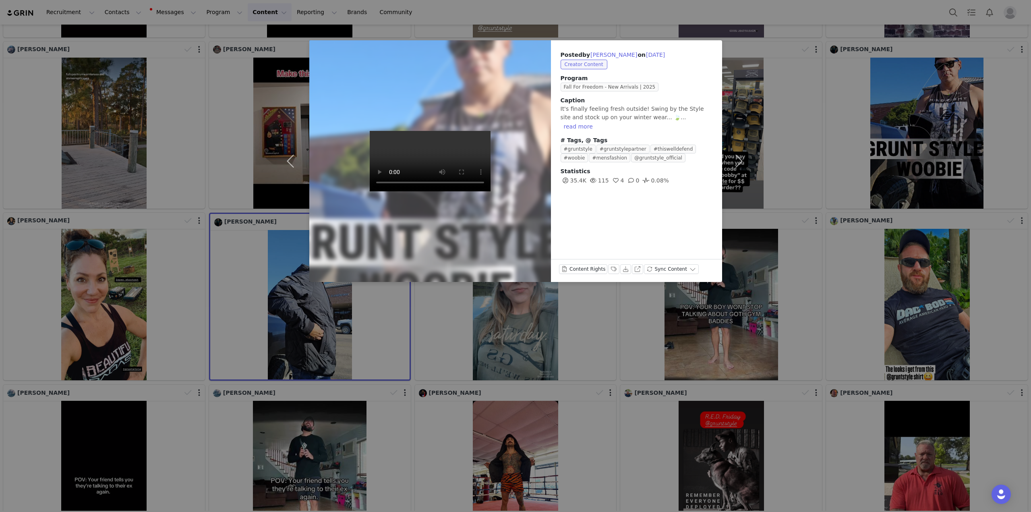
click at [565, 17] on div "Posted by Jesse James on Sep 27, 2025 Creator Content Program Fall For Freedom …" at bounding box center [515, 256] width 1031 height 512
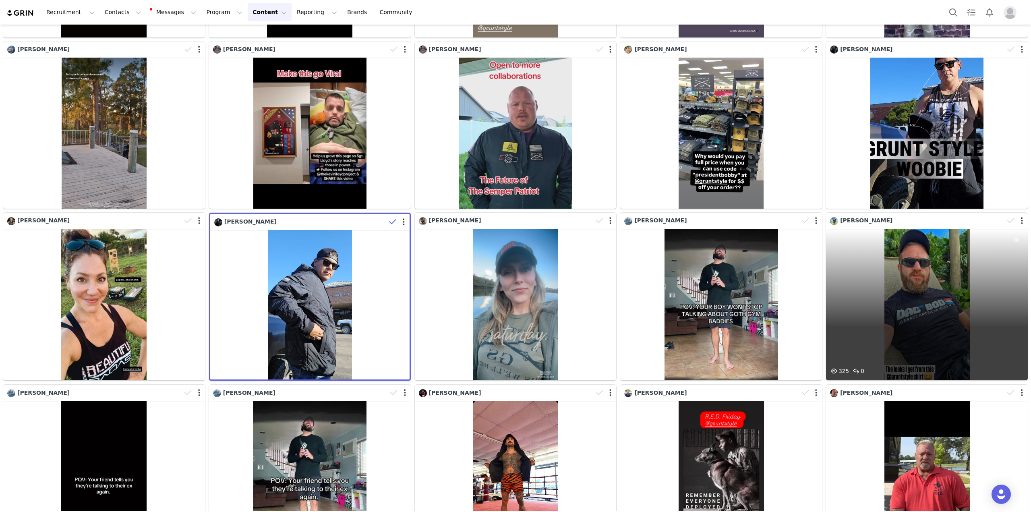
click at [896, 299] on div "325 0" at bounding box center [927, 304] width 202 height 151
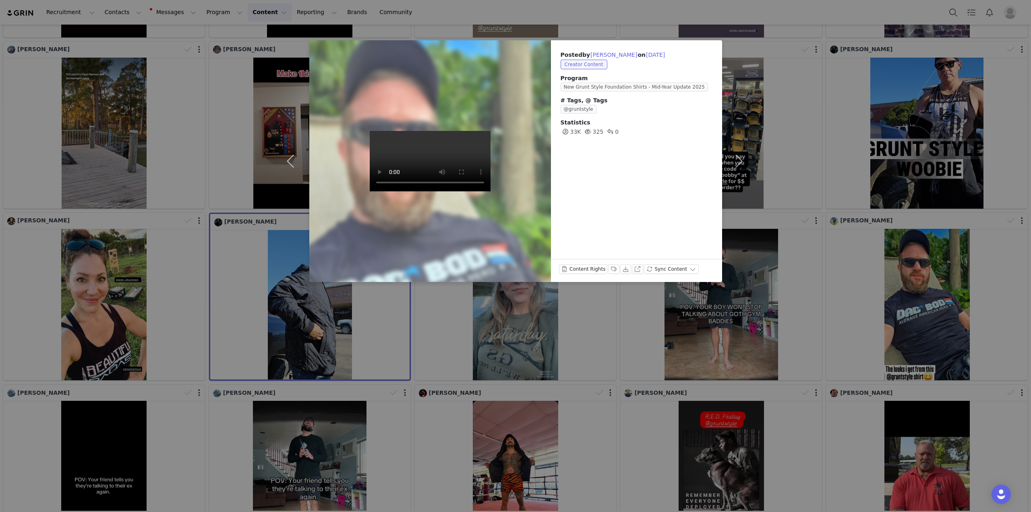
click at [502, 8] on div "Posted by Michael Degraeve on Sep 27, 2025 Creator Content Program New Grunt St…" at bounding box center [515, 256] width 1031 height 512
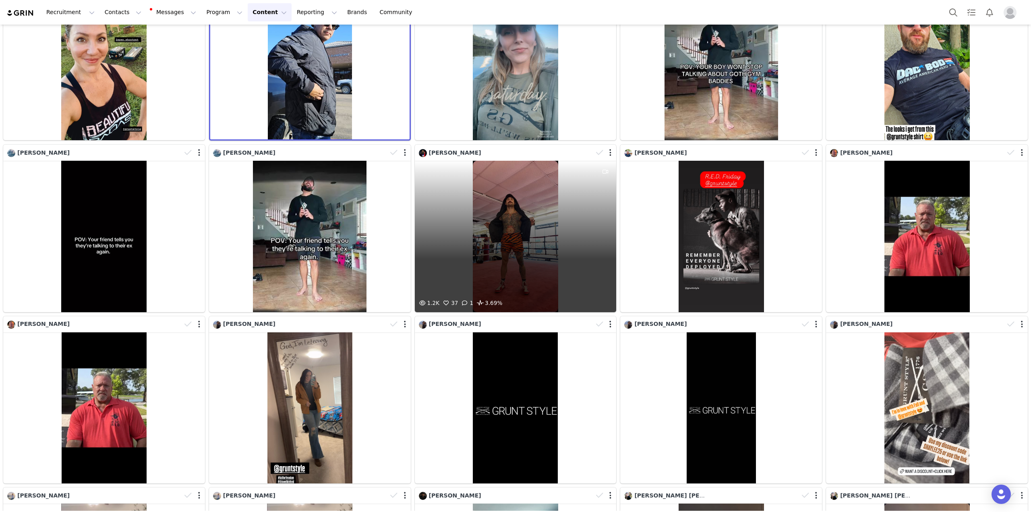
scroll to position [1289, 0]
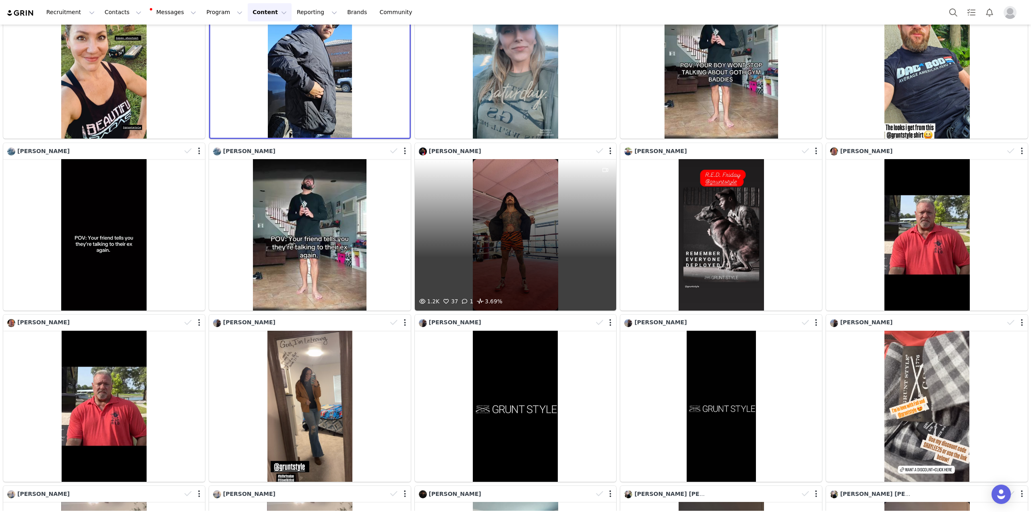
click at [520, 210] on div "1.2K 37 1 3.69%" at bounding box center [516, 234] width 202 height 151
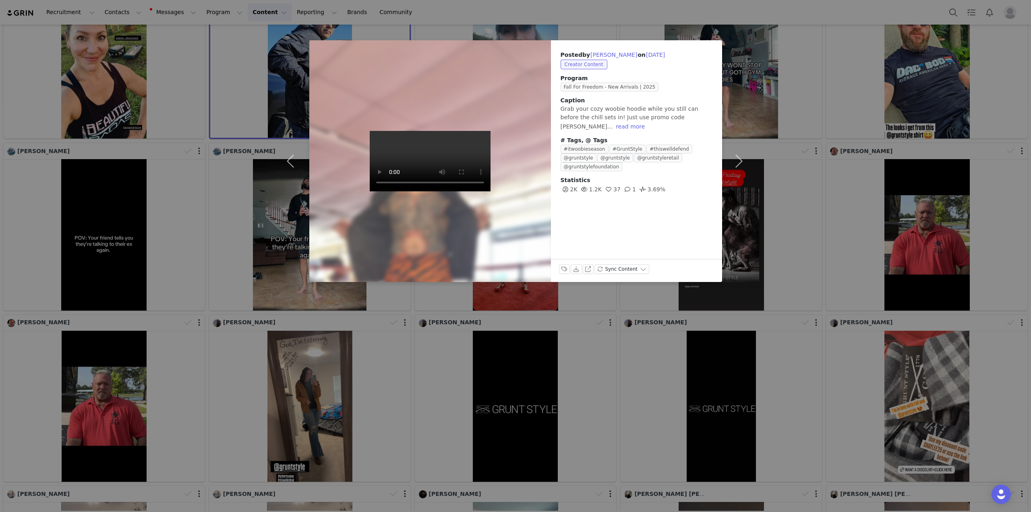
click at [488, 22] on div "Posted by Johnny Morrison on Sep 27, 2025 Creator Content Program Fall For Free…" at bounding box center [515, 256] width 1031 height 512
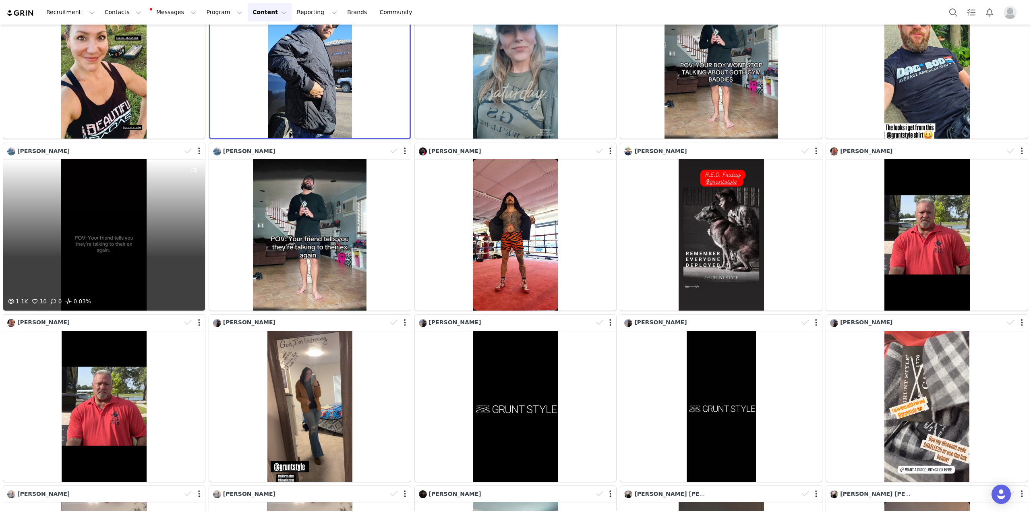
click at [176, 242] on div "1.1K 10 0 0.03%" at bounding box center [104, 234] width 202 height 151
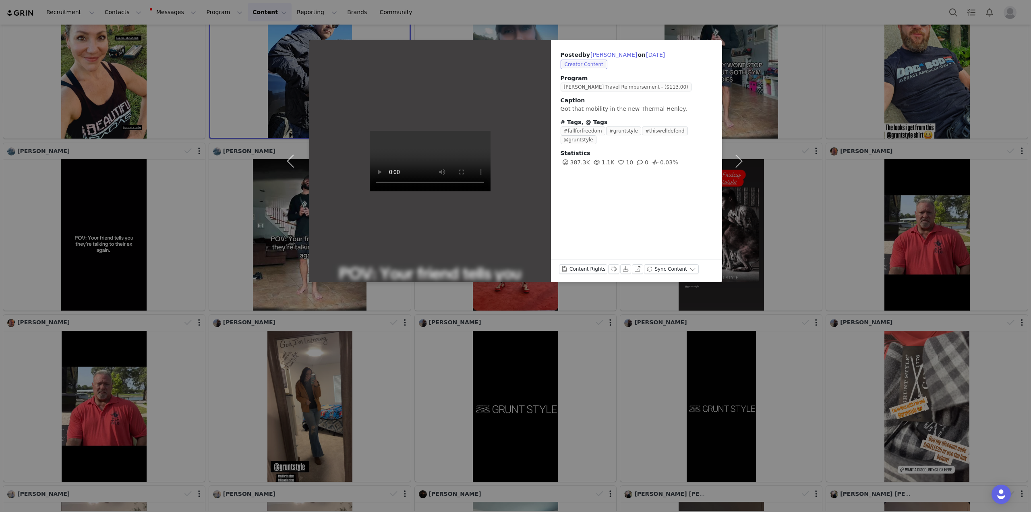
click at [496, 14] on div "Posted by Nicholas Drevnyak on Sep 27, 2025 Creator Content Program Nick D. Tra…" at bounding box center [515, 256] width 1031 height 512
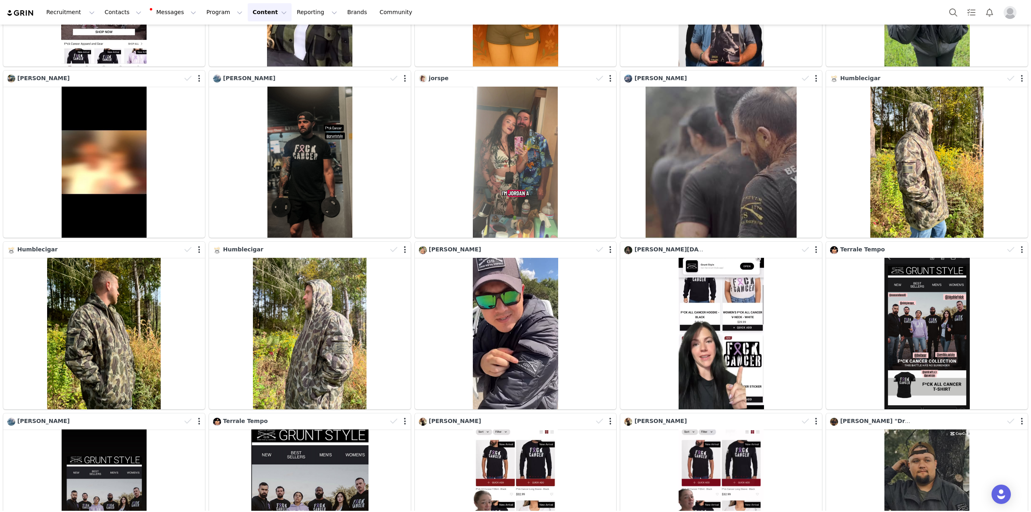
scroll to position [0, 0]
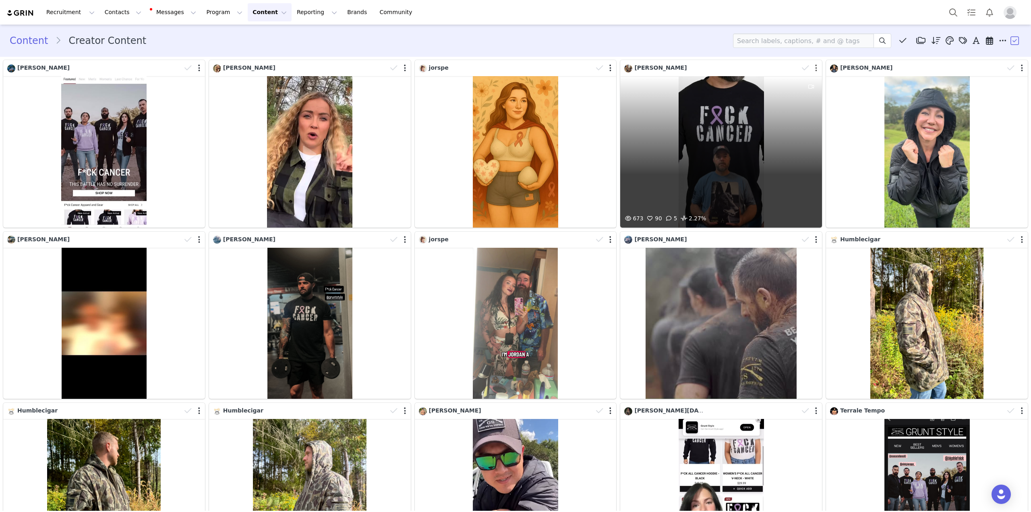
click at [816, 68] on button "button" at bounding box center [817, 68] width 2 height 8
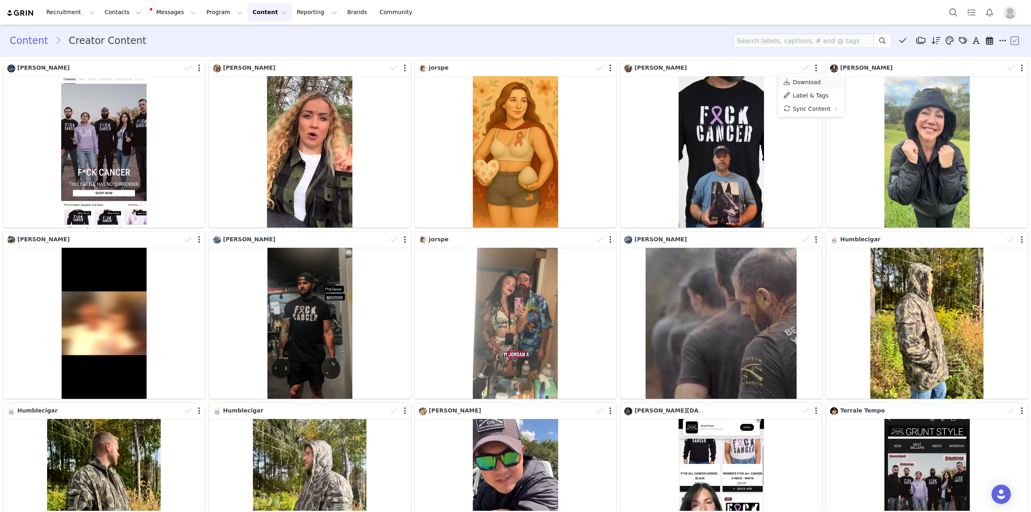
click at [809, 84] on span "Download" at bounding box center [807, 82] width 28 height 6
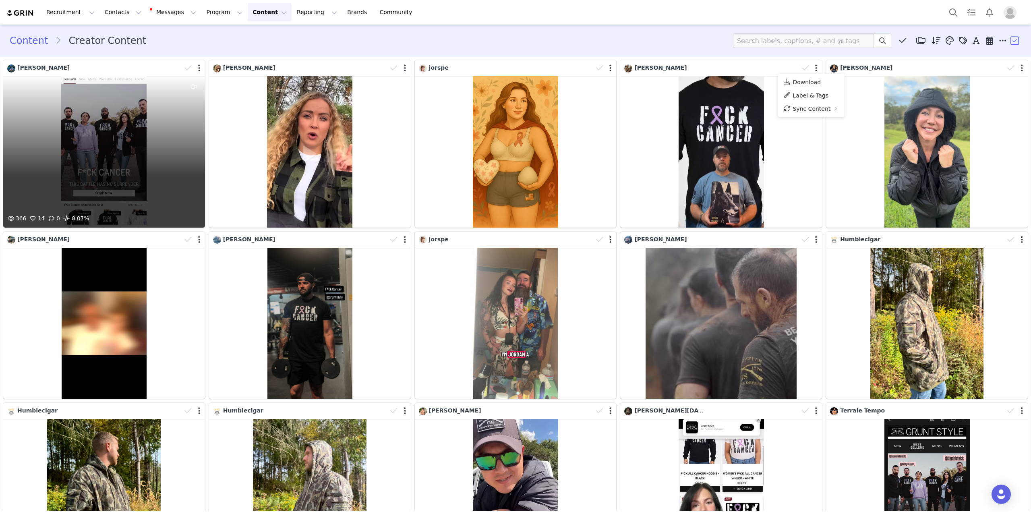
click at [101, 147] on div "366 14 0 0.07%" at bounding box center [104, 151] width 202 height 151
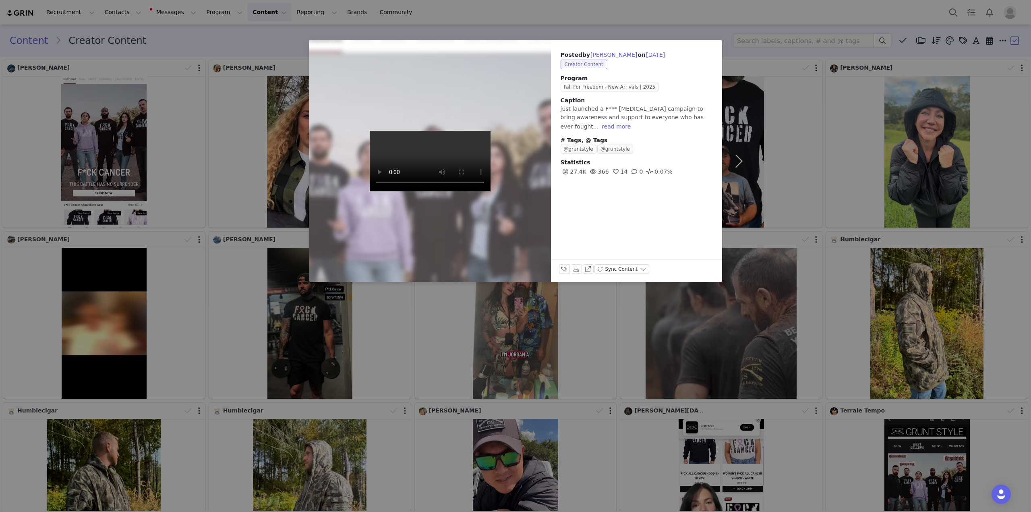
click at [205, 44] on div "Posted by Adam Bailey on Sep 29, 2025 Creator Content Program Fall For Freedom …" at bounding box center [515, 256] width 1031 height 512
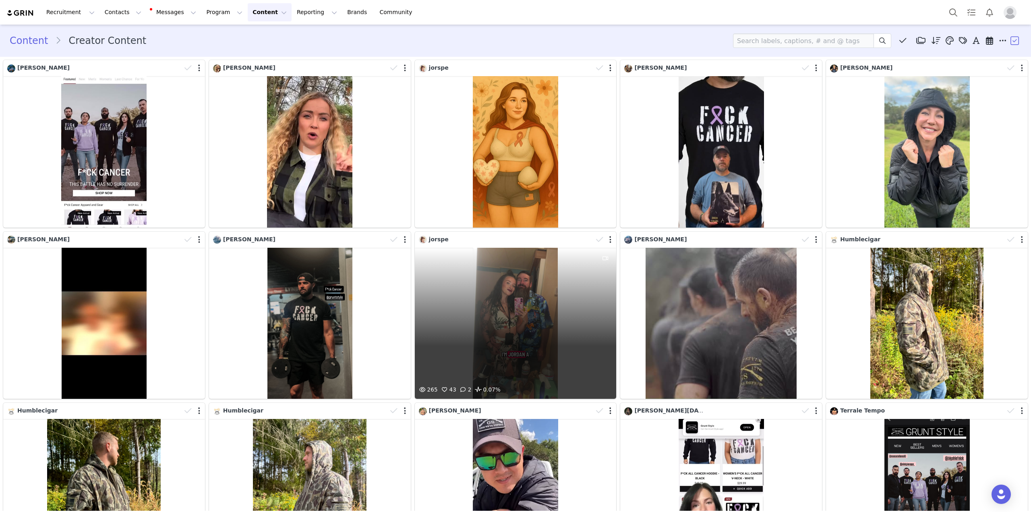
click at [540, 324] on div "265 43 2 0.07%" at bounding box center [516, 323] width 202 height 151
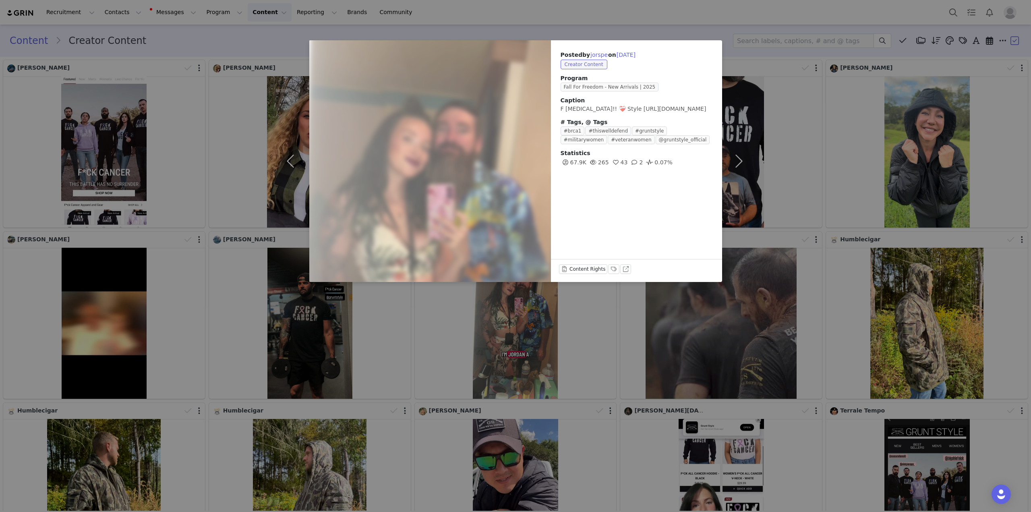
click at [534, 20] on div "Posted by jorspe on Sep 29, 2025 Creator Content Program Fall For Freedom - New…" at bounding box center [515, 256] width 1031 height 512
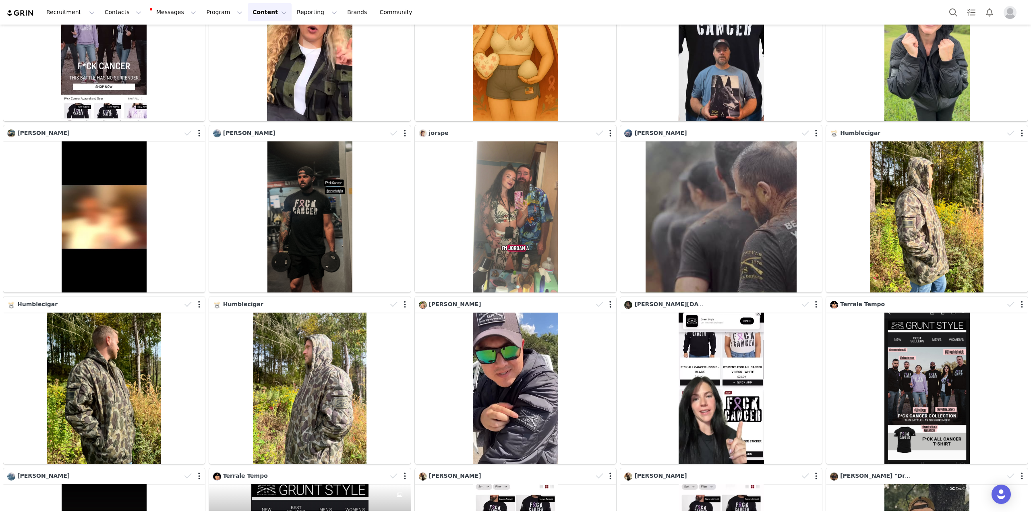
scroll to position [161, 0]
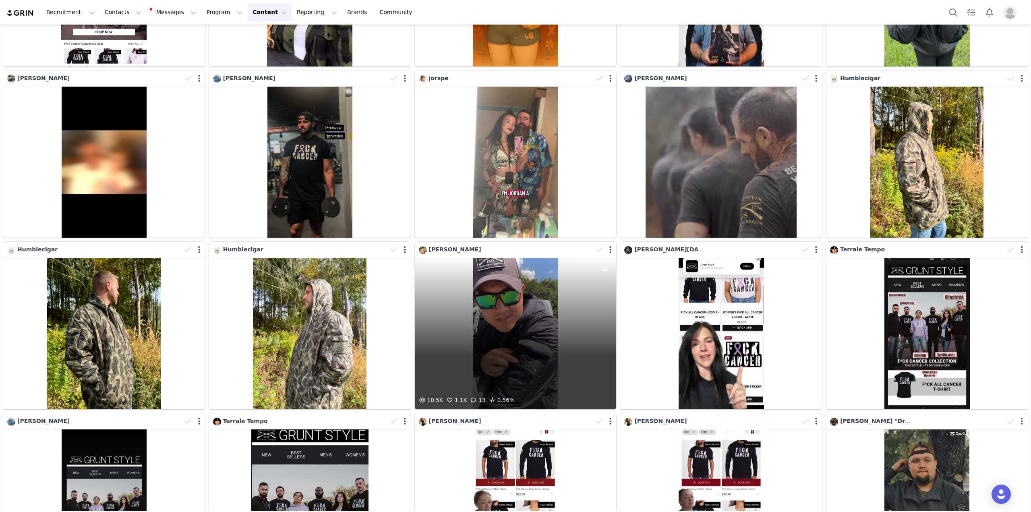
click at [531, 351] on div "10.5K 1.1K 13 0.56%" at bounding box center [516, 333] width 202 height 151
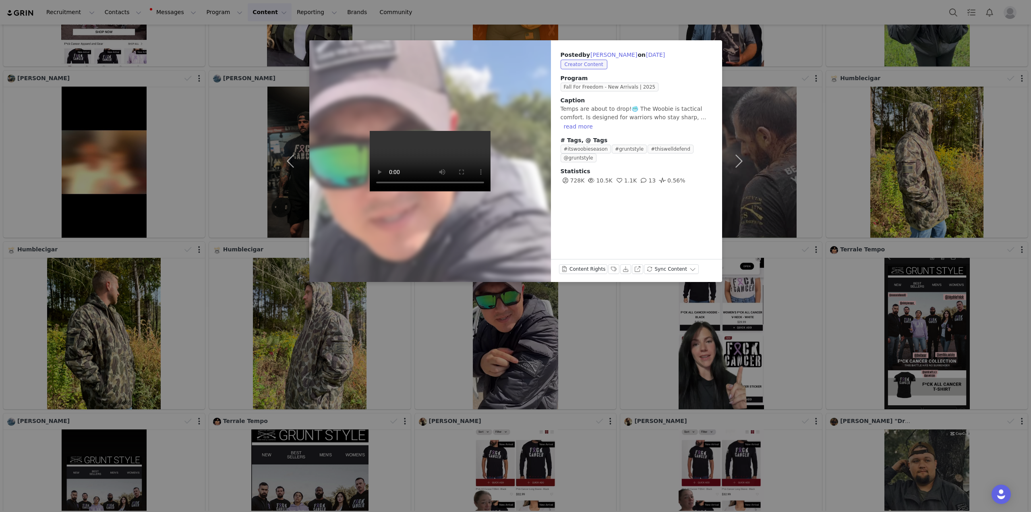
click at [172, 353] on div "Posted by Bobby on Sep 29, 2025 Creator Content Program Fall For Freedom - New …" at bounding box center [515, 256] width 1031 height 512
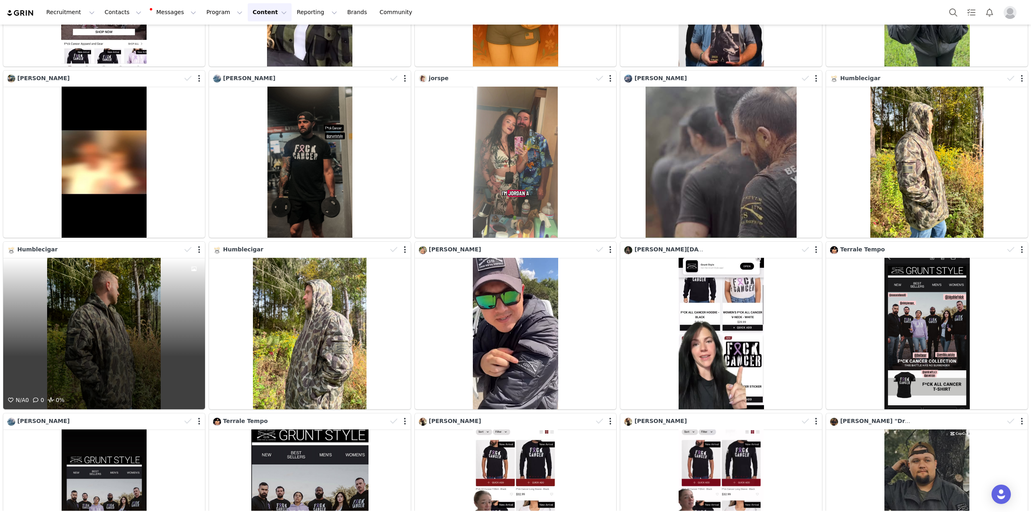
click at [199, 250] on div at bounding box center [193, 250] width 23 height 12
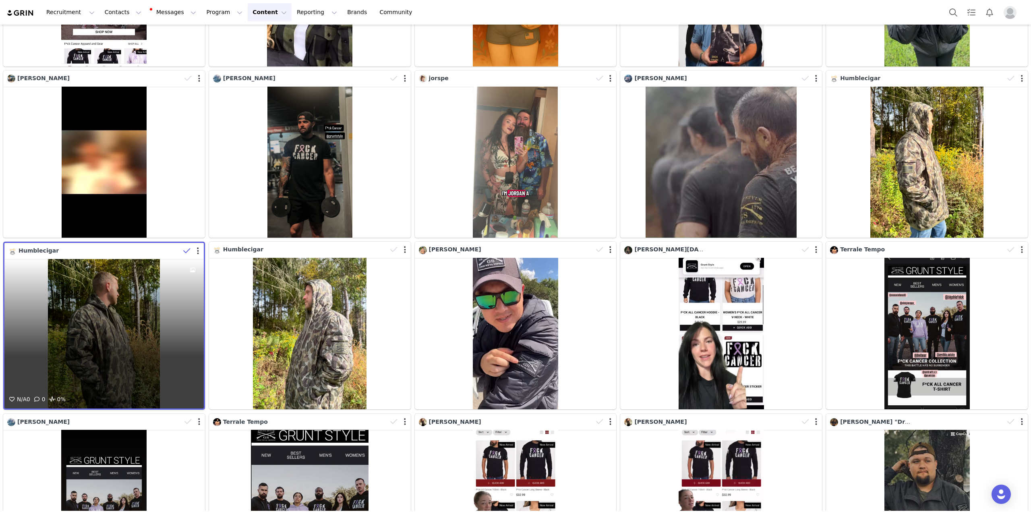
click at [182, 252] on span at bounding box center [187, 251] width 12 height 12
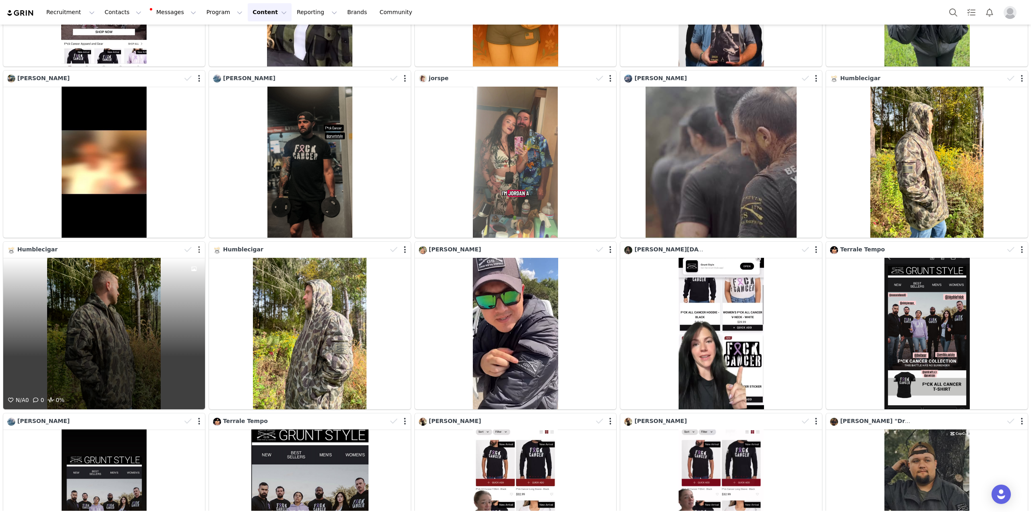
click at [198, 251] on button "button" at bounding box center [199, 250] width 2 height 8
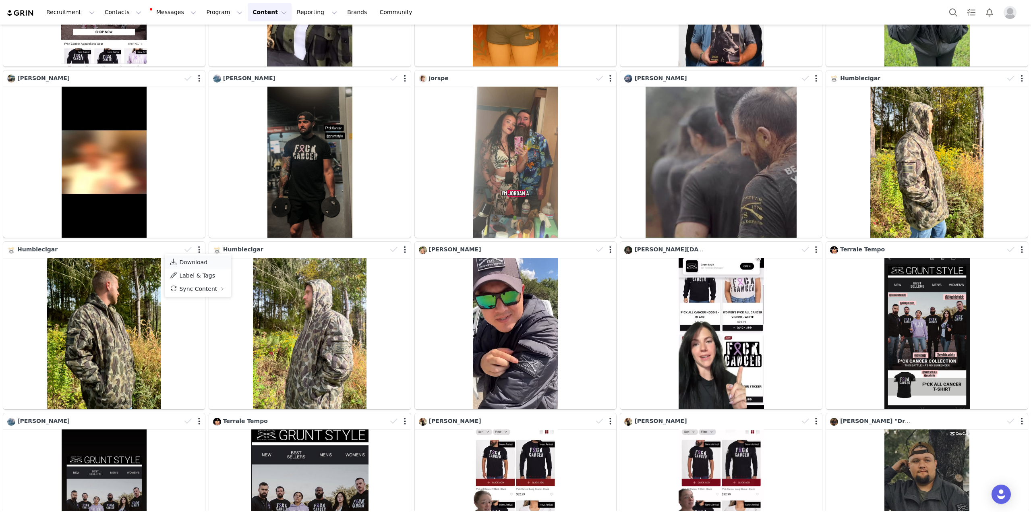
click at [197, 263] on span "Download" at bounding box center [193, 262] width 28 height 6
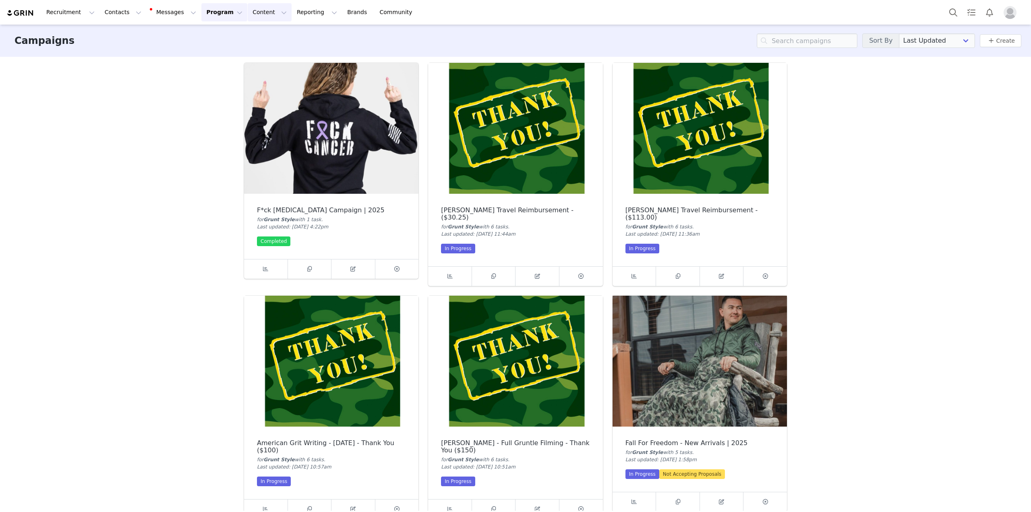
click at [248, 8] on button "Content Content" at bounding box center [270, 12] width 44 height 18
click at [257, 36] on p "Creator Content" at bounding box center [252, 35] width 45 height 8
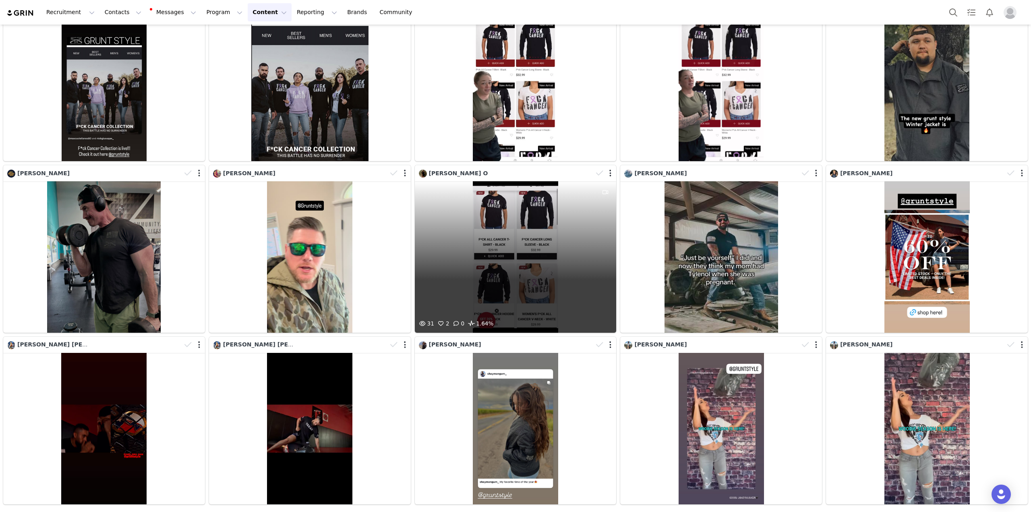
scroll to position [581, 0]
